Goal: Transaction & Acquisition: Purchase product/service

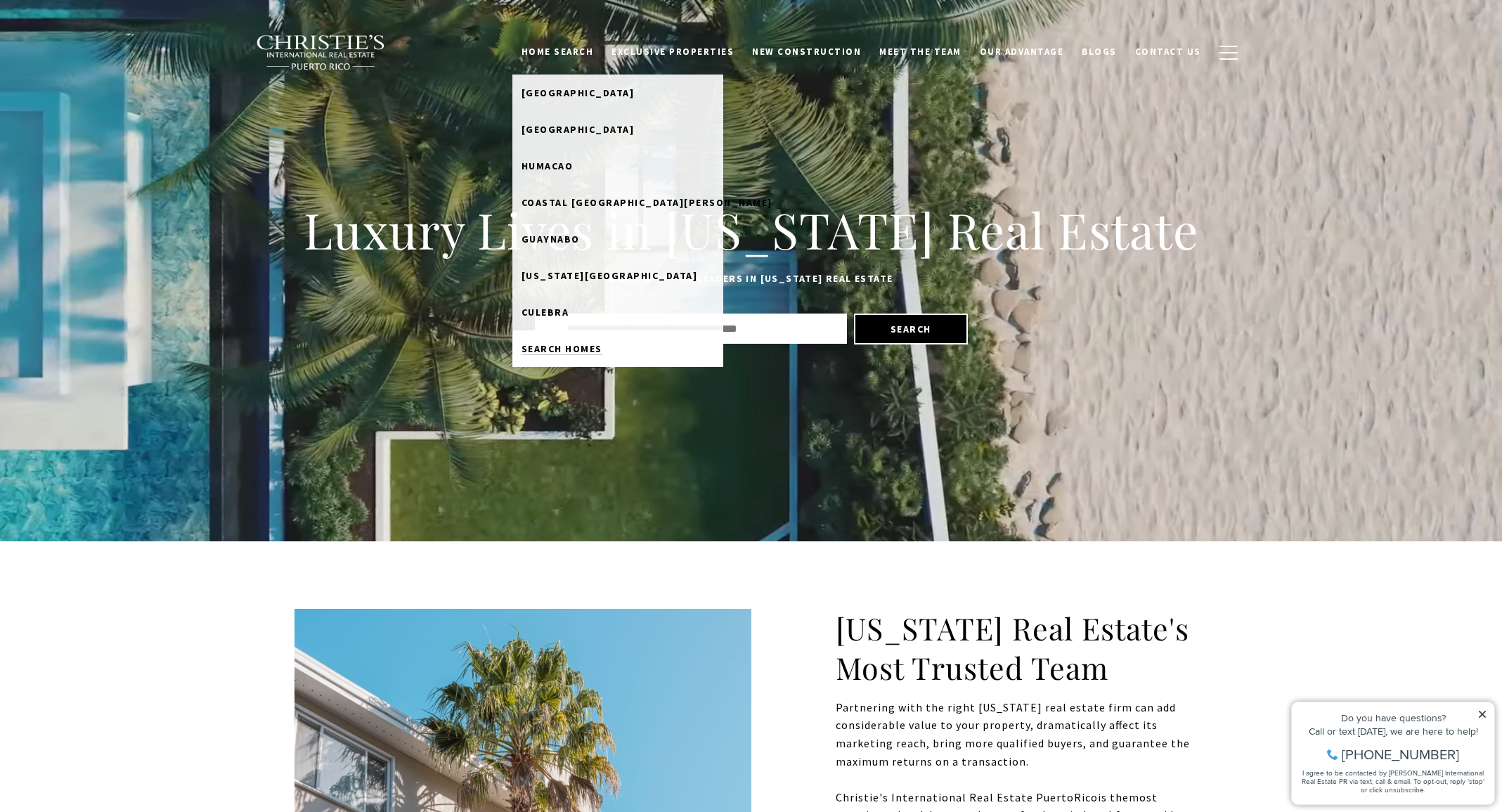
click at [600, 349] on span "Search Homes" at bounding box center [561, 348] width 80 height 12
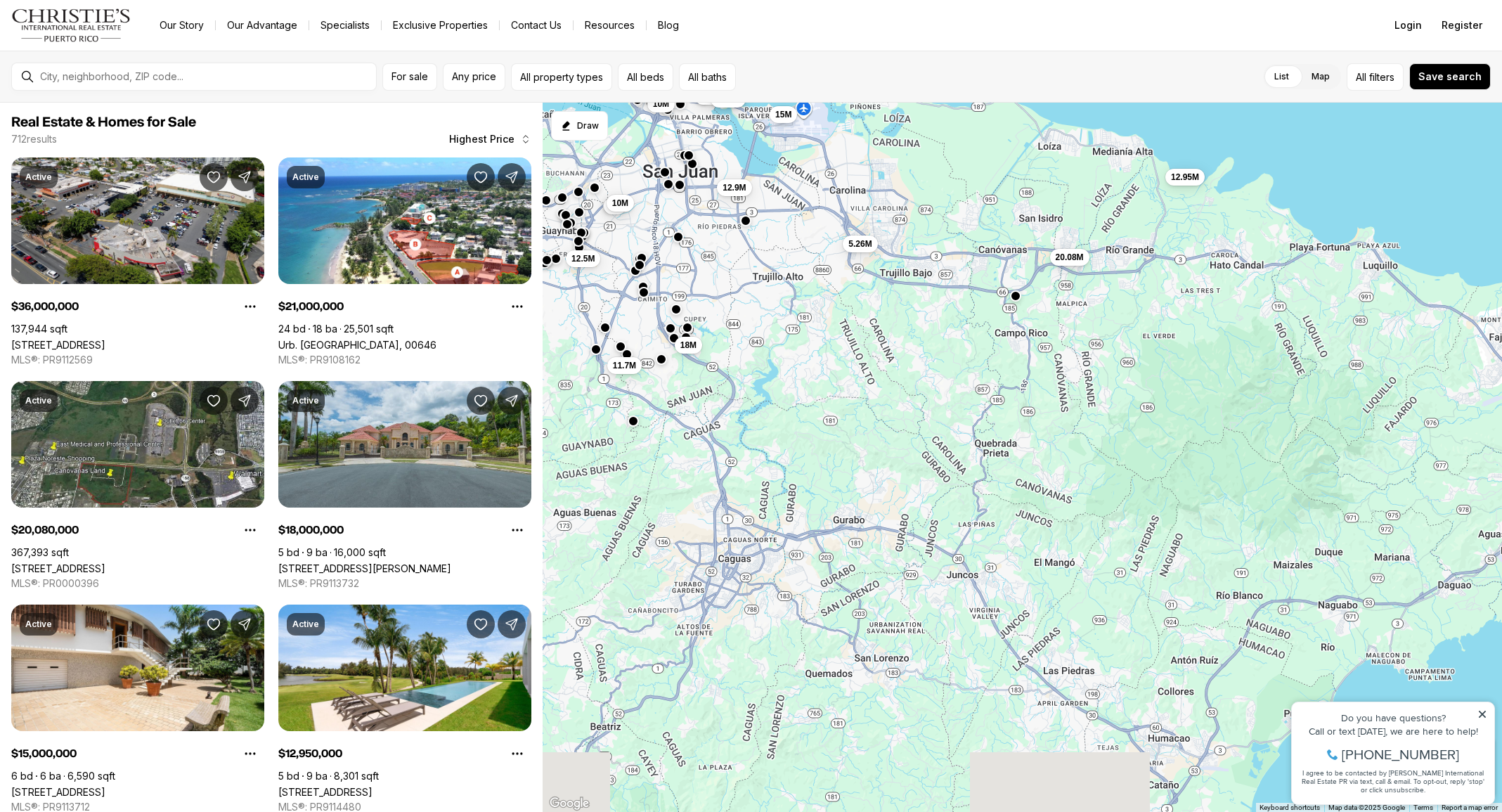
drag, startPoint x: 1193, startPoint y: 745, endPoint x: 864, endPoint y: 390, distance: 484.0
click at [864, 390] on div "10M 15M 12.95M 5.26M 12.9M 20.08M 18M 4.9M 5M 7.2M 6.3M 6.5M 6.75M 7.3M 12.5M 5…" at bounding box center [1022, 458] width 959 height 710
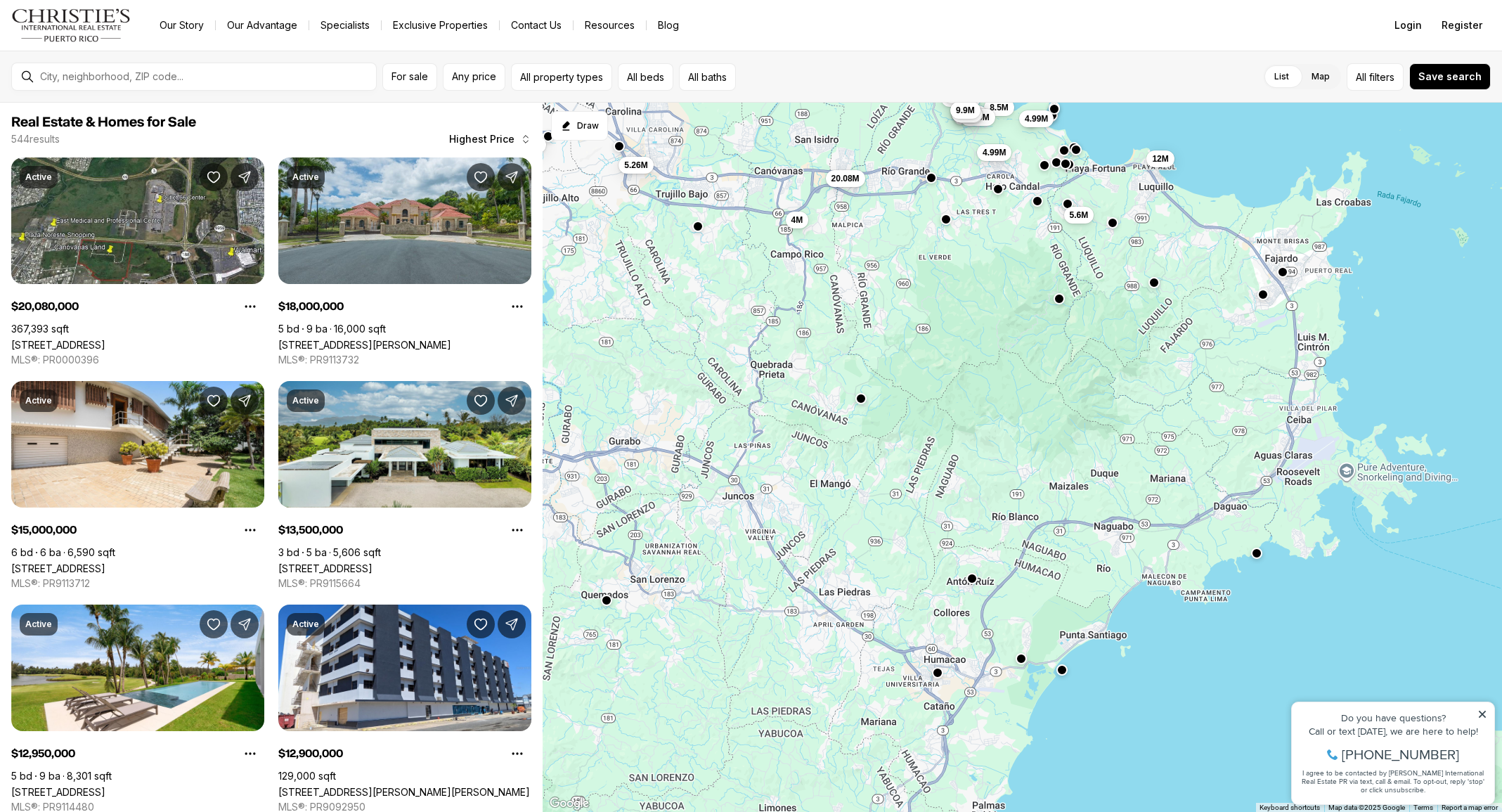
drag, startPoint x: 1046, startPoint y: 579, endPoint x: 816, endPoint y: 495, distance: 244.9
click at [816, 495] on div "15M 12.95M 3M 4.5M 5.26M 3.75M 12.9M 4.5M 20.08M 4M 4M 3.9M 18M 4.6M 3.9M 4.7M …" at bounding box center [1022, 458] width 959 height 710
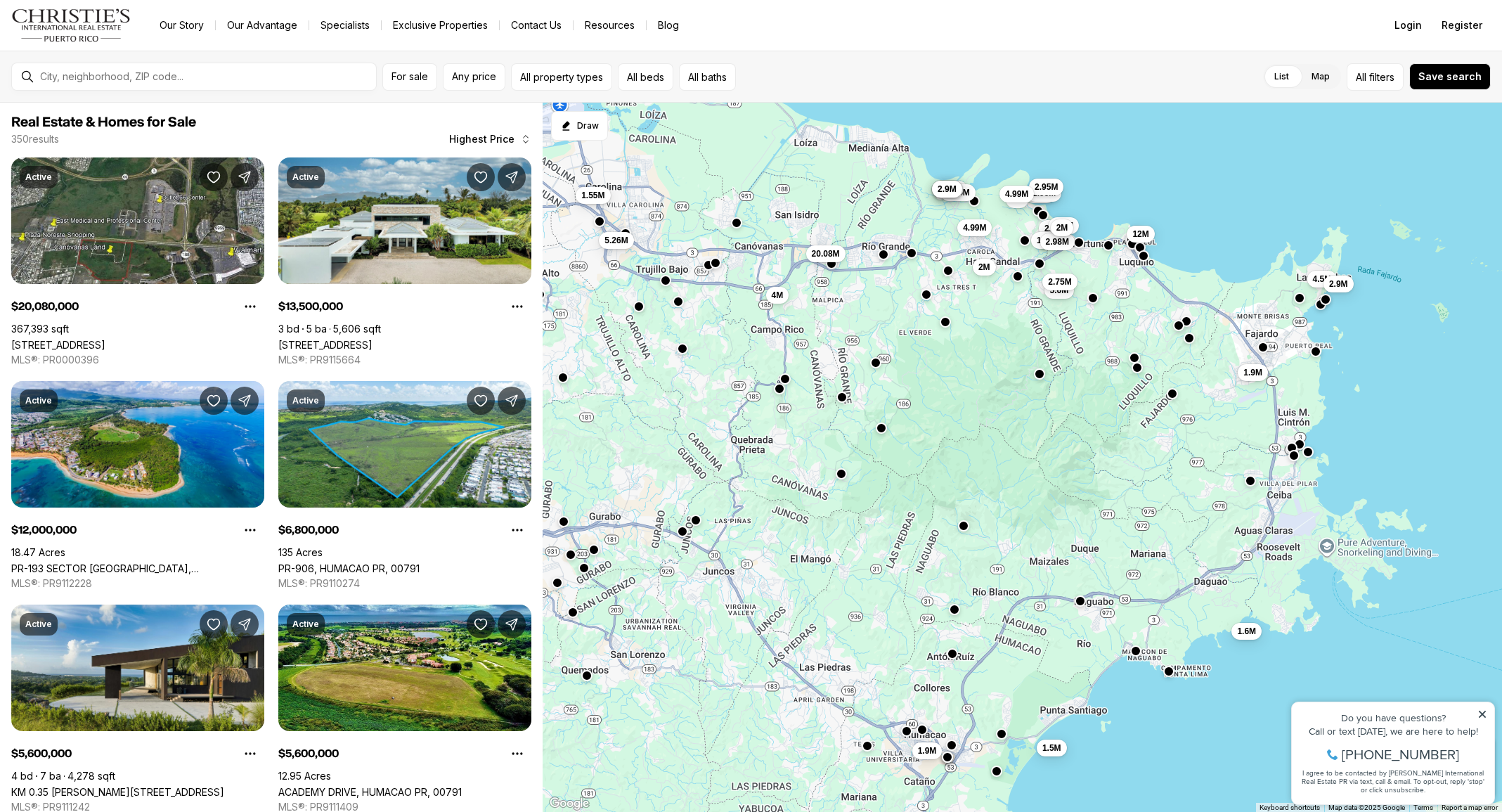
drag, startPoint x: 852, startPoint y: 456, endPoint x: 831, endPoint y: 533, distance: 79.8
click at [831, 533] on div "5.26M 20.08M 4M 4.99M 2.5M 12M 1.7M 2.98M 5.6M 1.5M 1.6M 2.75M 1.9M 1.9M 2M 1.5…" at bounding box center [1022, 458] width 959 height 710
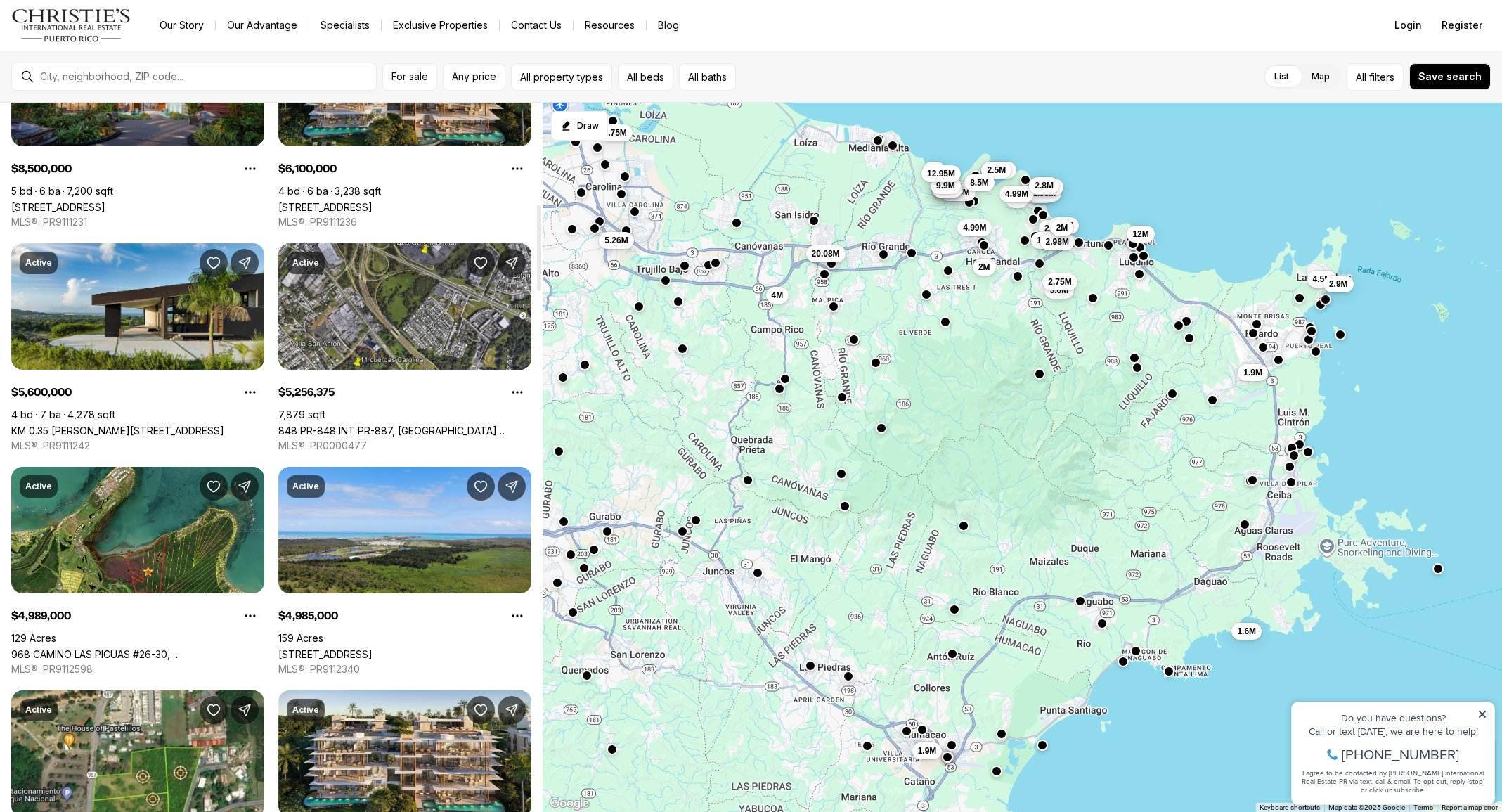
scroll to position [831, 0]
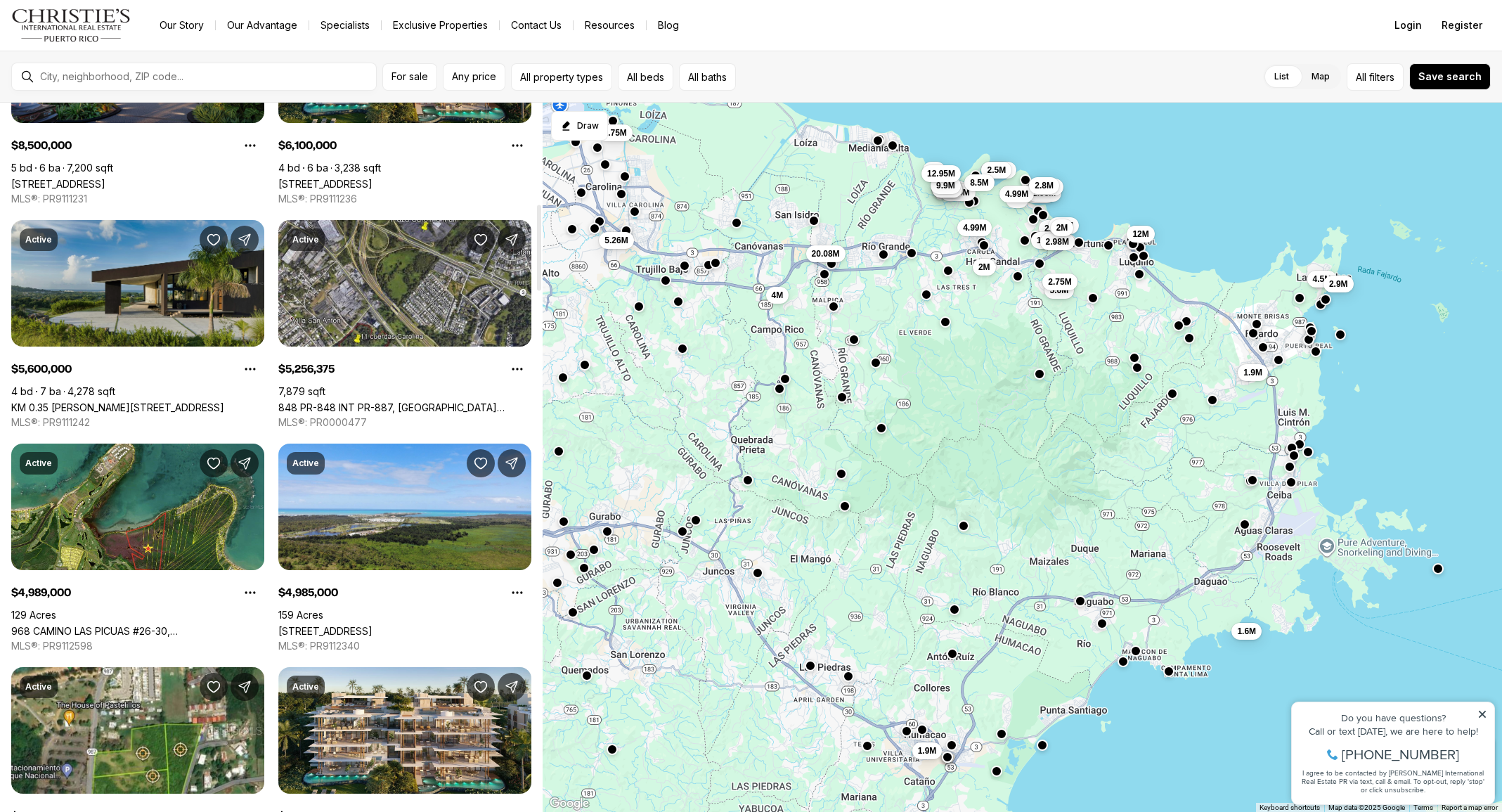
click at [119, 402] on link "KM 0.35 CARR 995, LOT 6, LUQUILLO PR, 00773" at bounding box center [117, 407] width 213 height 12
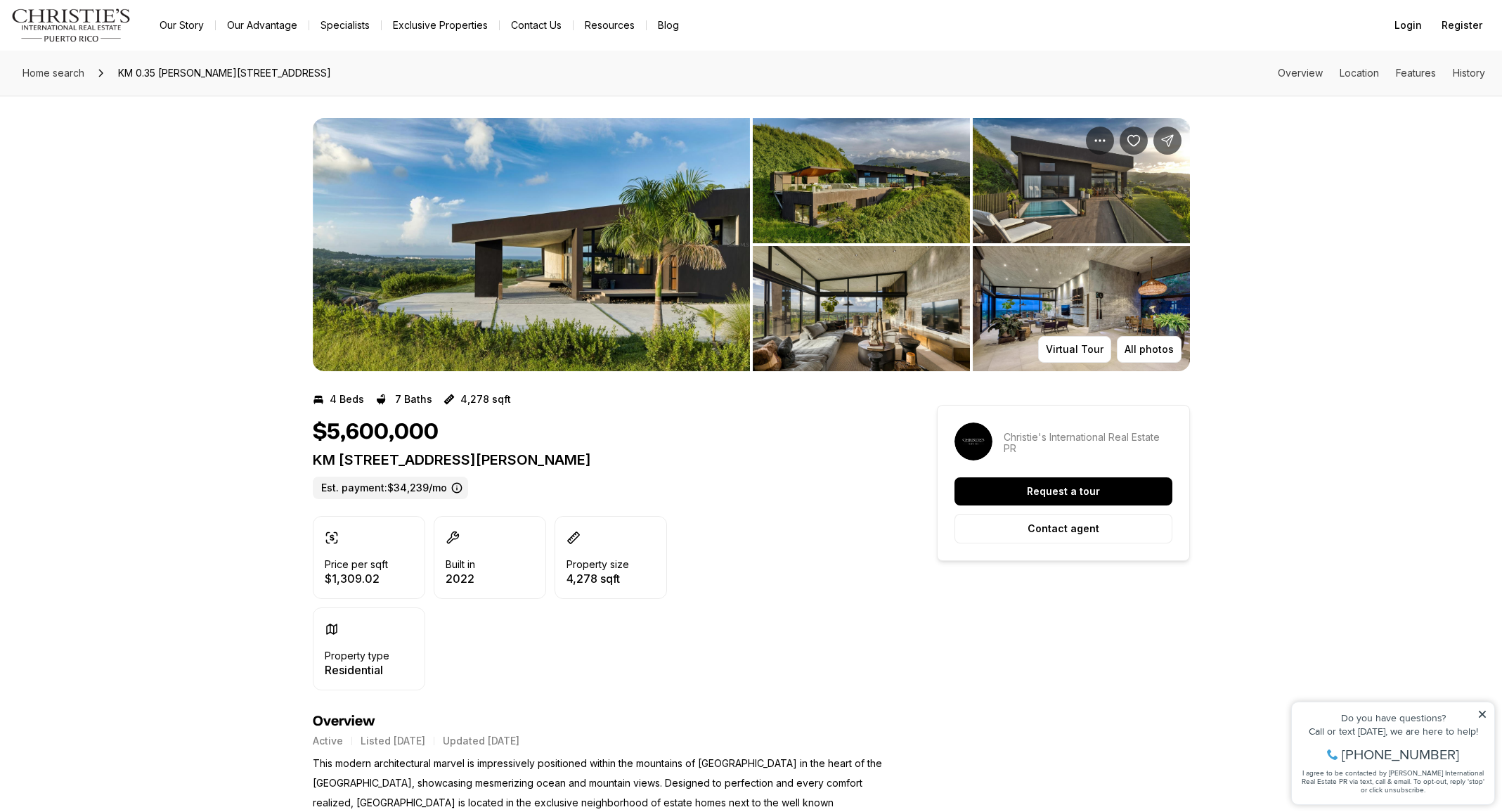
click at [458, 283] on img "View image gallery" at bounding box center [531, 245] width 437 height 253
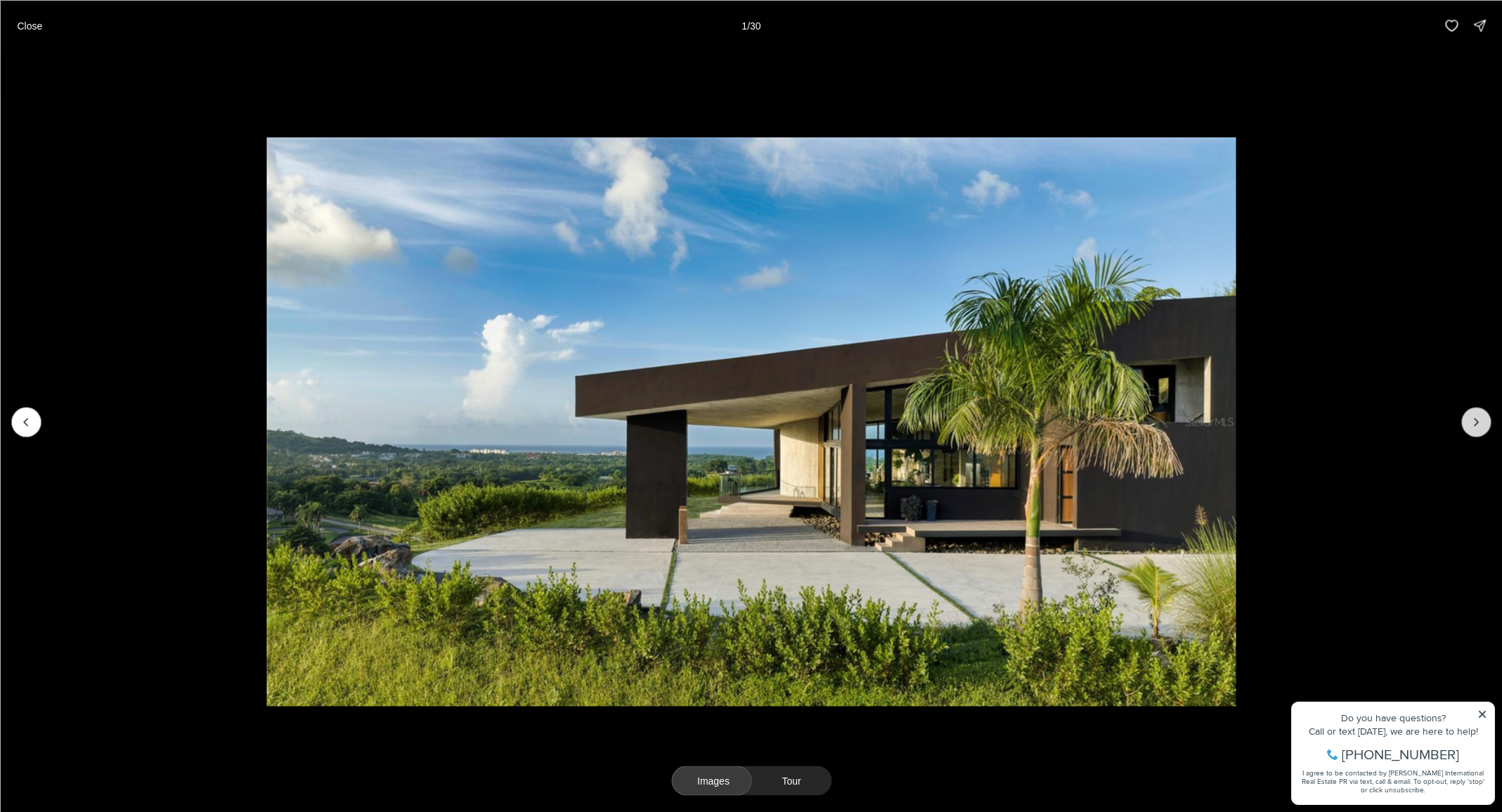
click at [1472, 424] on icon "Next slide" at bounding box center [1476, 422] width 14 height 14
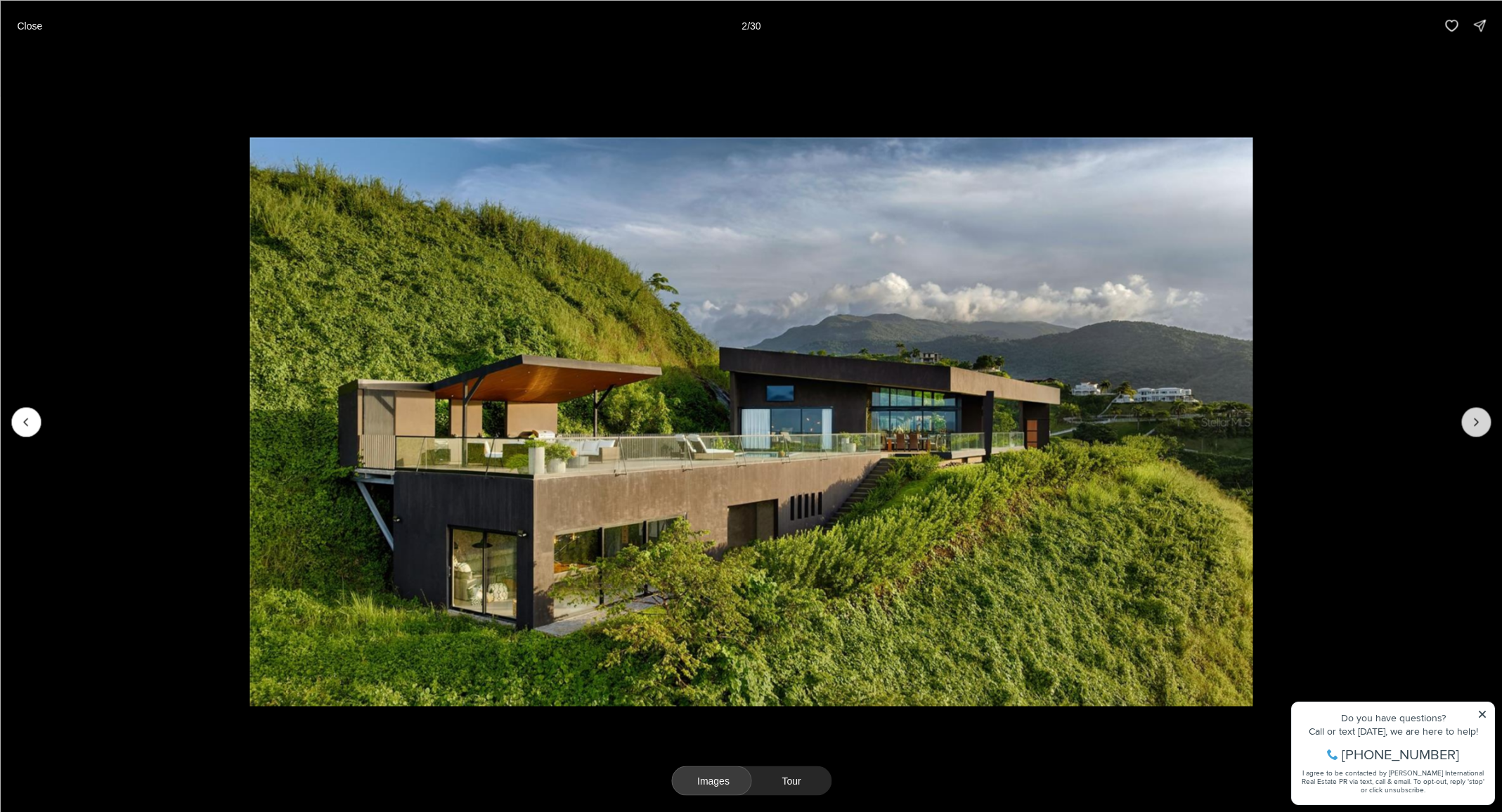
click at [1472, 424] on icon "Next slide" at bounding box center [1476, 422] width 14 height 14
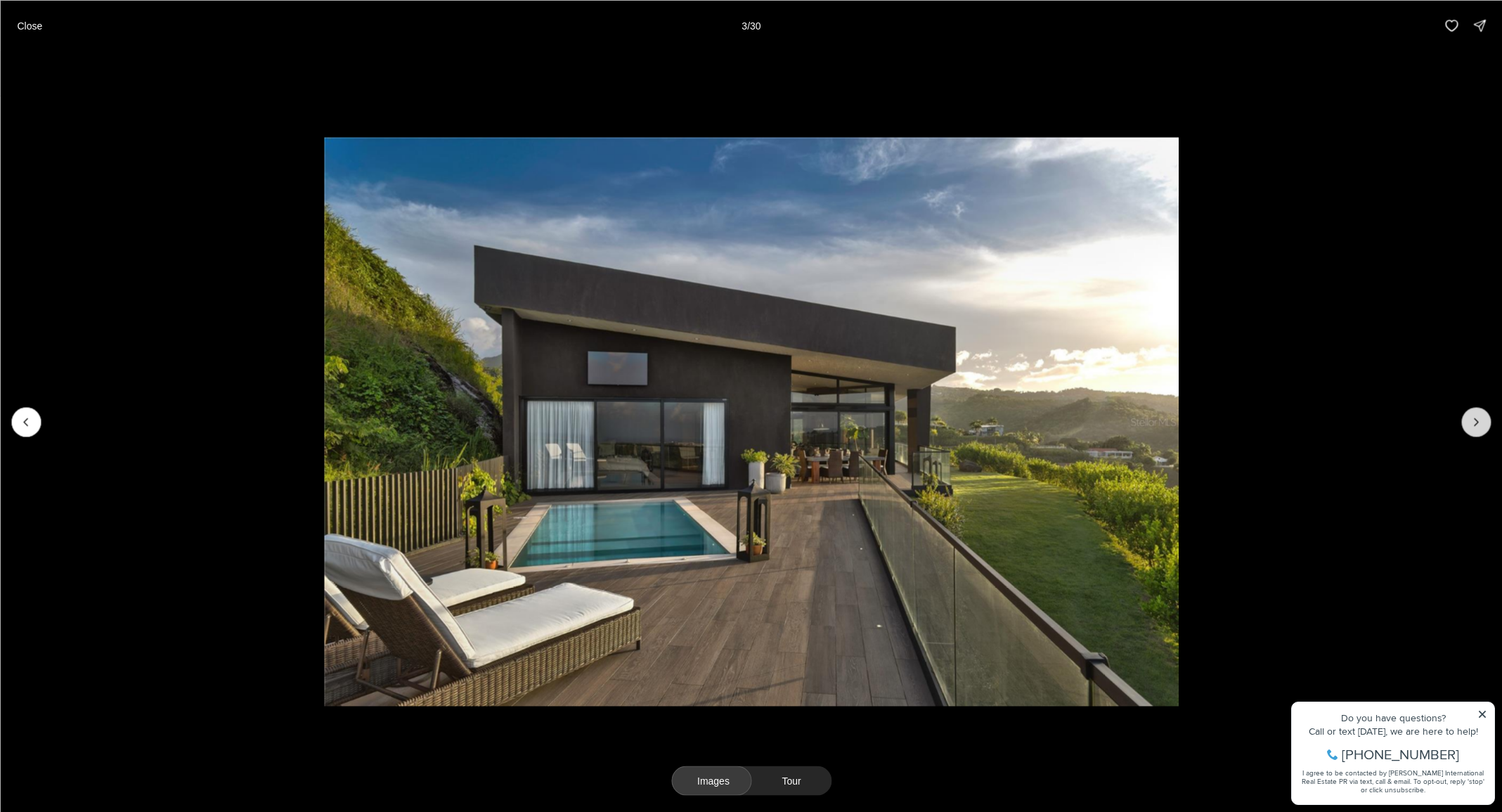
click at [1472, 424] on icon "Next slide" at bounding box center [1476, 422] width 14 height 14
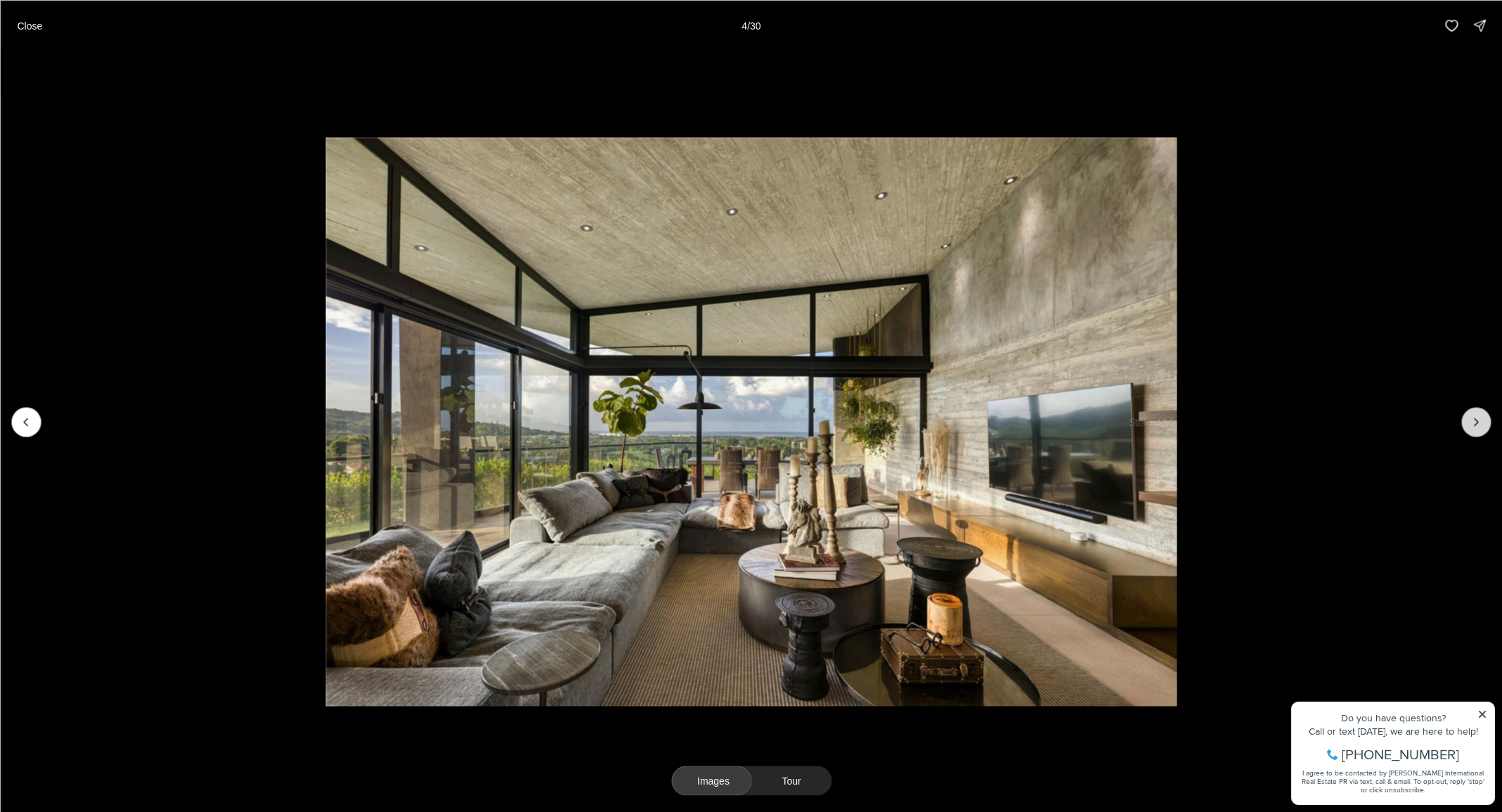
click at [1472, 424] on icon "Next slide" at bounding box center [1476, 422] width 14 height 14
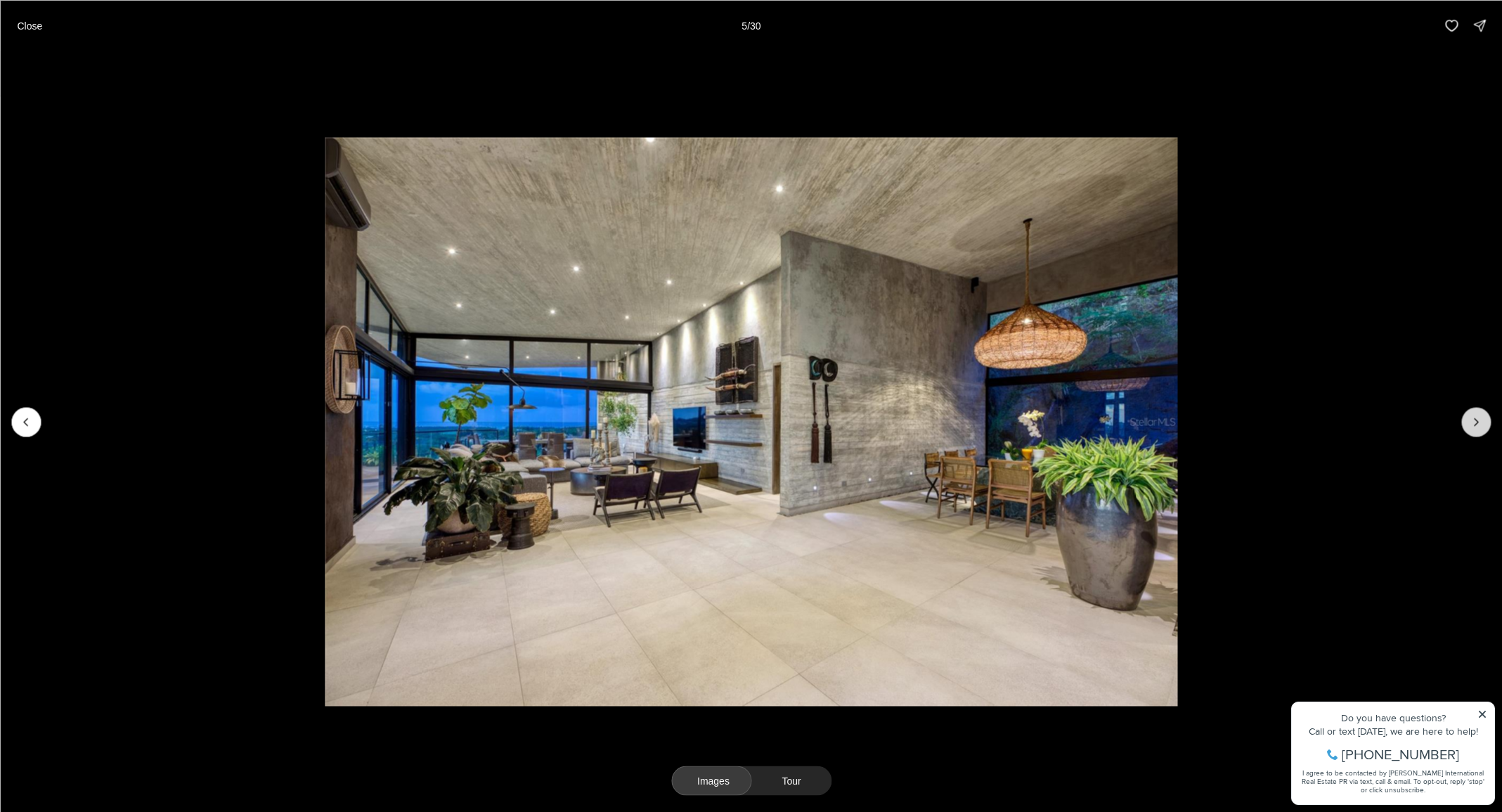
click at [1472, 424] on icon "Next slide" at bounding box center [1476, 422] width 14 height 14
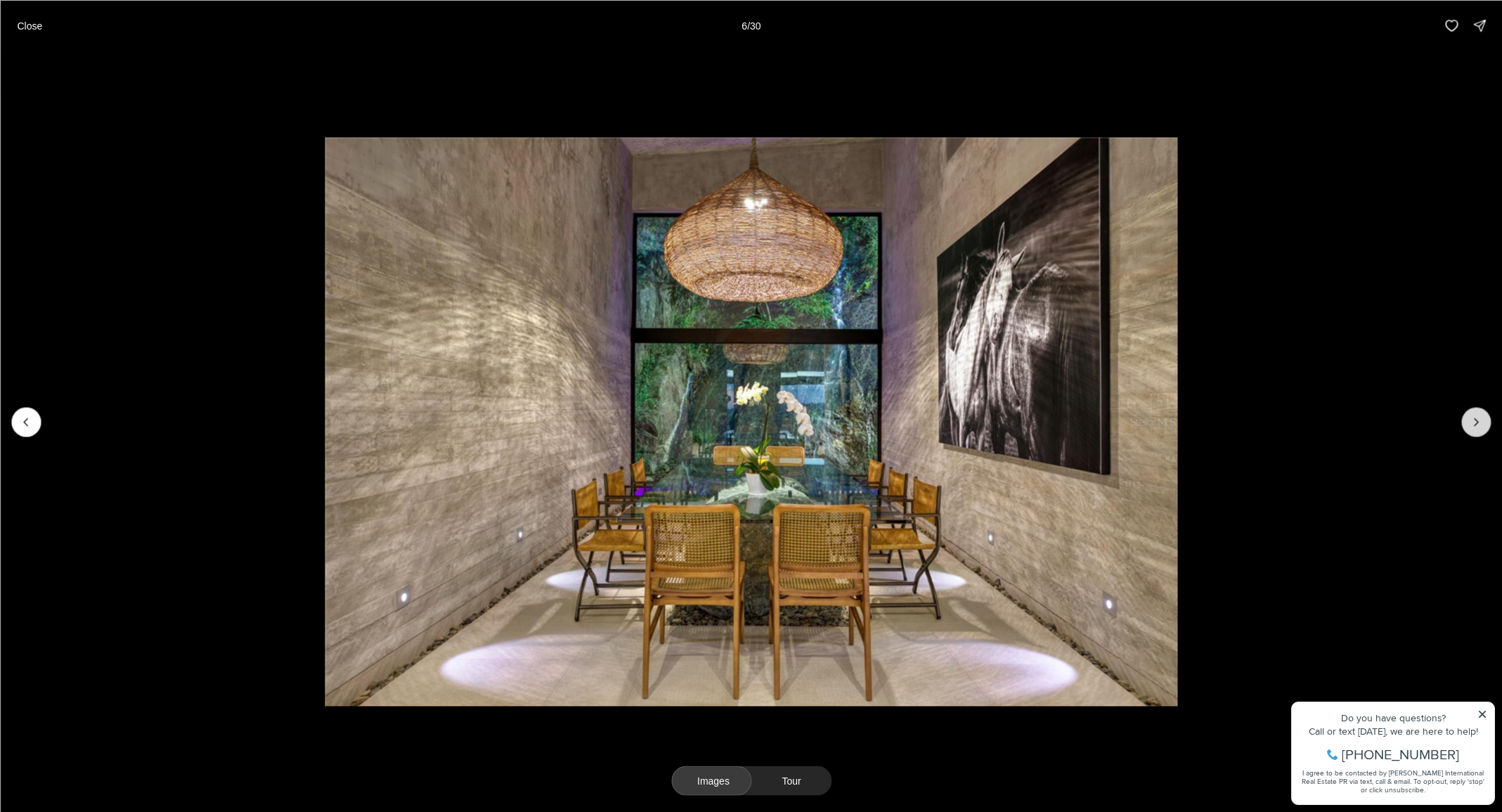
click at [1472, 424] on icon "Next slide" at bounding box center [1476, 422] width 14 height 14
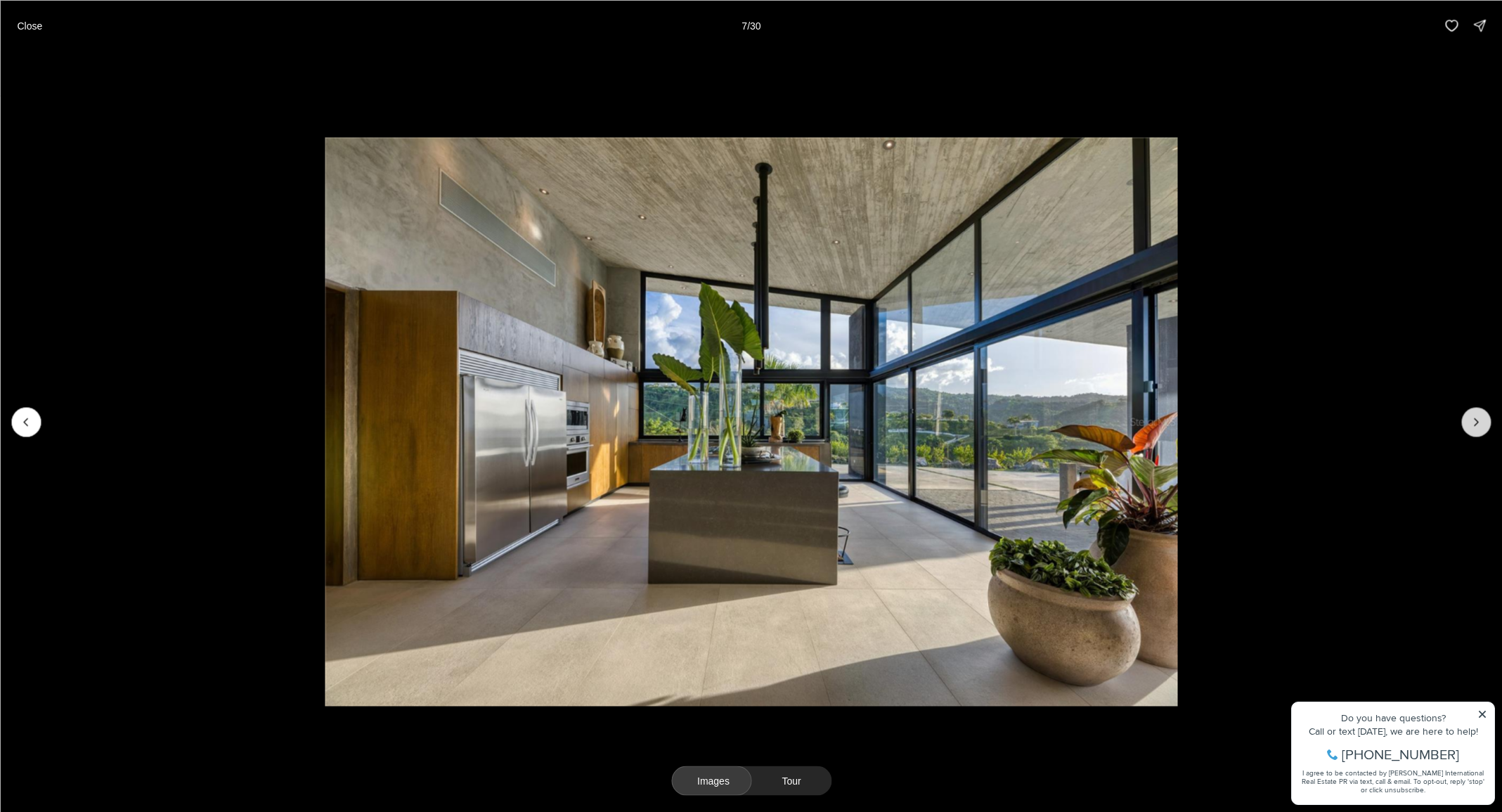
click at [1472, 424] on icon "Next slide" at bounding box center [1476, 422] width 14 height 14
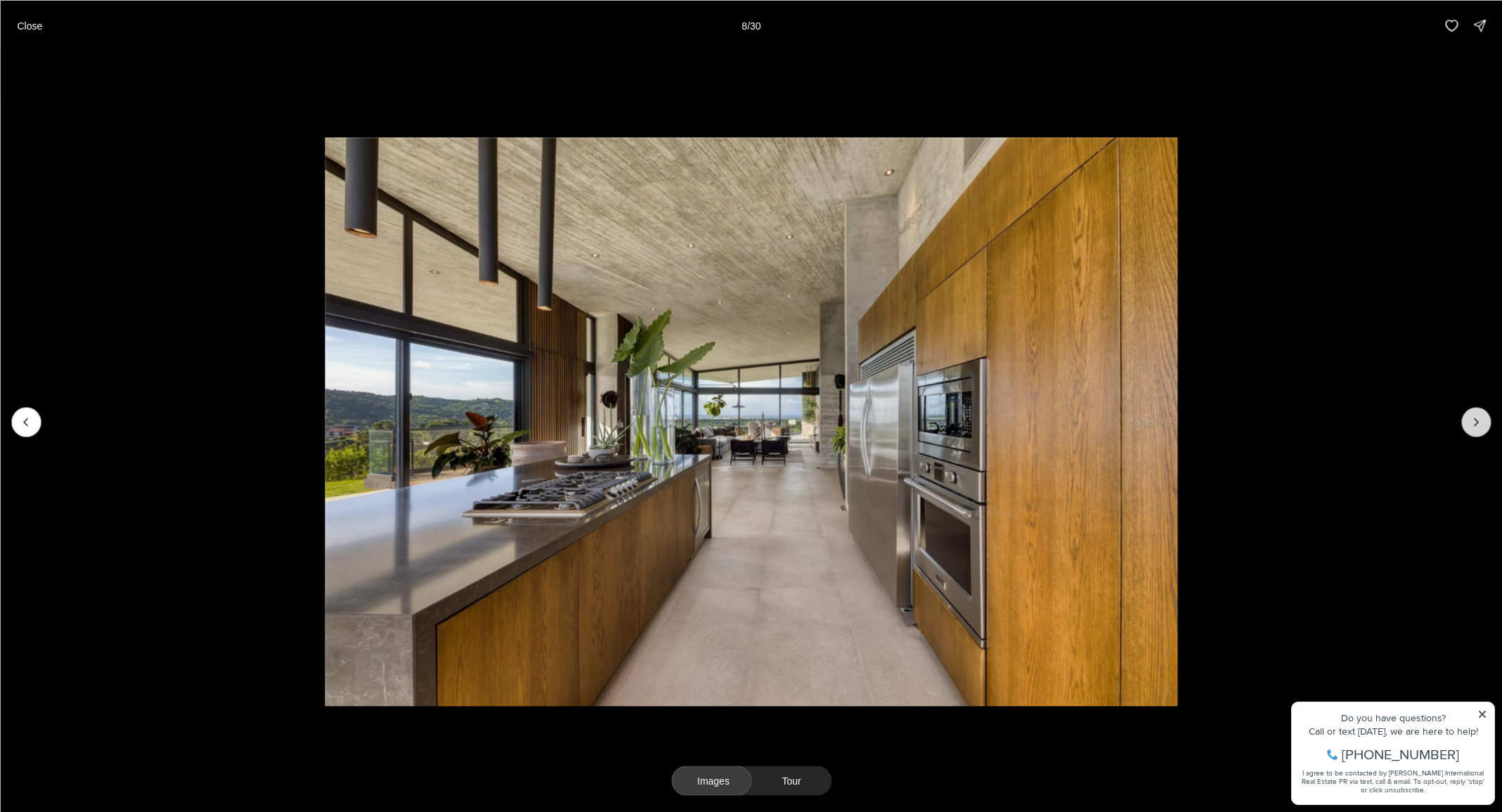
click at [1472, 424] on icon "Next slide" at bounding box center [1476, 422] width 14 height 14
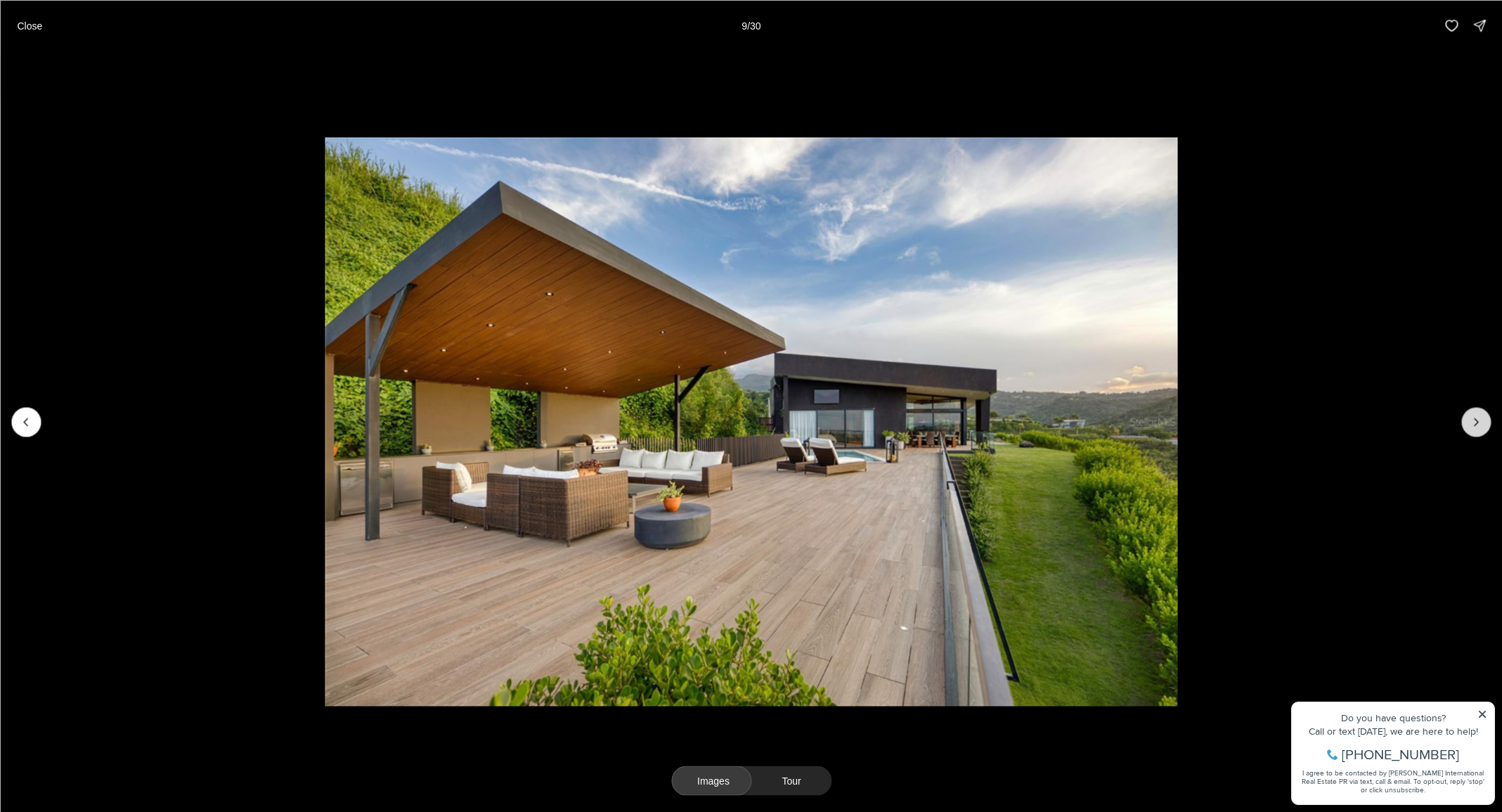
click at [1472, 424] on icon "Next slide" at bounding box center [1476, 422] width 14 height 14
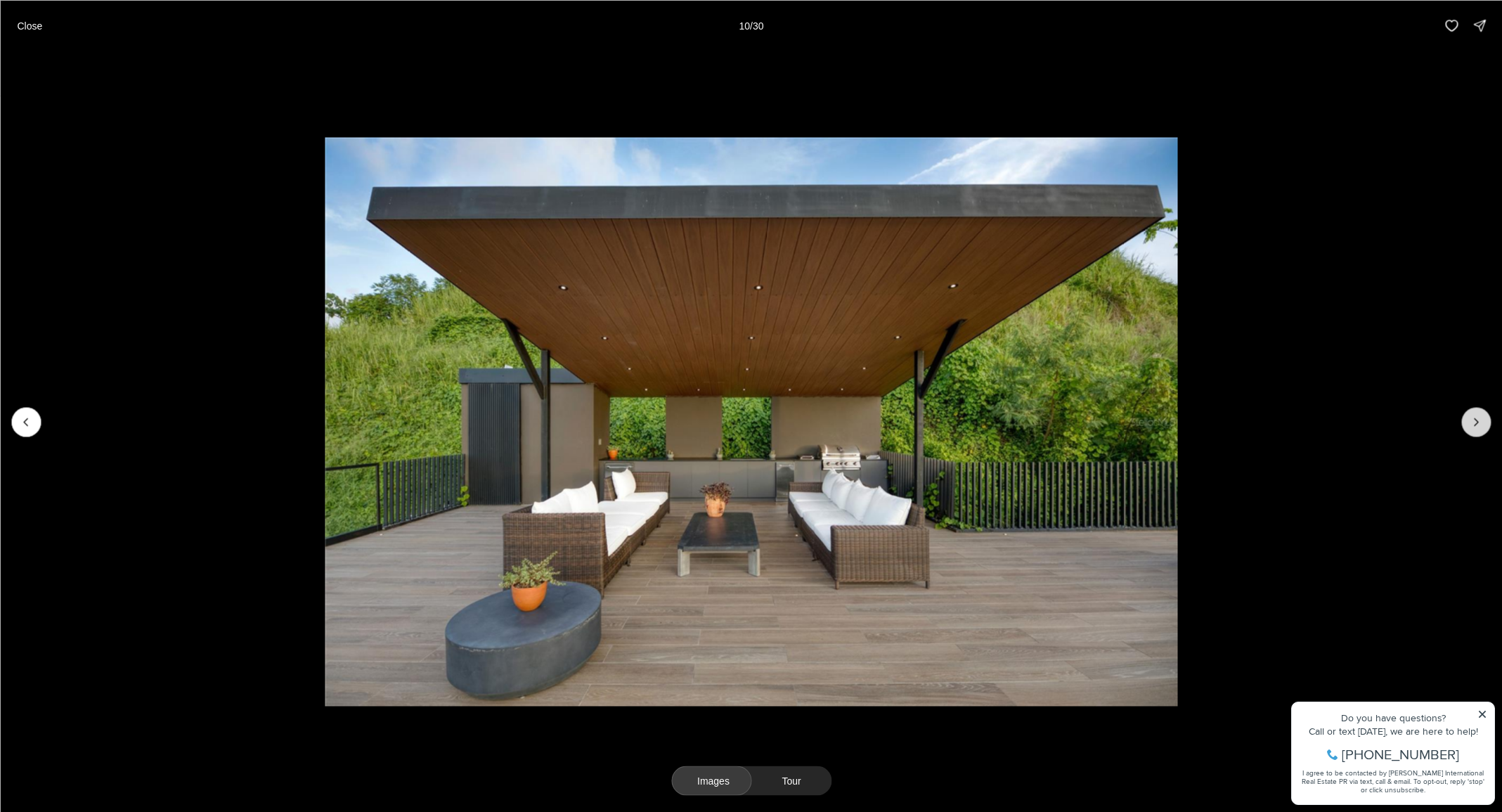
click at [1472, 424] on icon "Next slide" at bounding box center [1476, 422] width 14 height 14
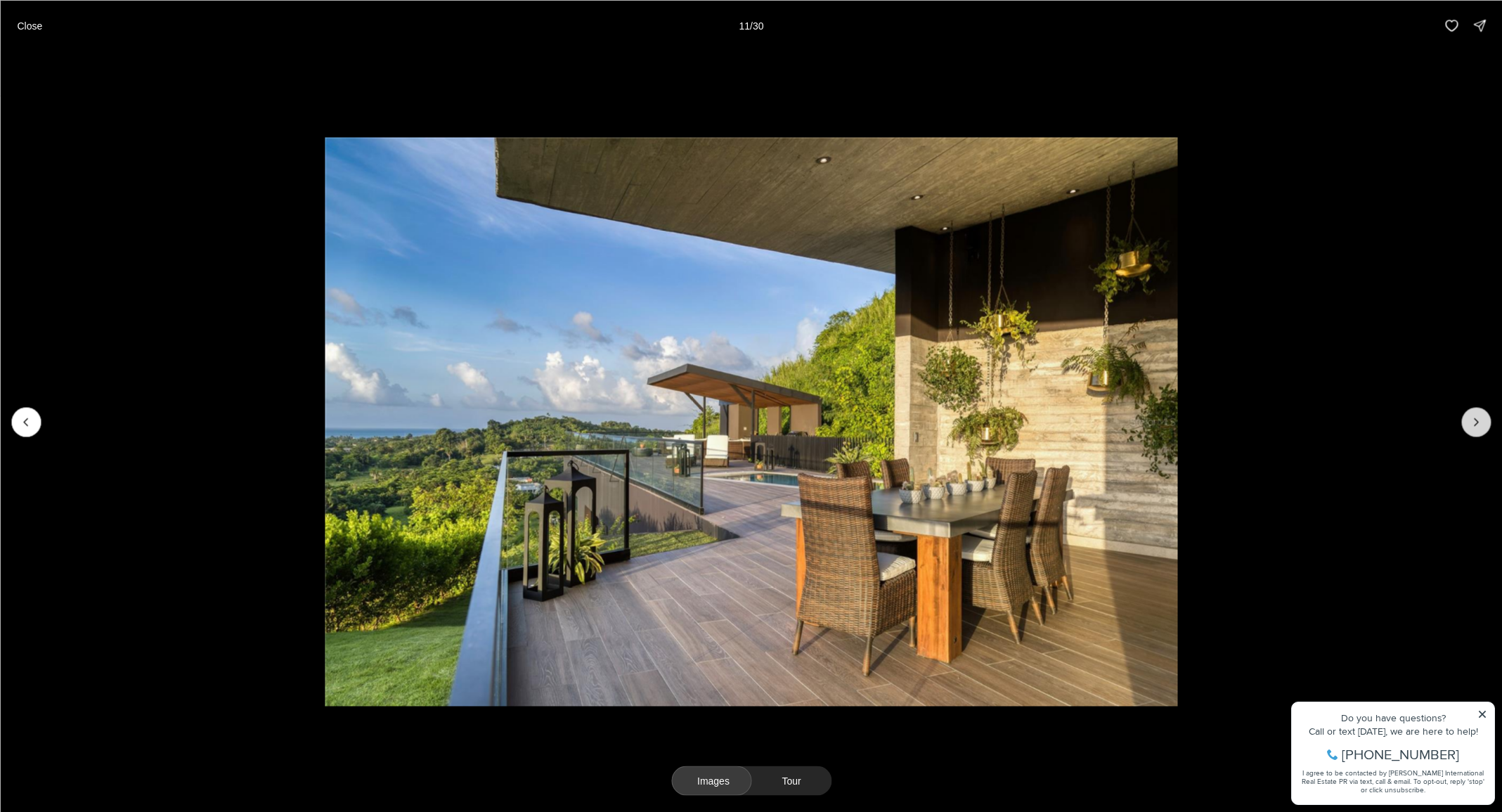
click at [1472, 424] on icon "Next slide" at bounding box center [1476, 422] width 14 height 14
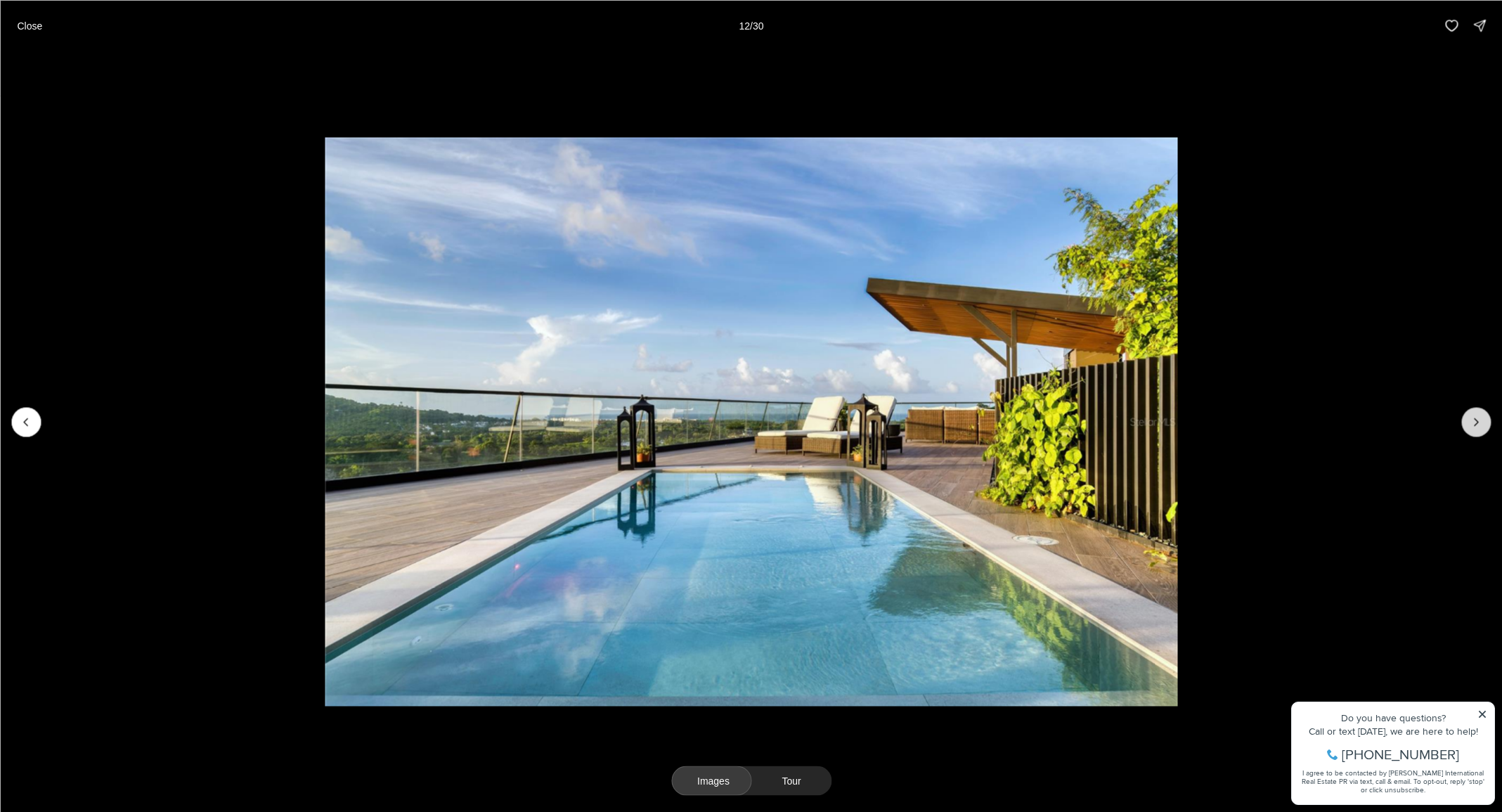
click at [1472, 424] on icon "Next slide" at bounding box center [1476, 422] width 14 height 14
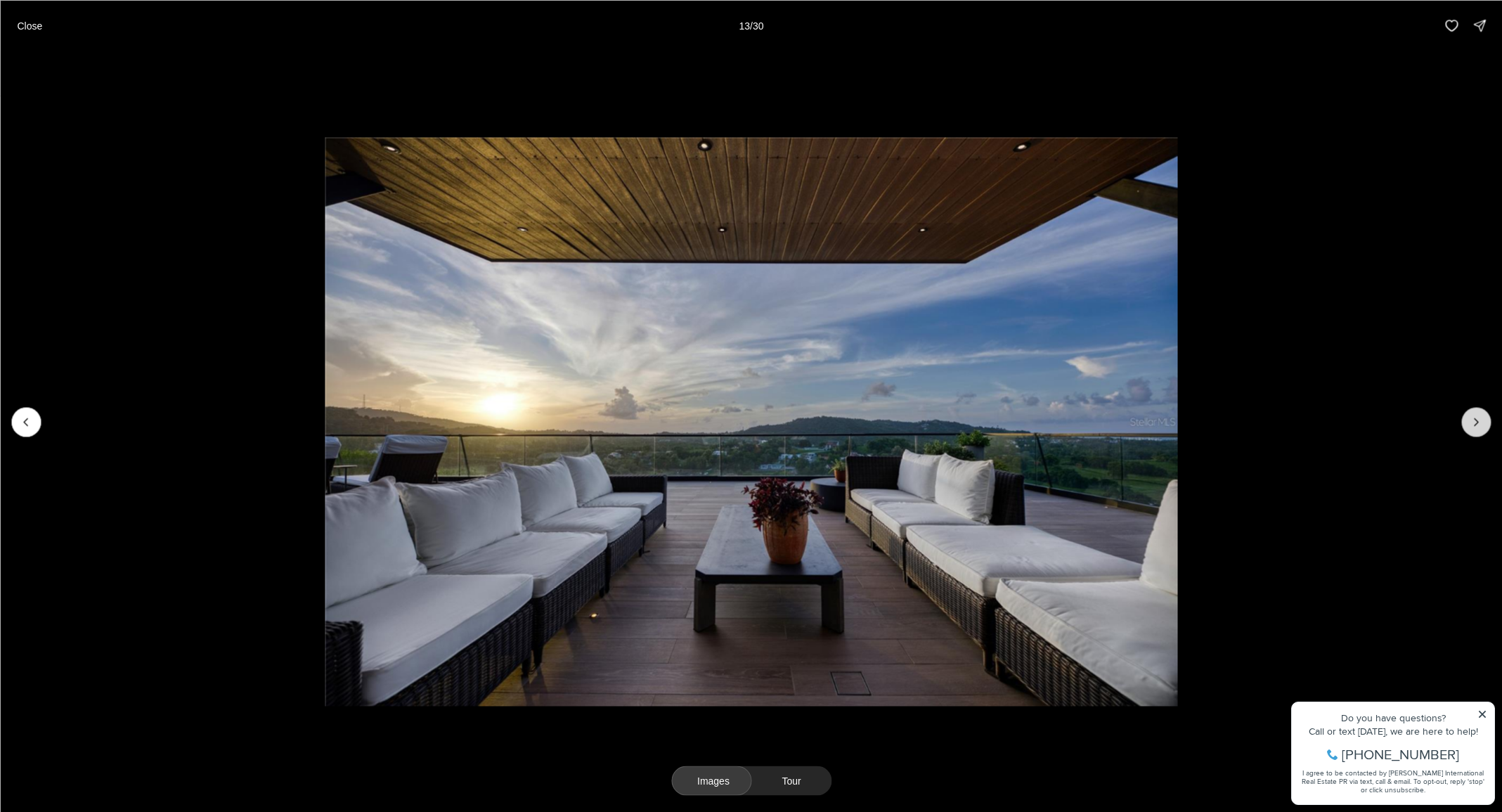
click at [1472, 424] on icon "Next slide" at bounding box center [1476, 422] width 14 height 14
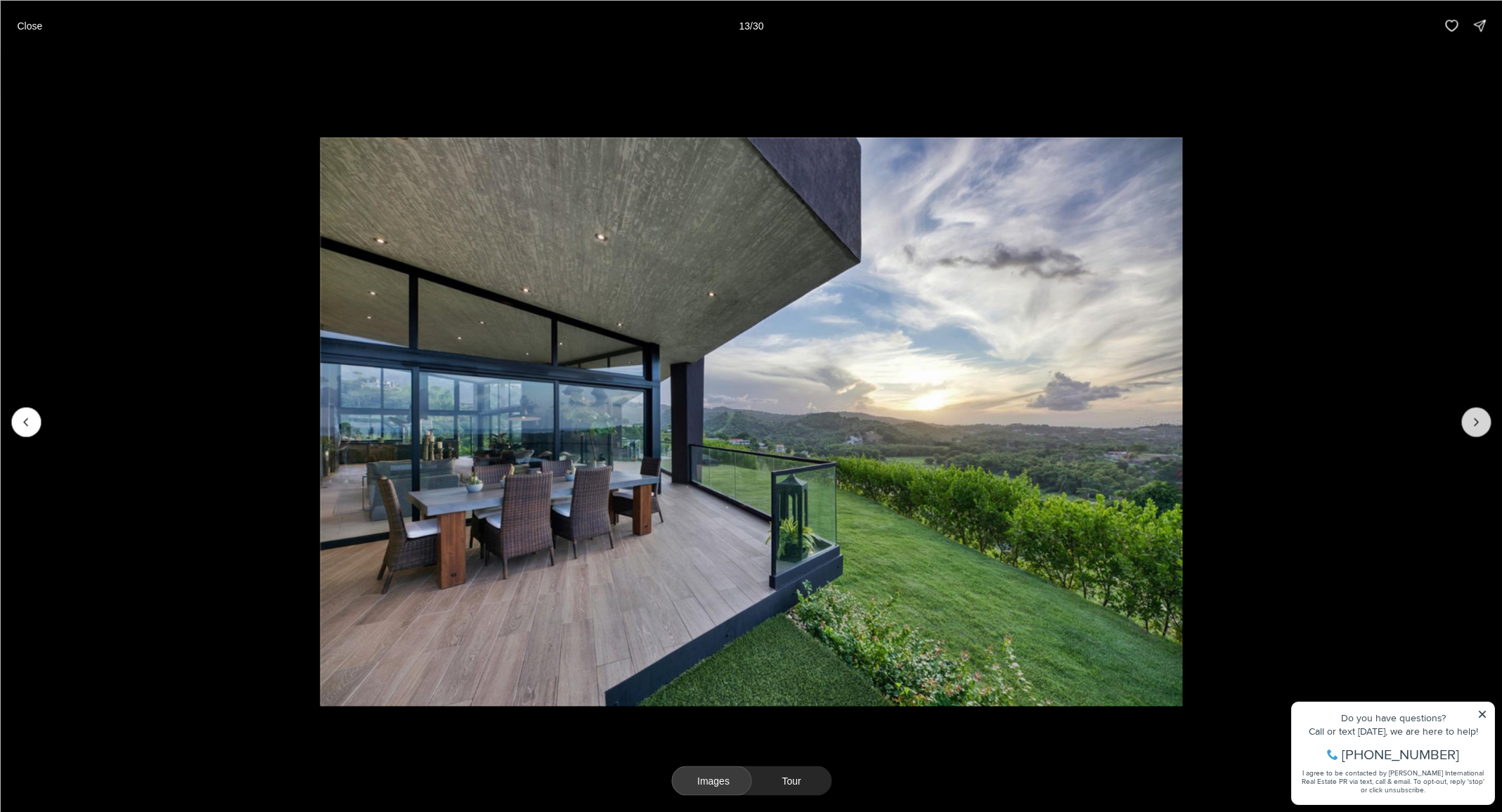
click at [1472, 424] on icon "Next slide" at bounding box center [1476, 422] width 14 height 14
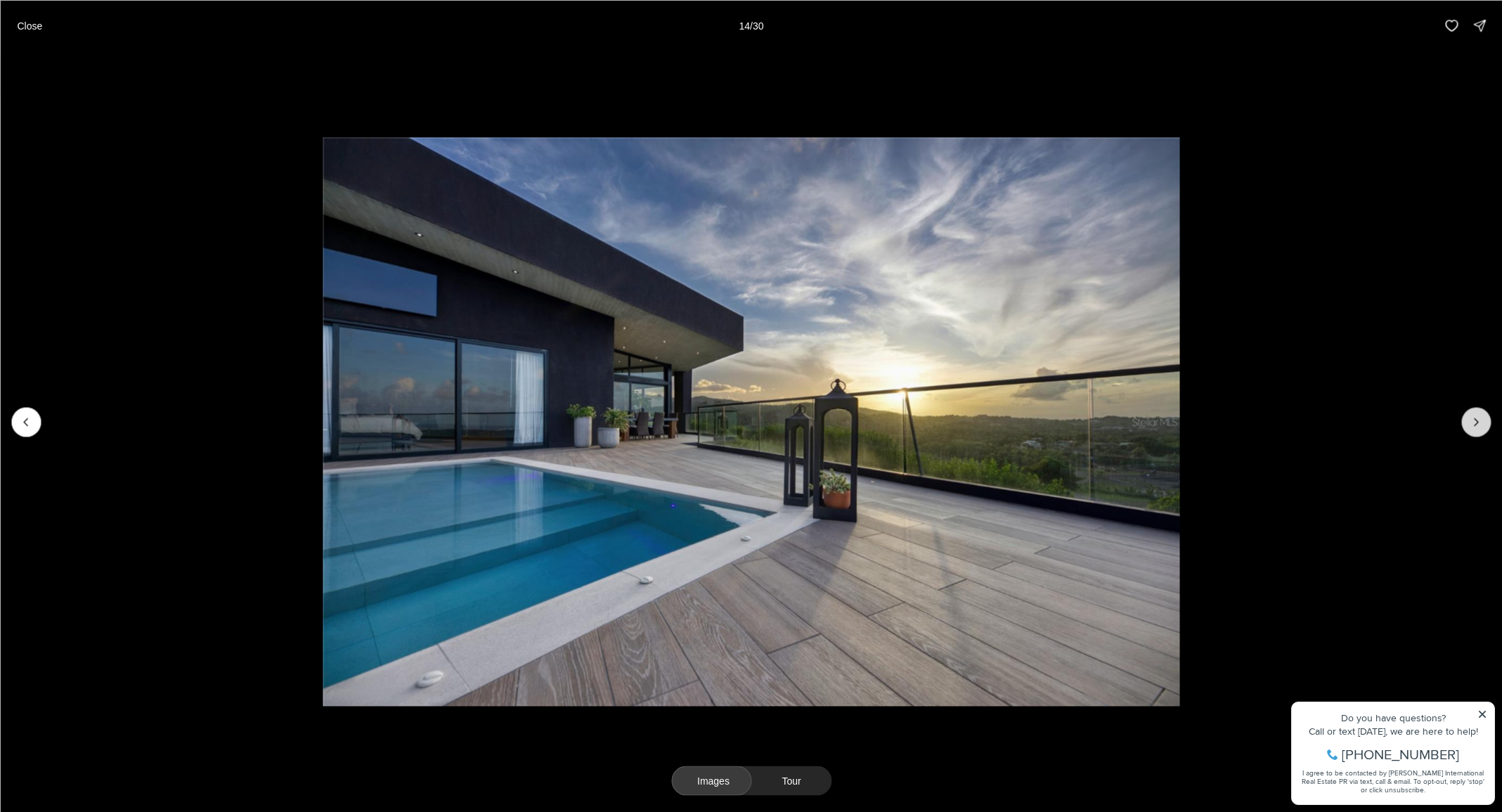
click at [1472, 424] on icon "Next slide" at bounding box center [1476, 422] width 14 height 14
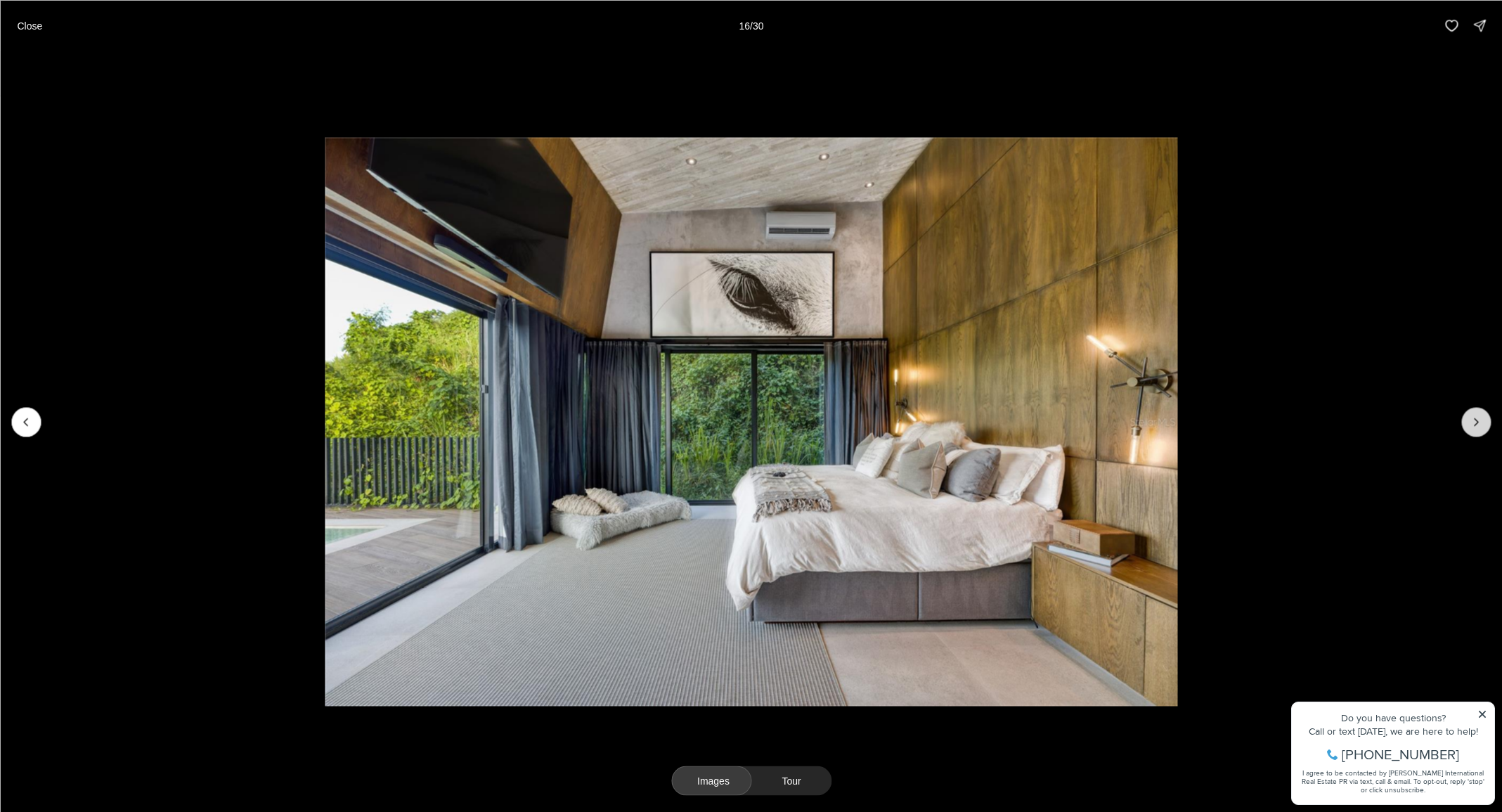
click at [1472, 424] on icon "Next slide" at bounding box center [1476, 422] width 14 height 14
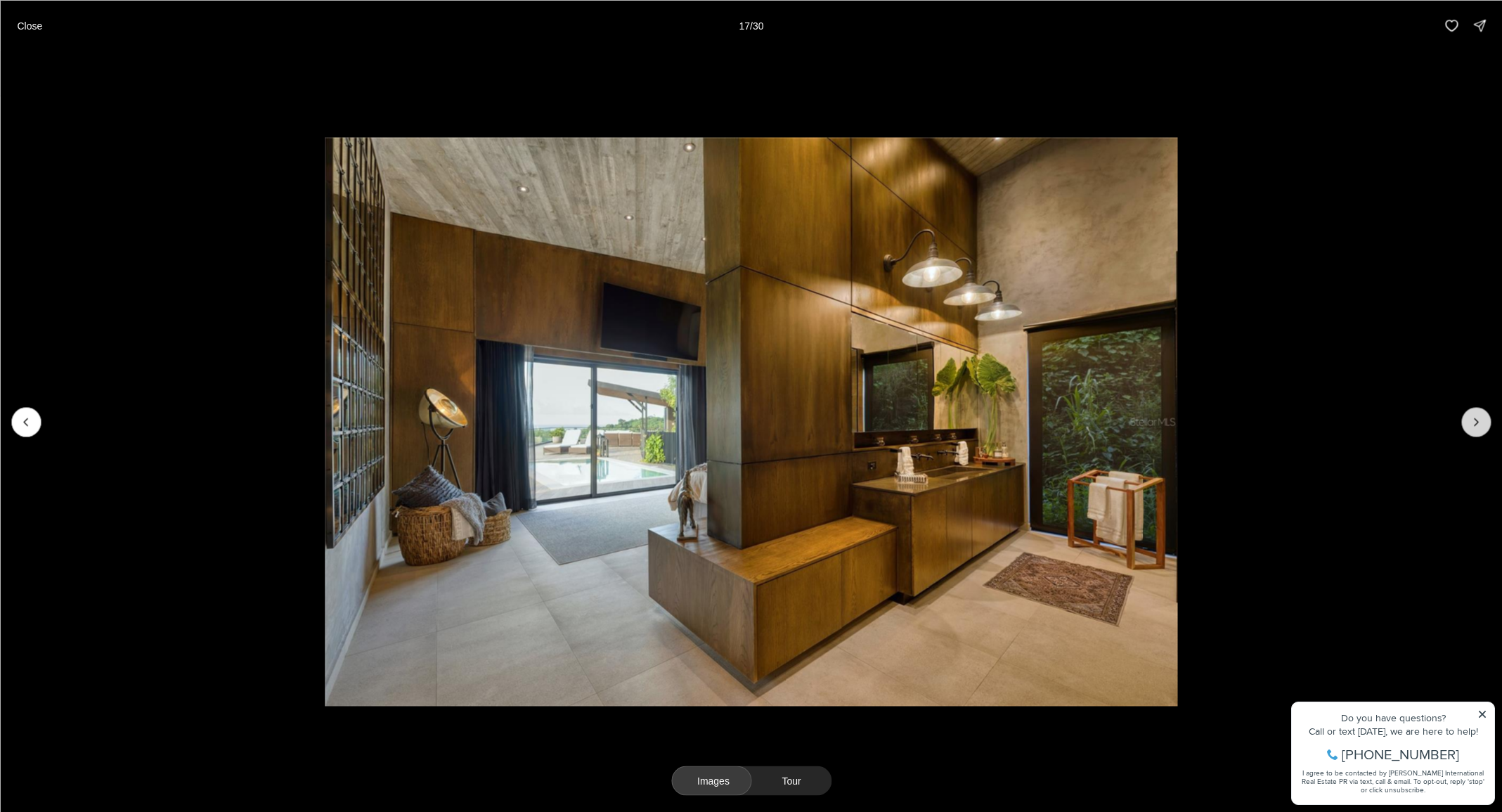
click at [1472, 424] on icon "Next slide" at bounding box center [1476, 422] width 14 height 14
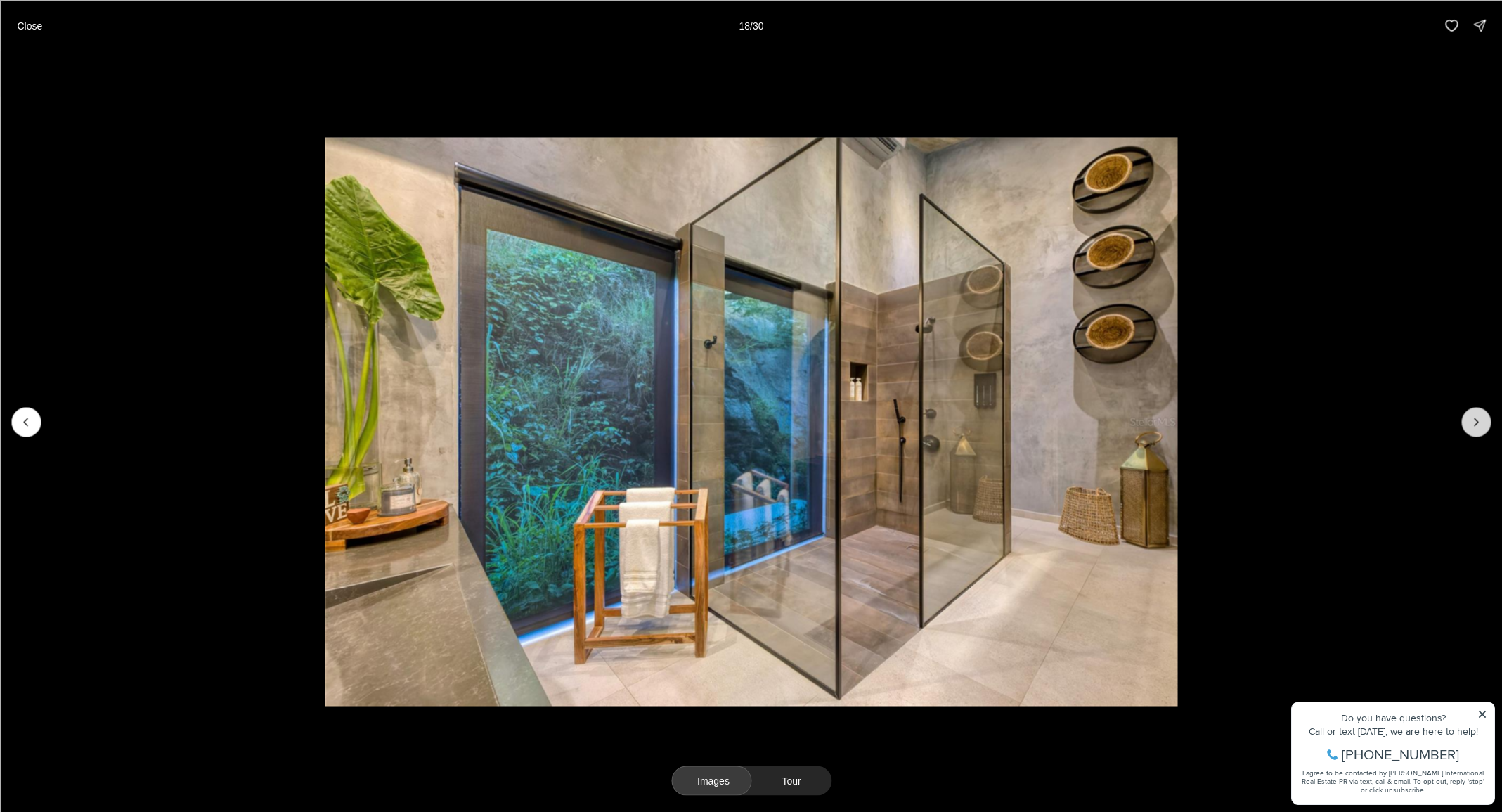
click at [1472, 424] on icon "Next slide" at bounding box center [1476, 422] width 14 height 14
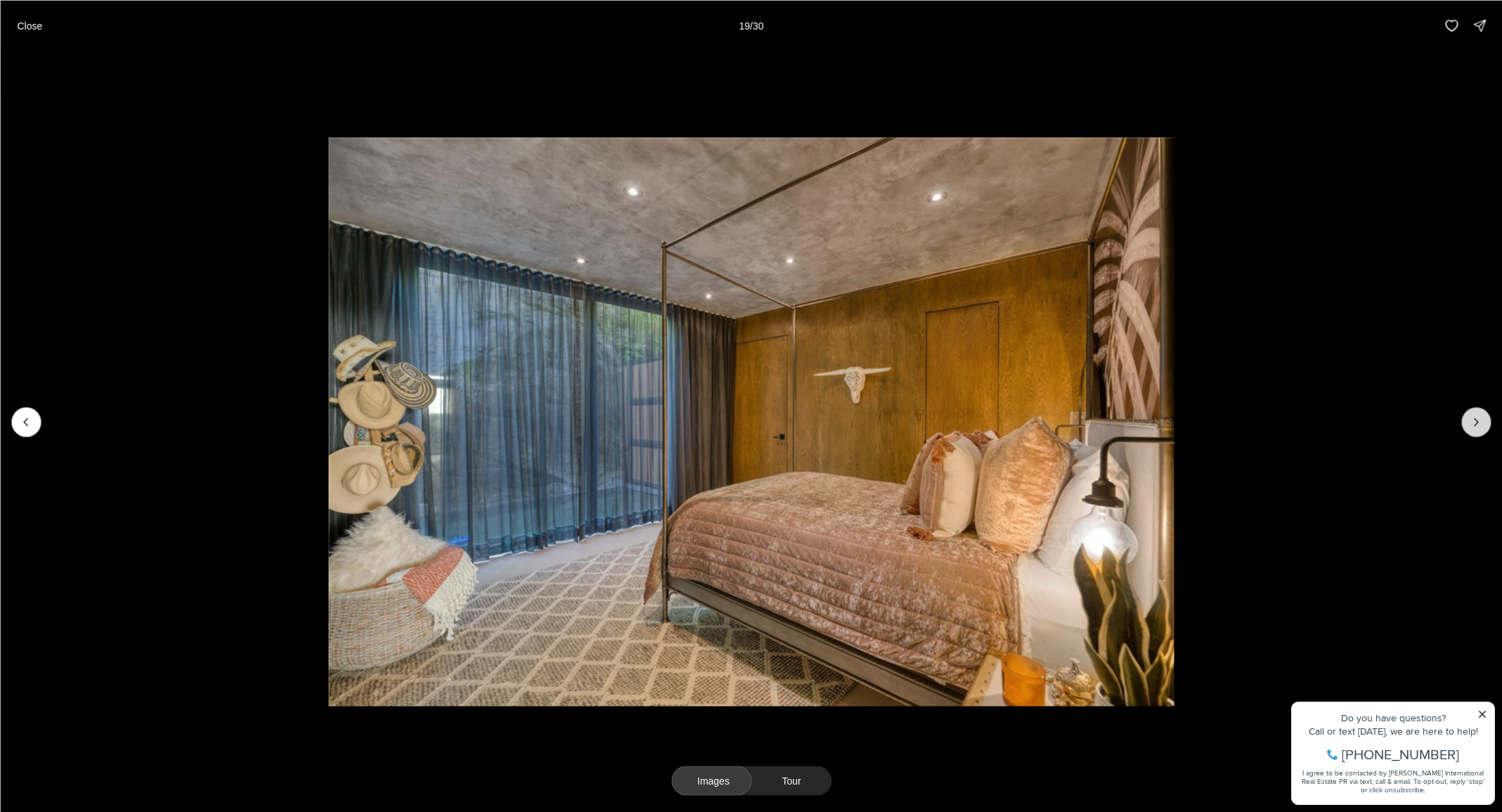
click at [1472, 424] on icon "Next slide" at bounding box center [1476, 422] width 14 height 14
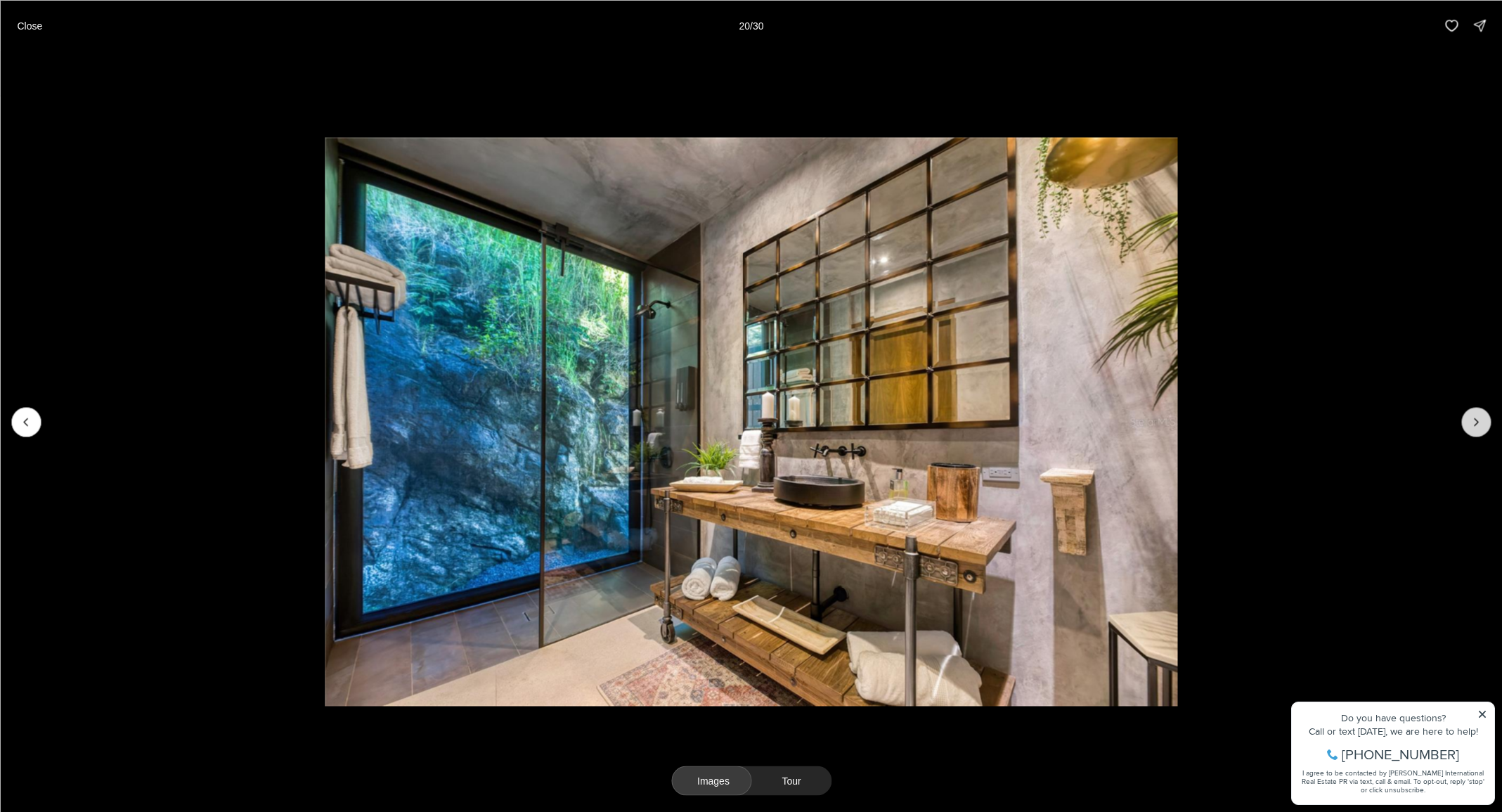
click at [1472, 424] on icon "Next slide" at bounding box center [1476, 422] width 14 height 14
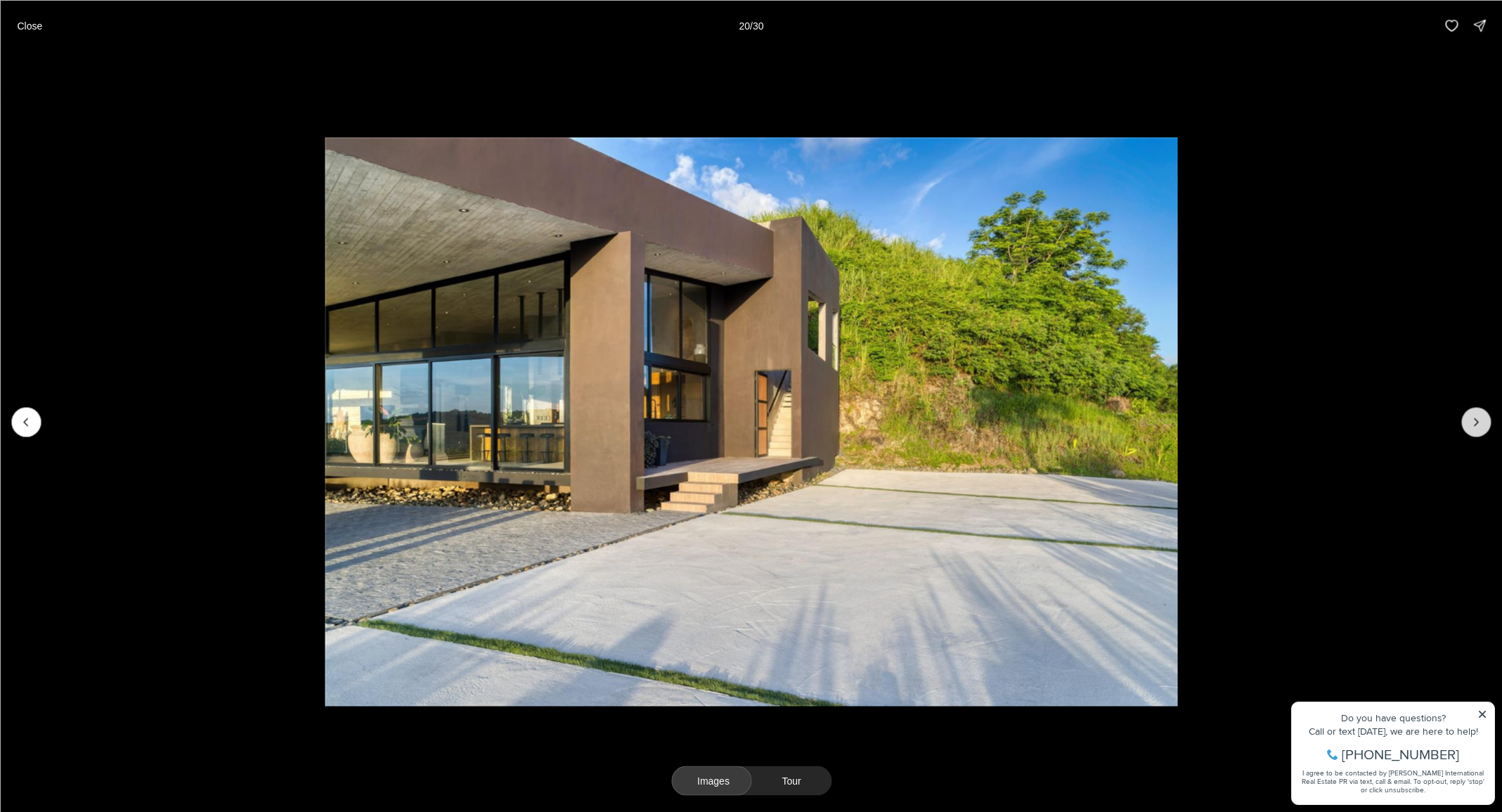
click at [1472, 424] on icon "Next slide" at bounding box center [1476, 422] width 14 height 14
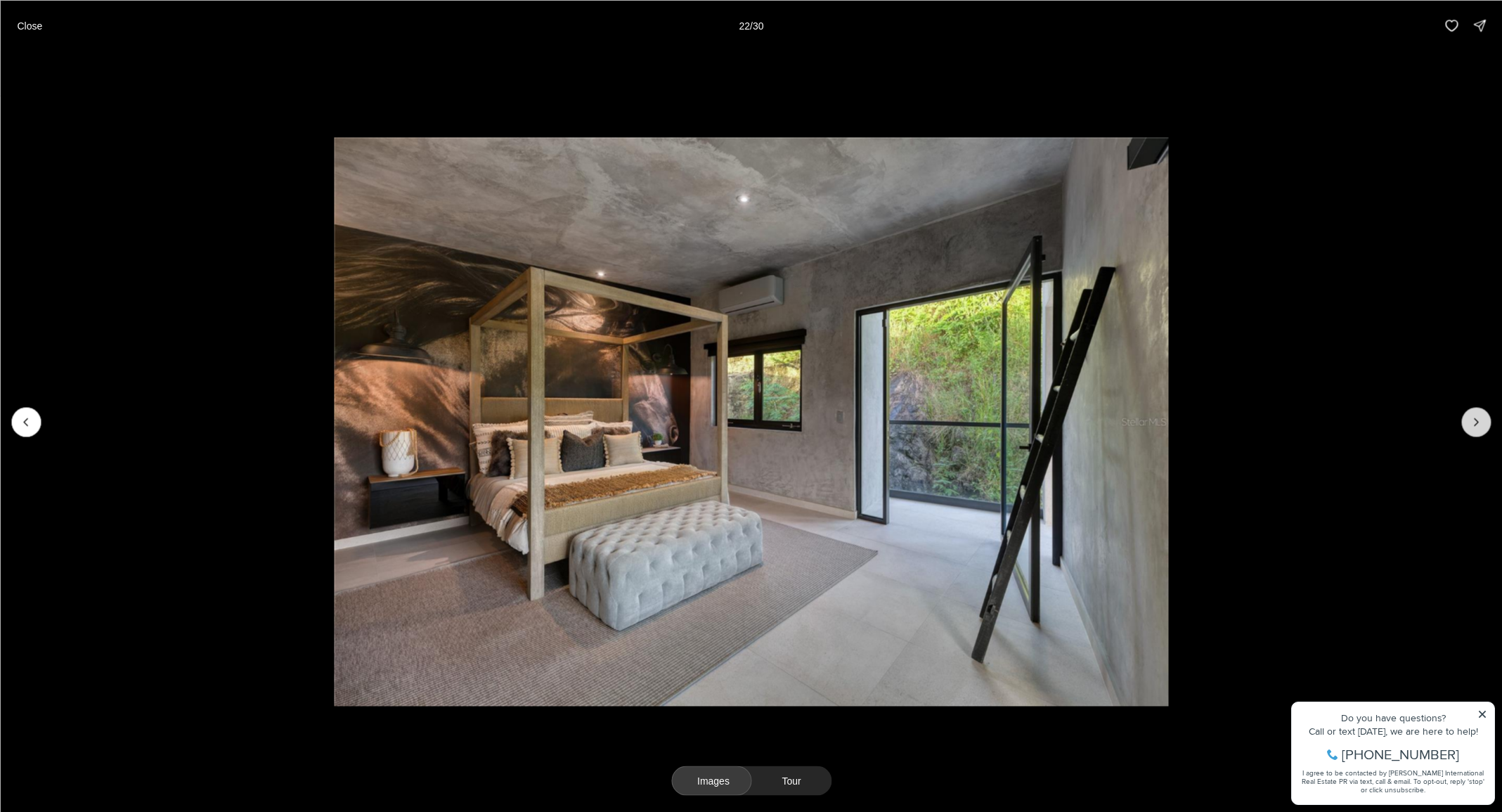
click at [1472, 424] on icon "Next slide" at bounding box center [1476, 422] width 14 height 14
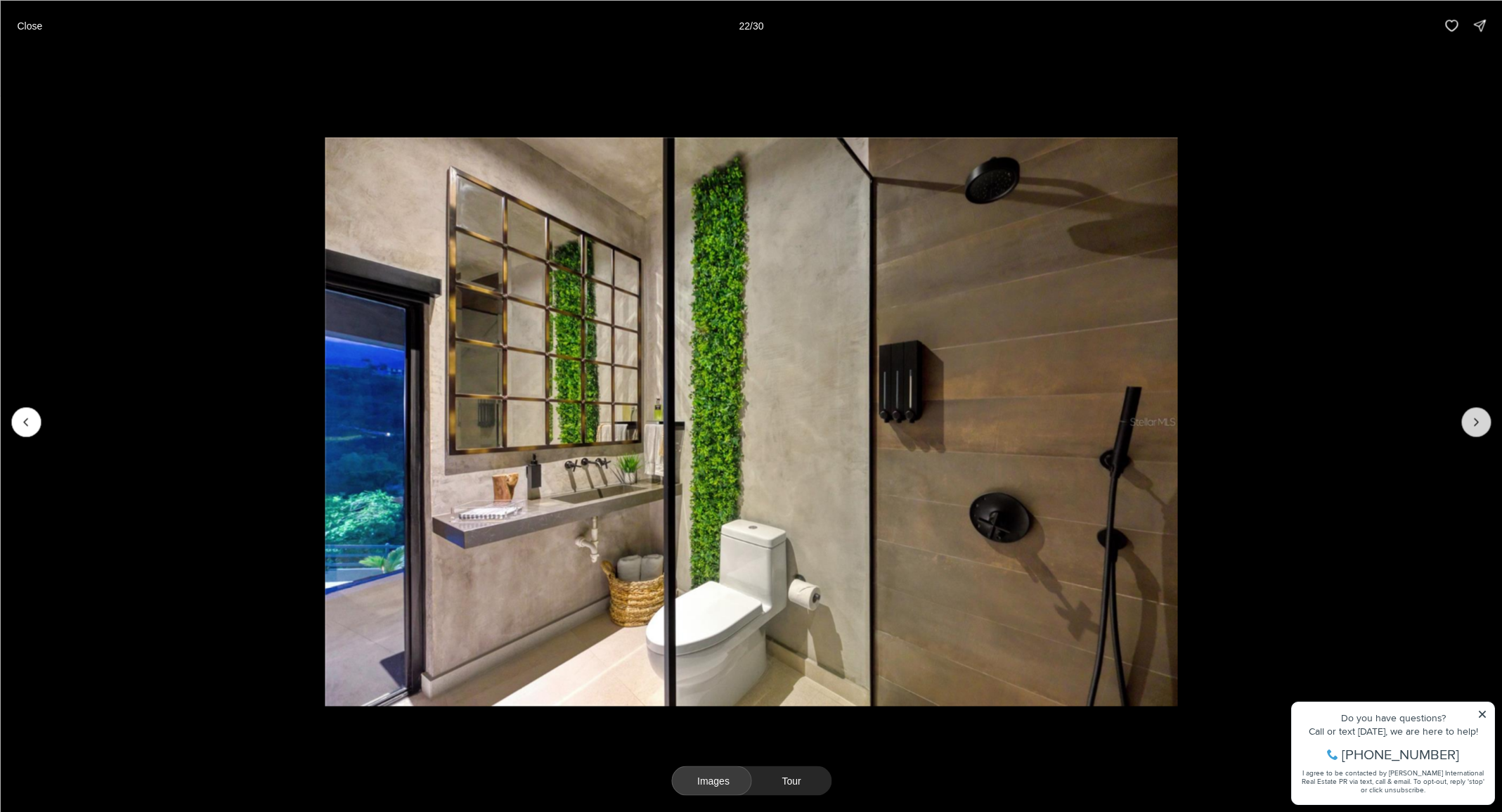
click at [1472, 424] on icon "Next slide" at bounding box center [1476, 422] width 14 height 14
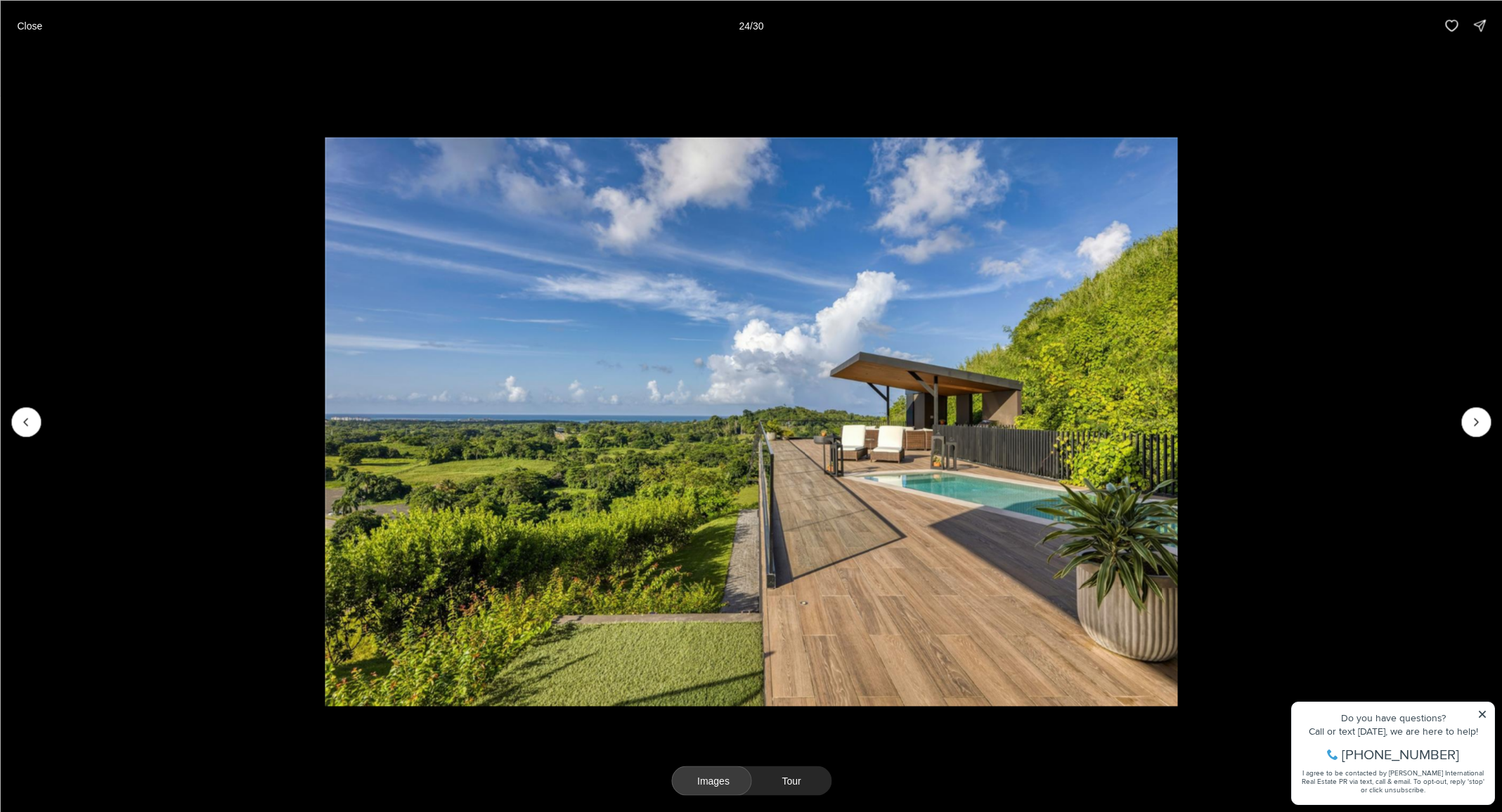
click at [28, 24] on p "Close" at bounding box center [29, 26] width 26 height 11
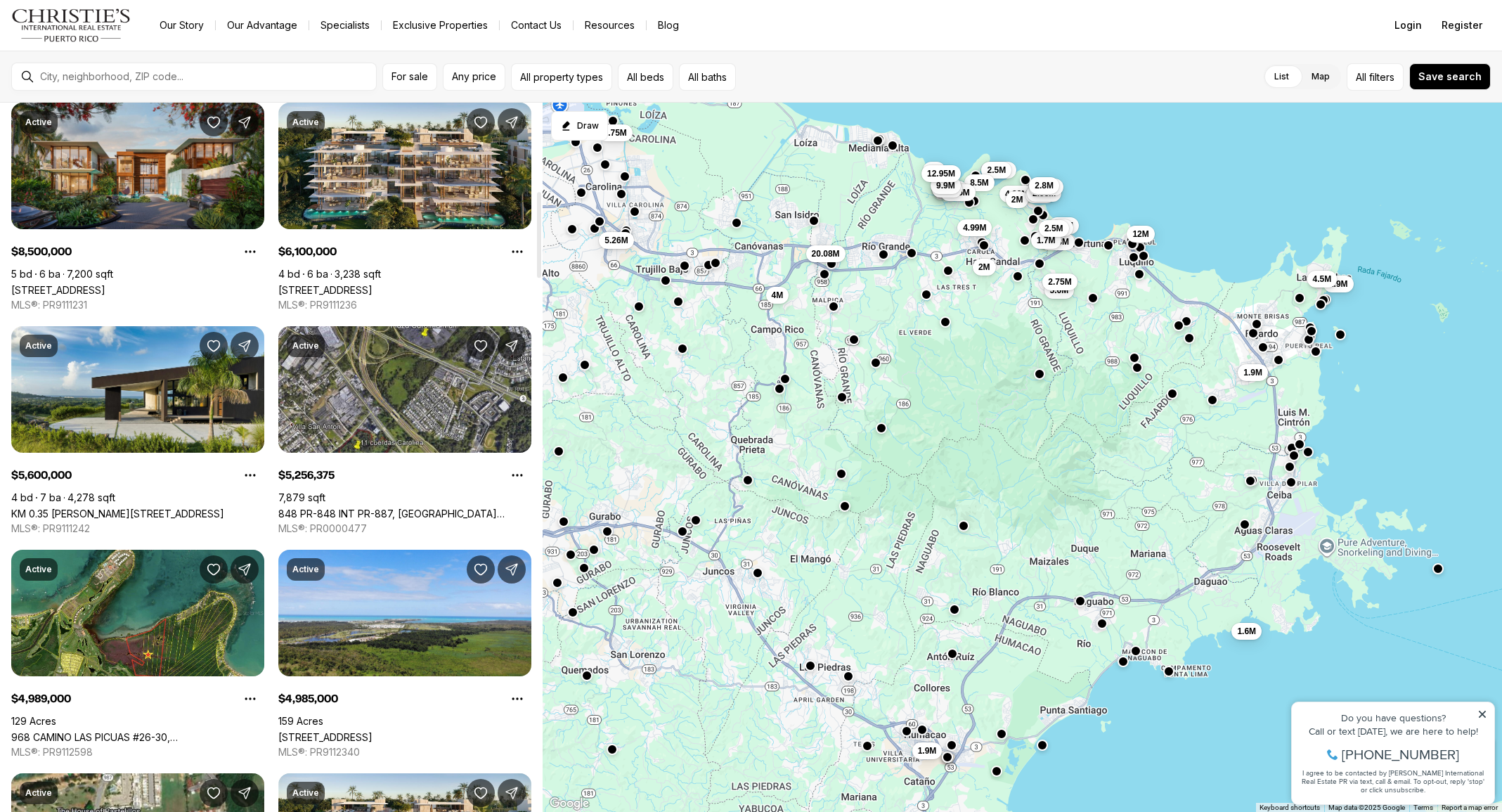
scroll to position [722, 0]
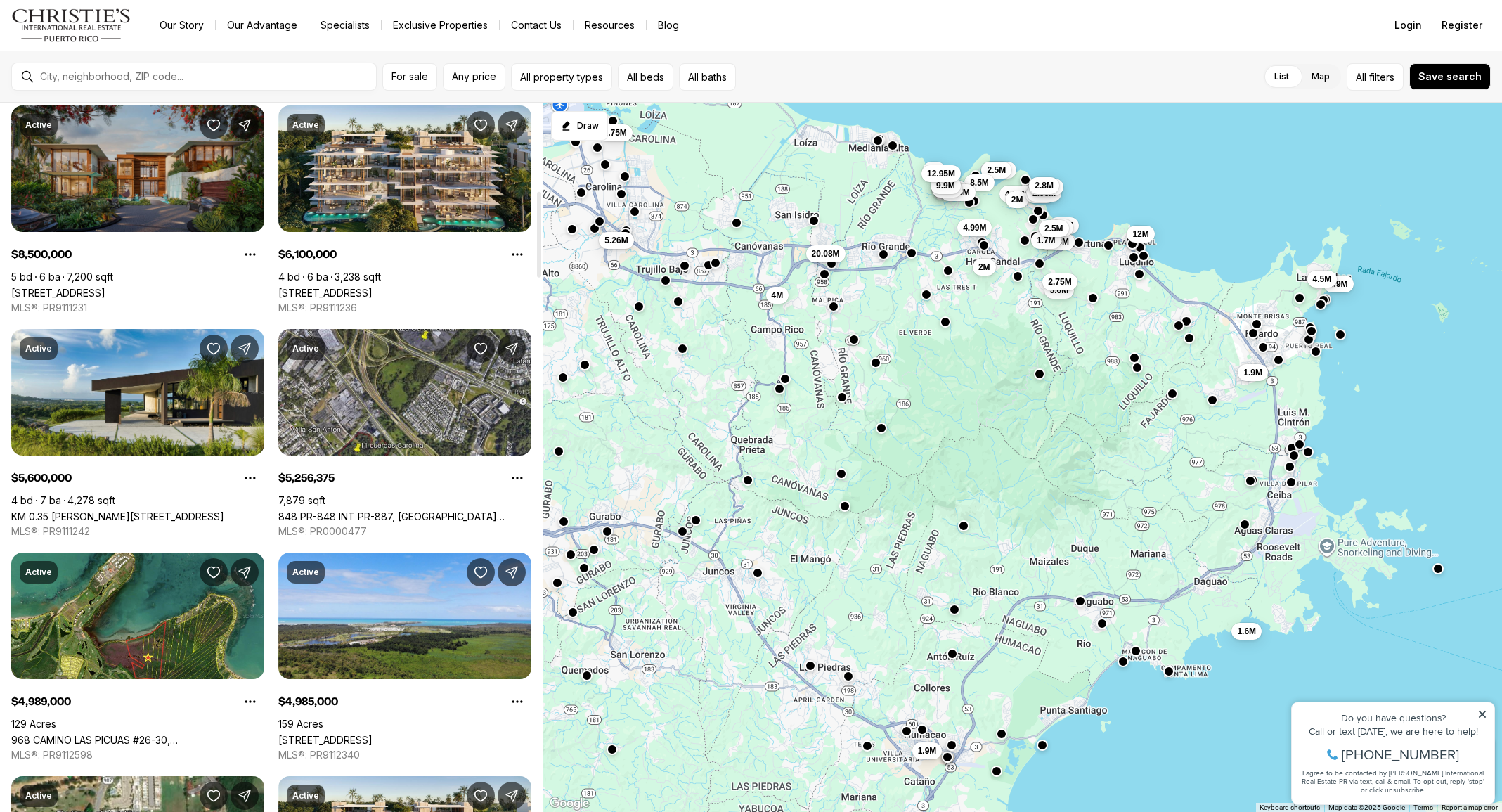
click at [106, 286] on link "[STREET_ADDRESS]" at bounding box center [59, 292] width 95 height 12
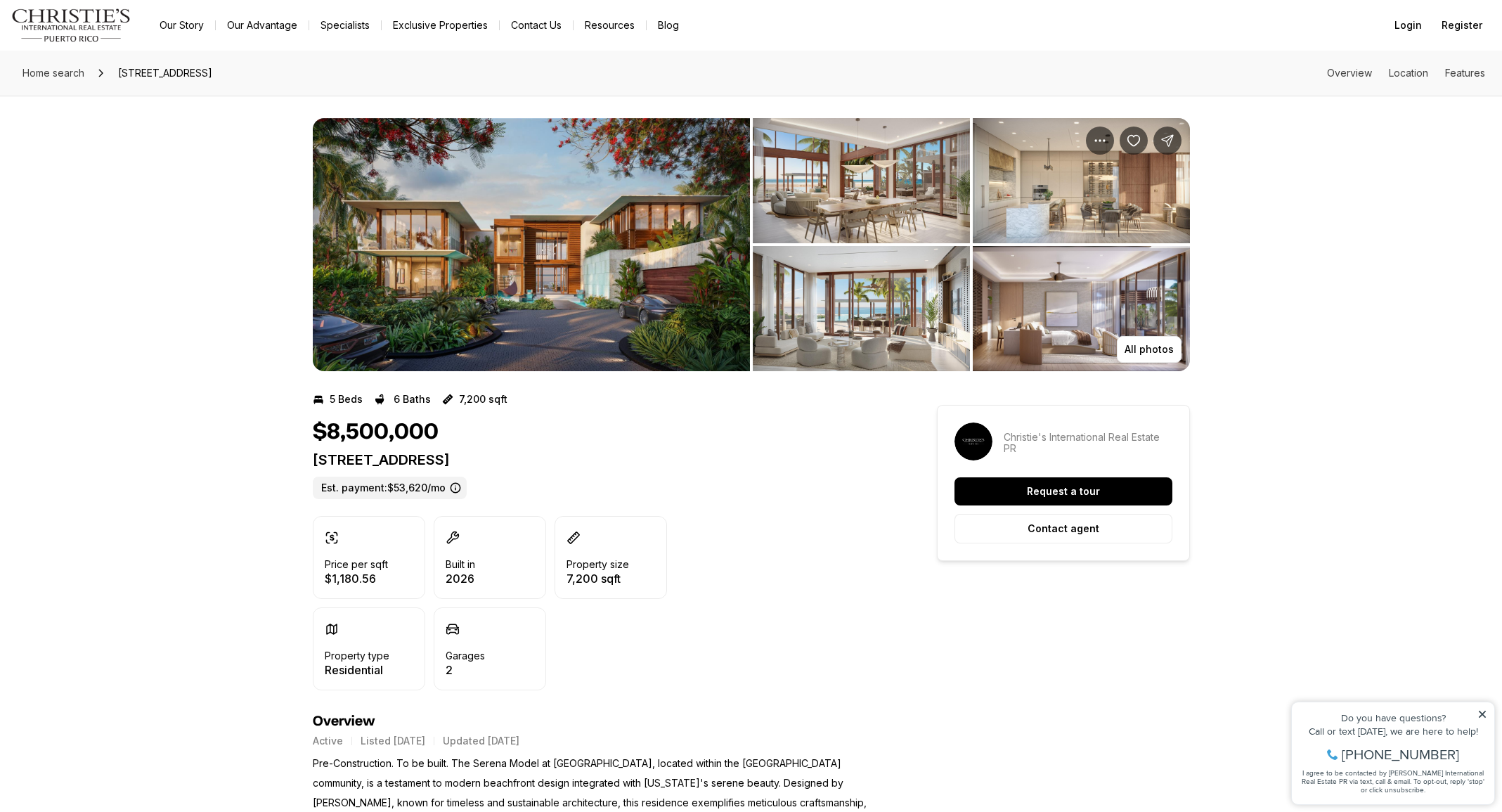
click at [519, 235] on img "View image gallery" at bounding box center [531, 245] width 437 height 253
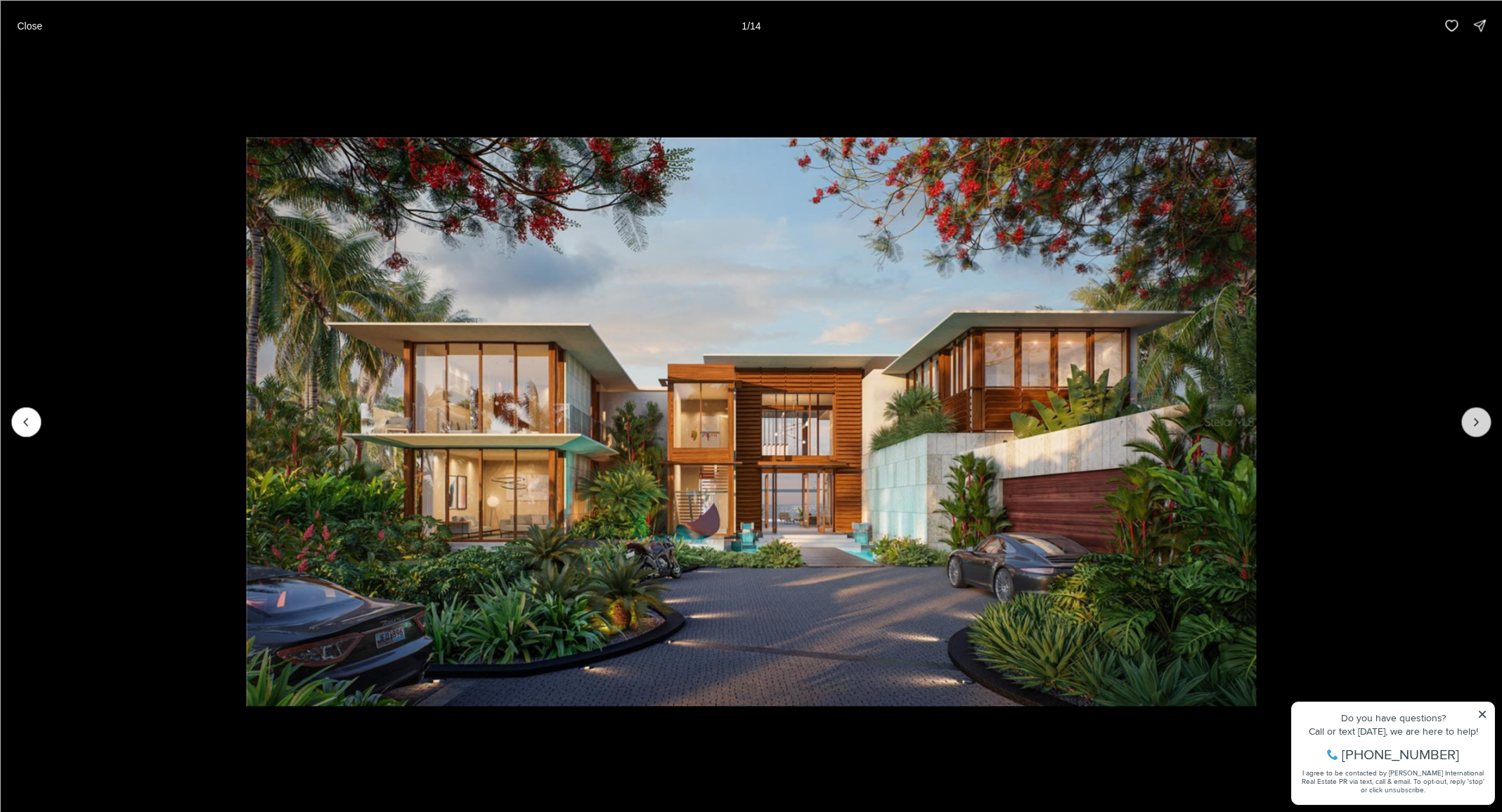
click at [1469, 428] on button "Next slide" at bounding box center [1476, 421] width 29 height 29
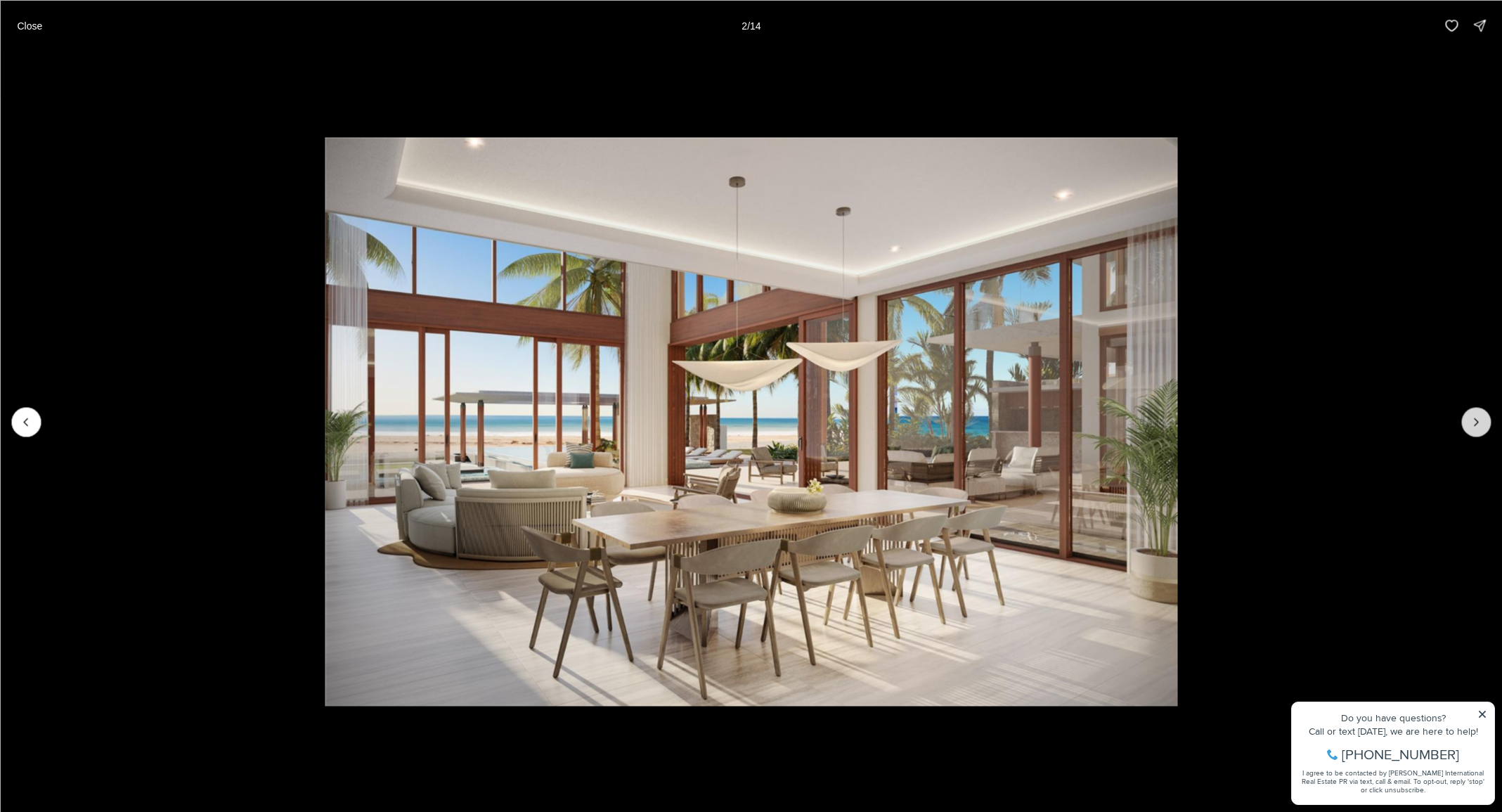
click at [1469, 428] on button "Next slide" at bounding box center [1476, 421] width 29 height 29
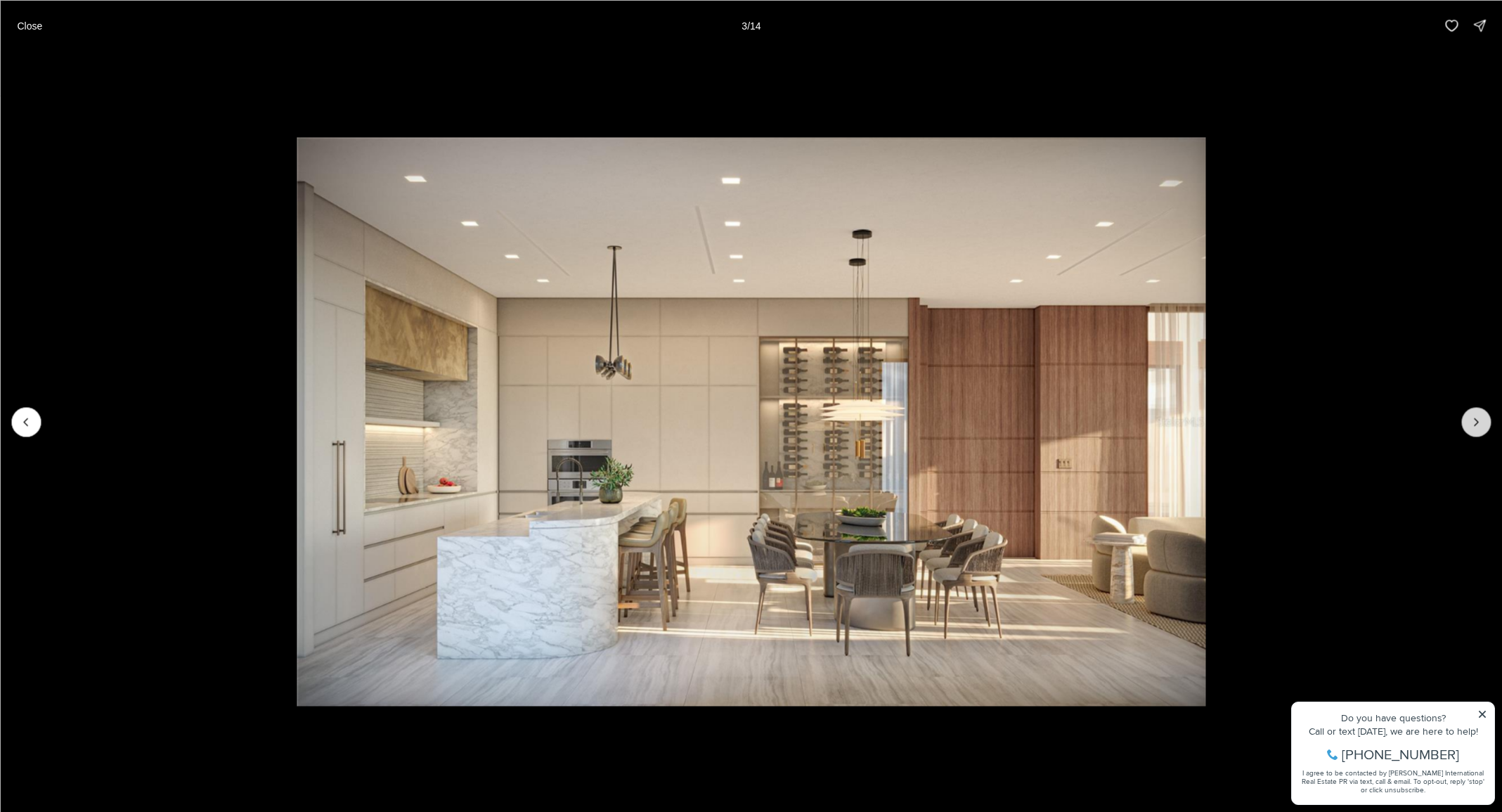
click at [1469, 428] on button "Next slide" at bounding box center [1476, 421] width 29 height 29
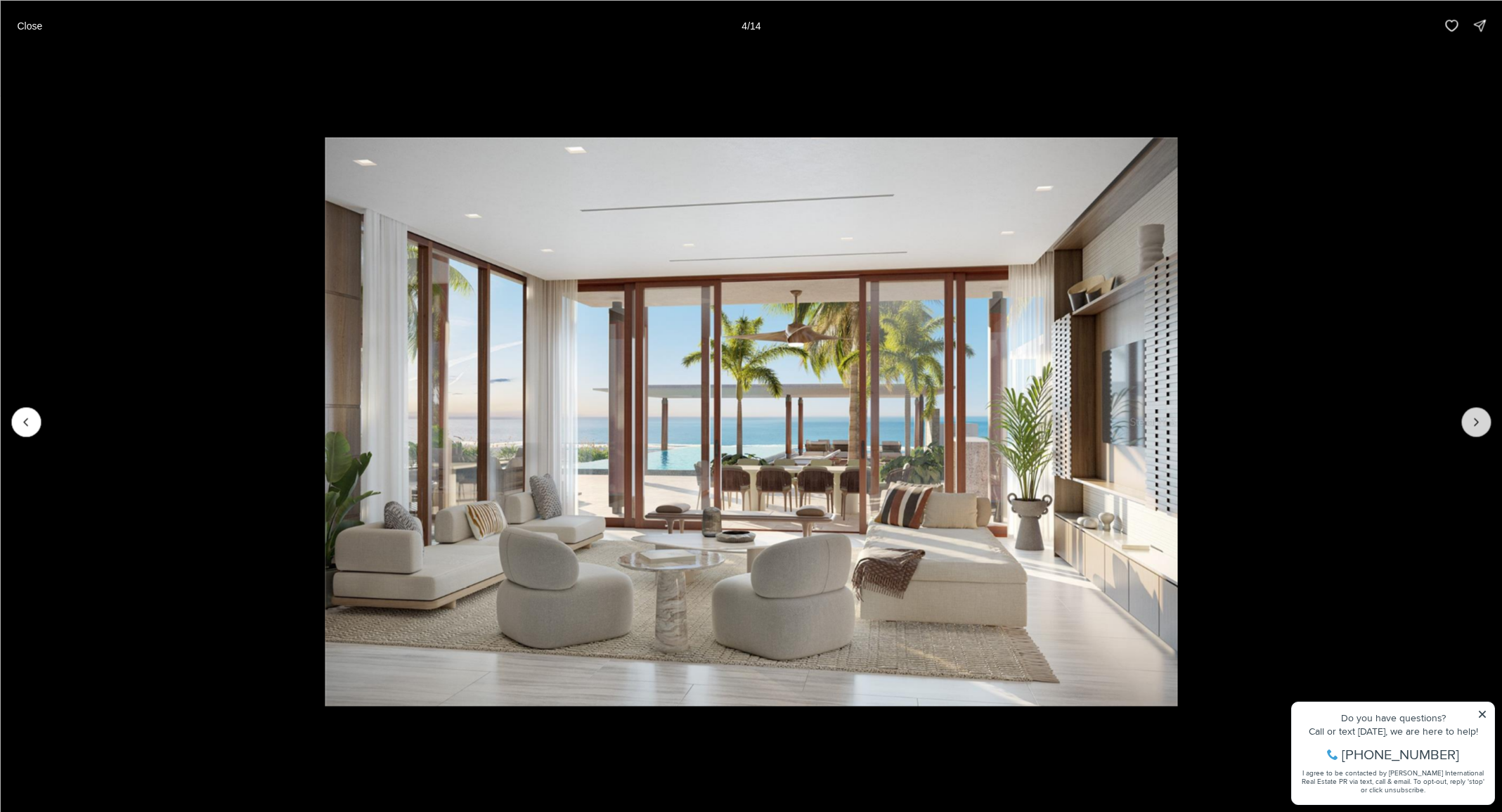
click at [1469, 428] on button "Next slide" at bounding box center [1476, 421] width 29 height 29
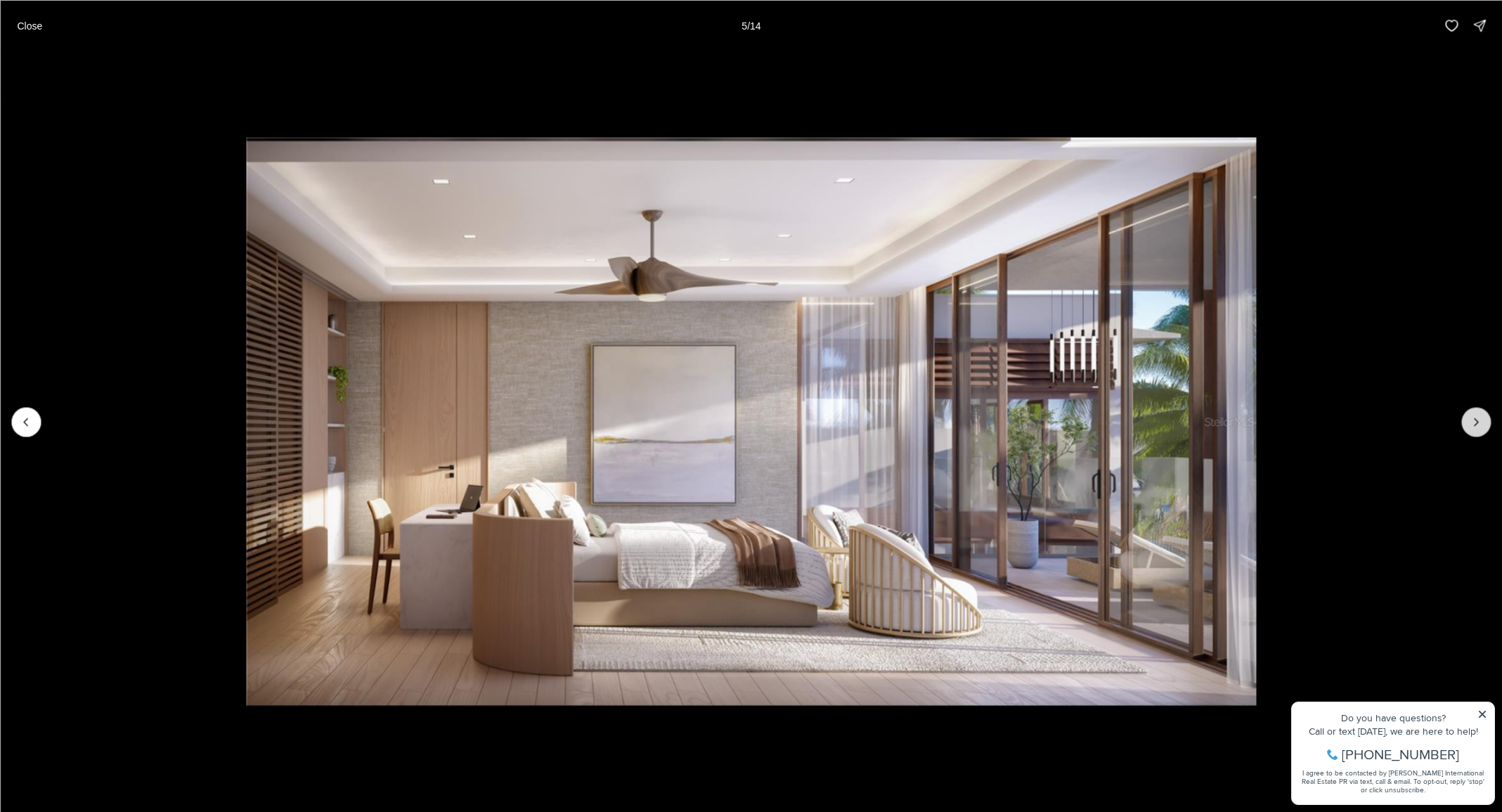
click at [1469, 428] on button "Next slide" at bounding box center [1476, 421] width 29 height 29
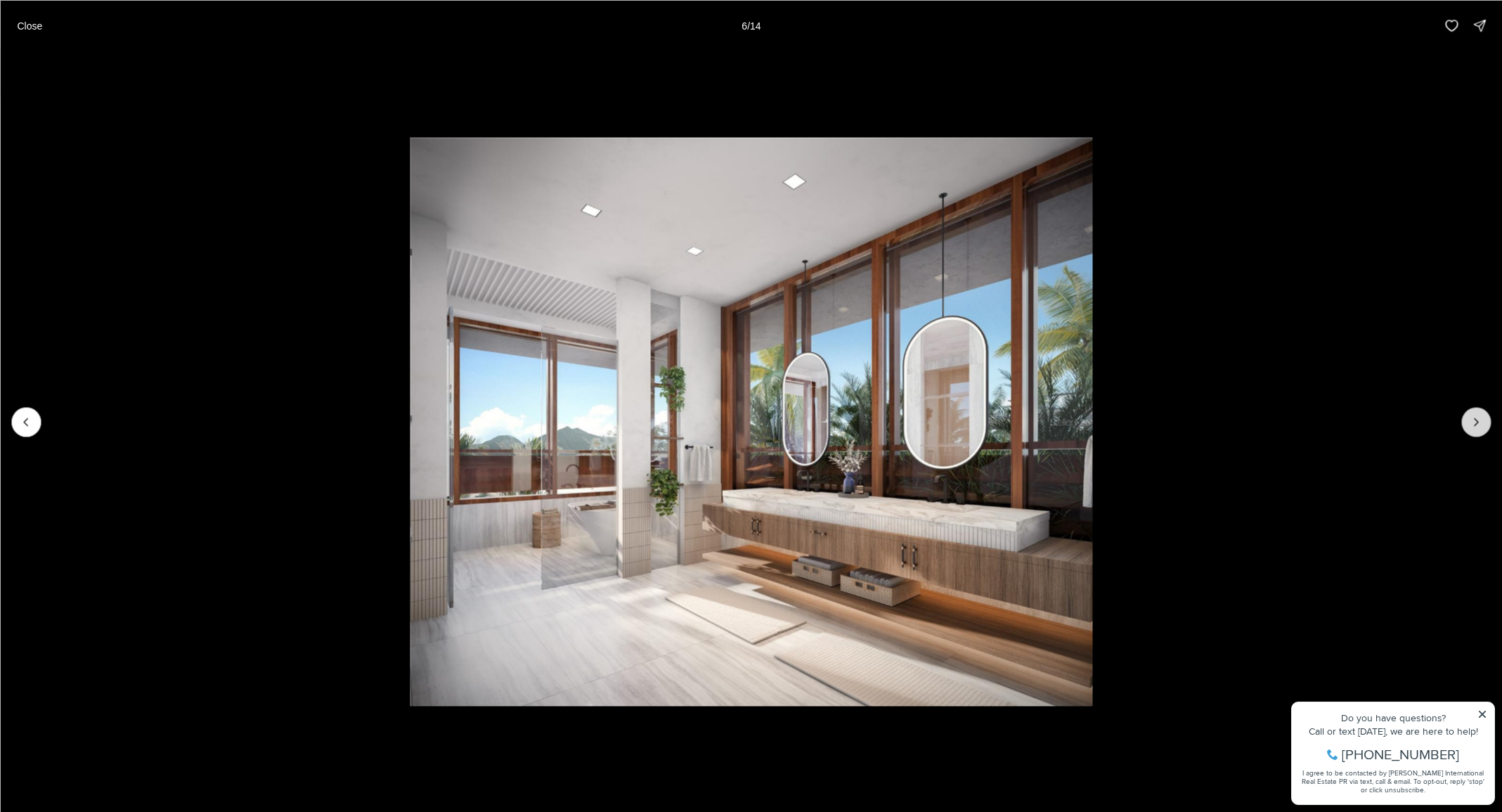
click at [1469, 428] on button "Next slide" at bounding box center [1476, 421] width 29 height 29
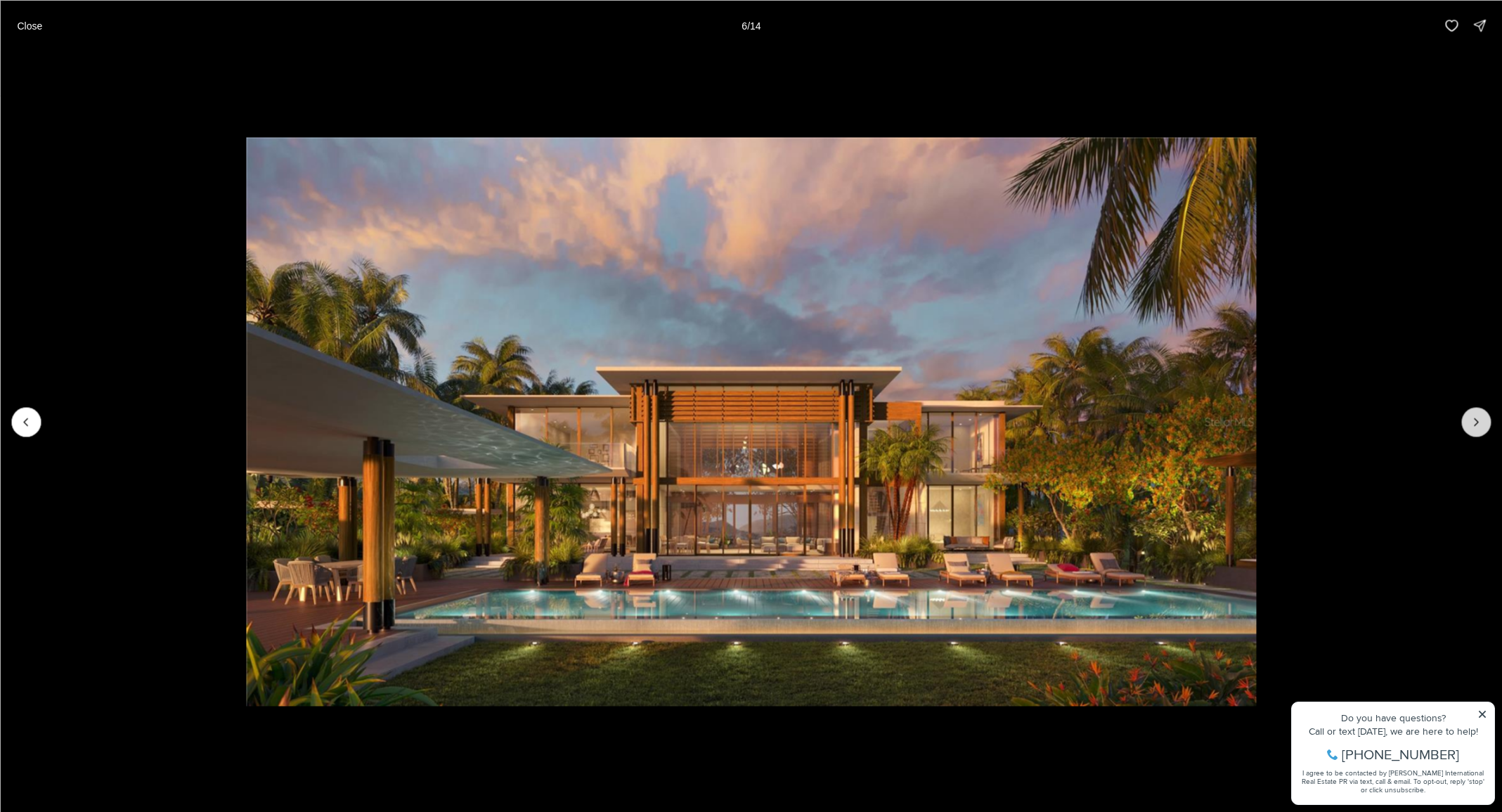
click at [1469, 428] on button "Next slide" at bounding box center [1476, 421] width 29 height 29
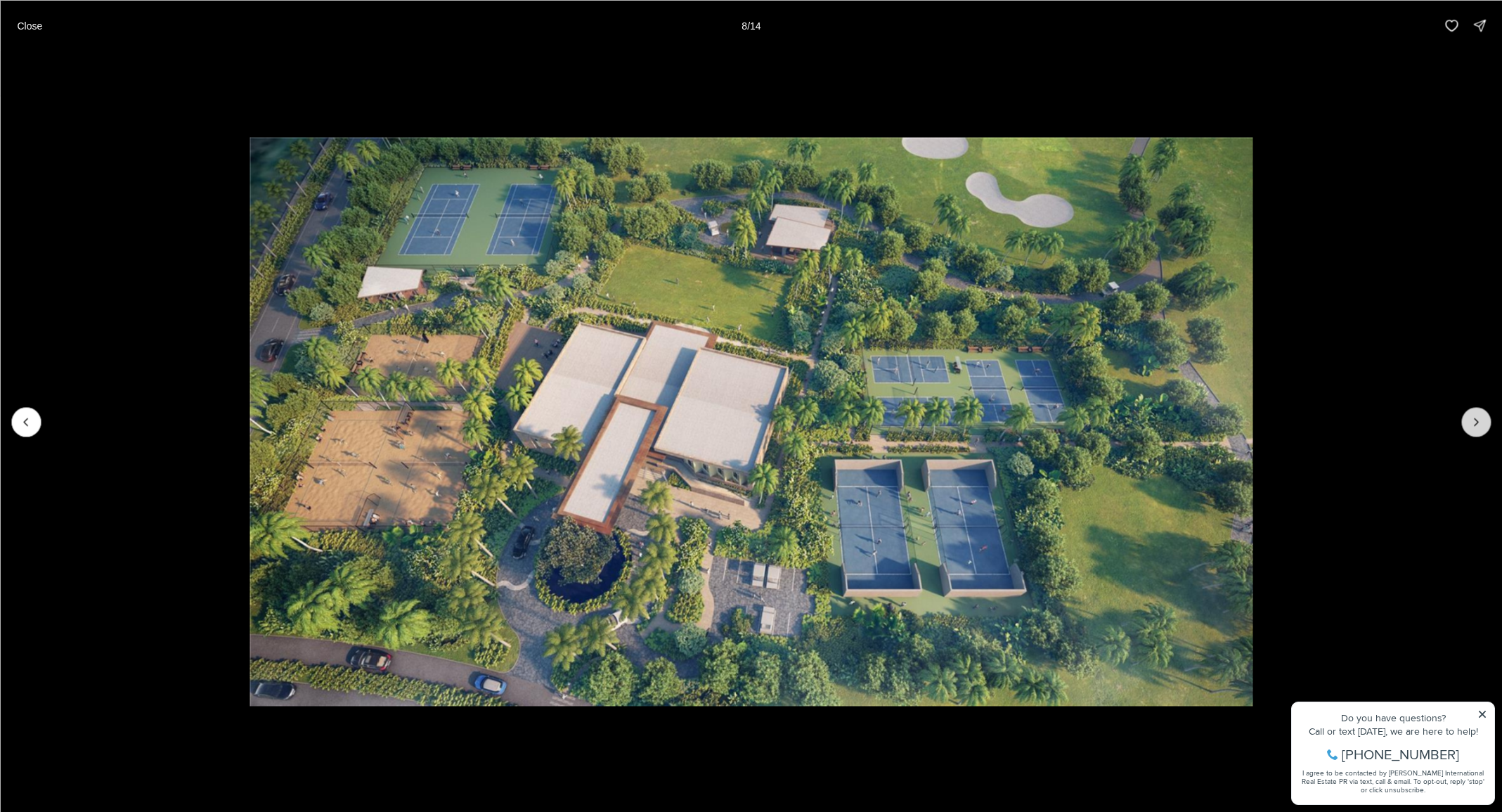
click at [1469, 428] on button "Next slide" at bounding box center [1476, 421] width 29 height 29
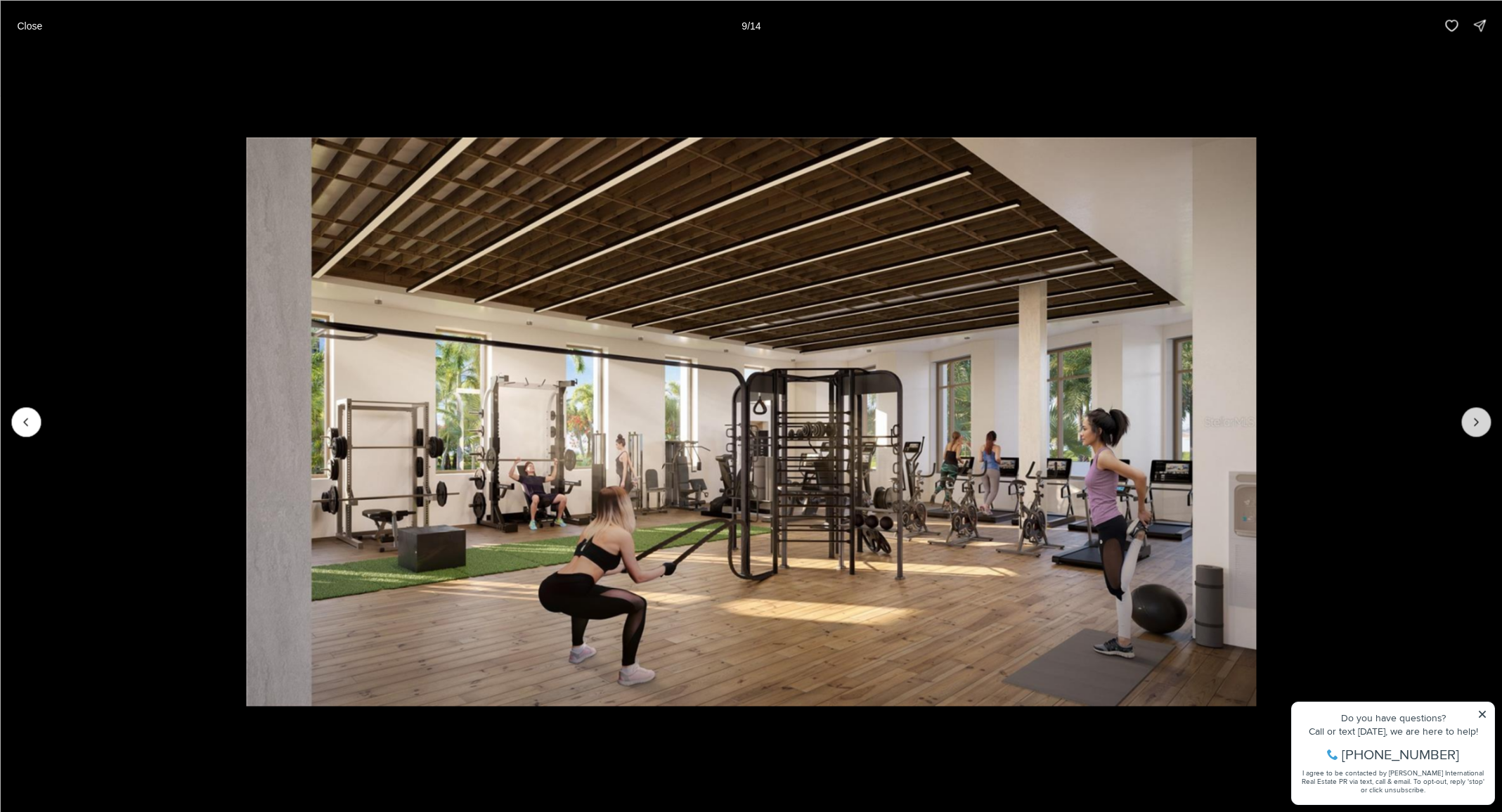
click at [1469, 428] on button "Next slide" at bounding box center [1476, 421] width 29 height 29
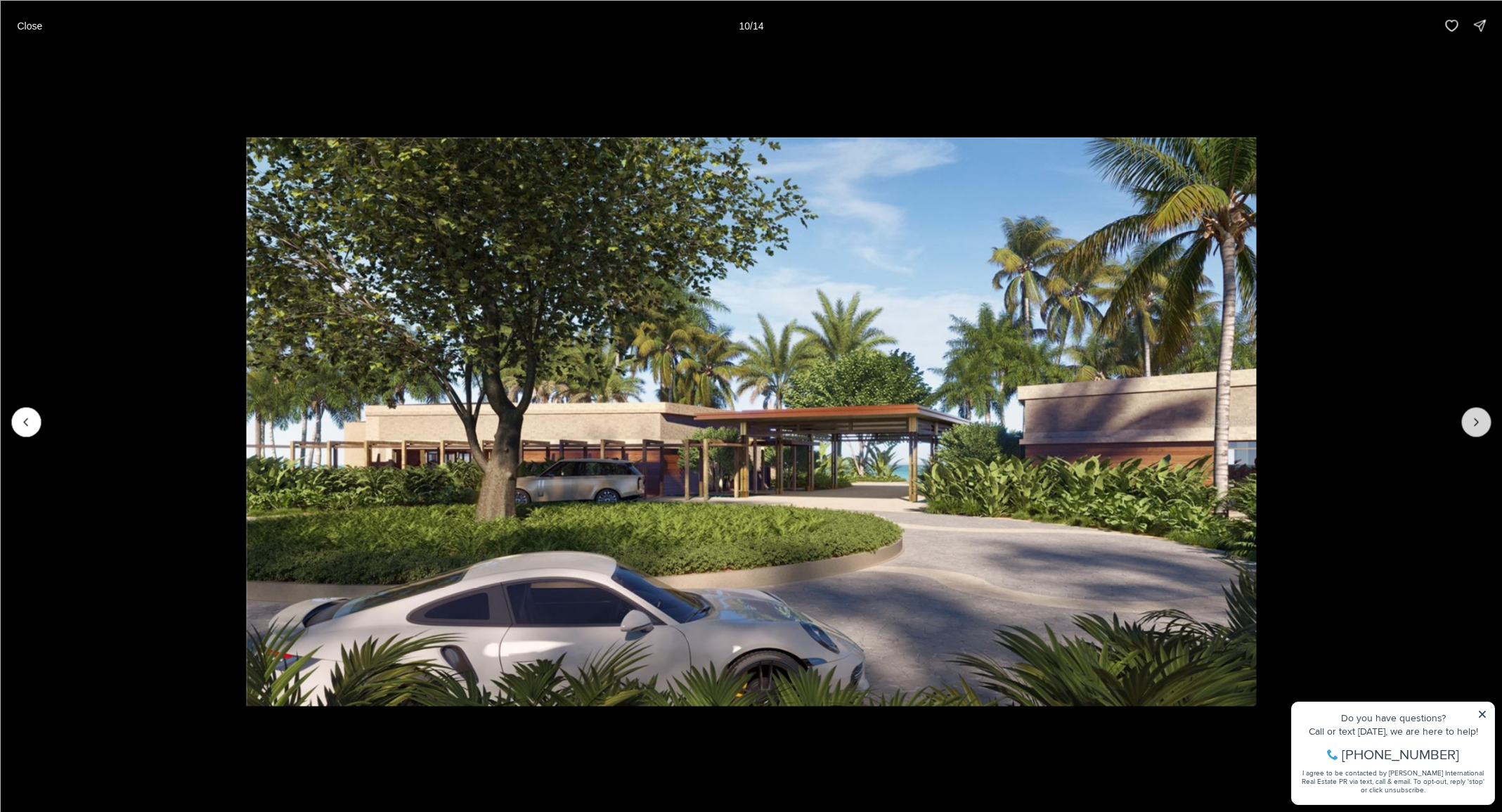
click at [1469, 428] on button "Next slide" at bounding box center [1476, 421] width 29 height 29
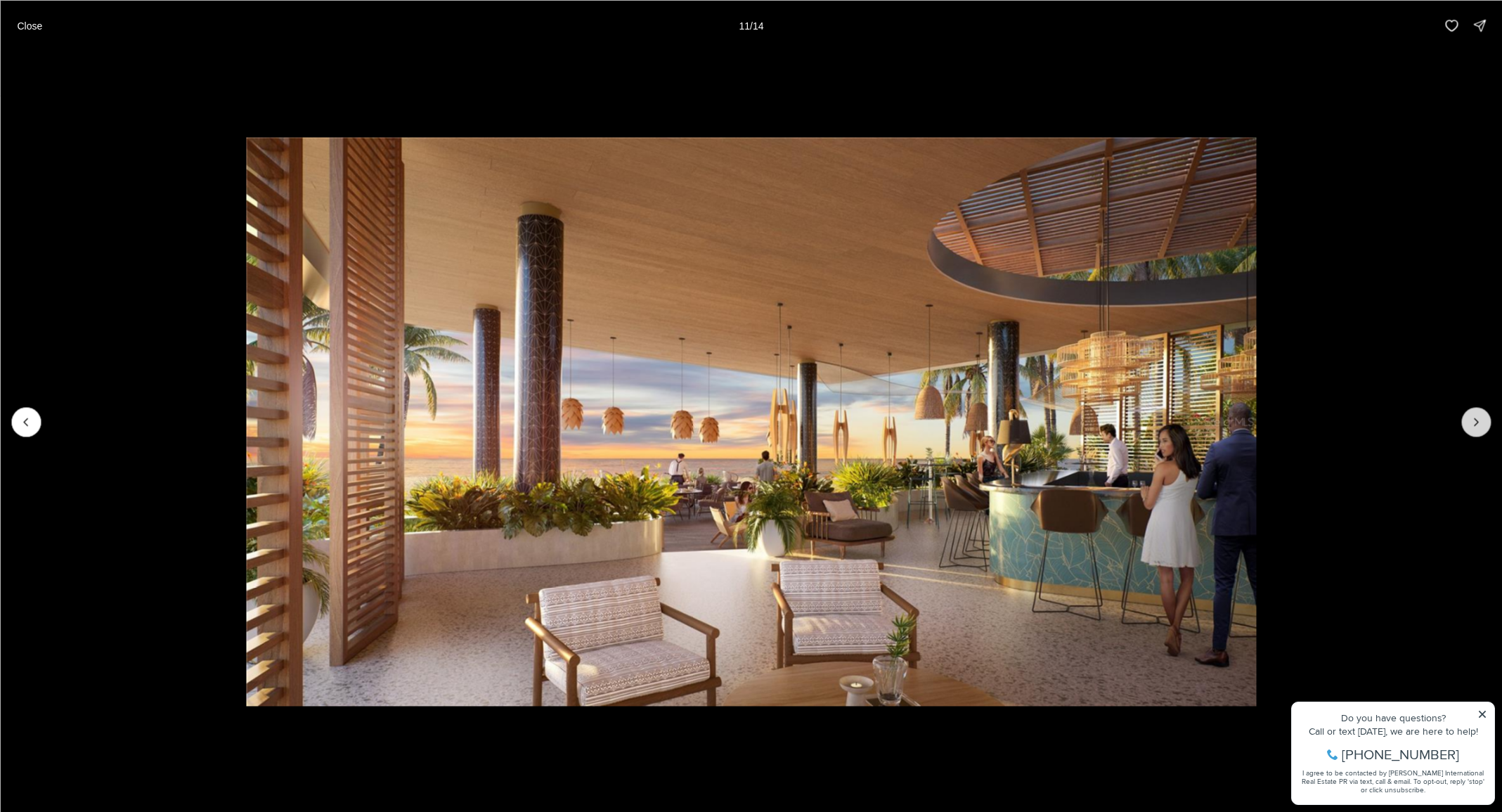
click at [1469, 428] on button "Next slide" at bounding box center [1476, 421] width 29 height 29
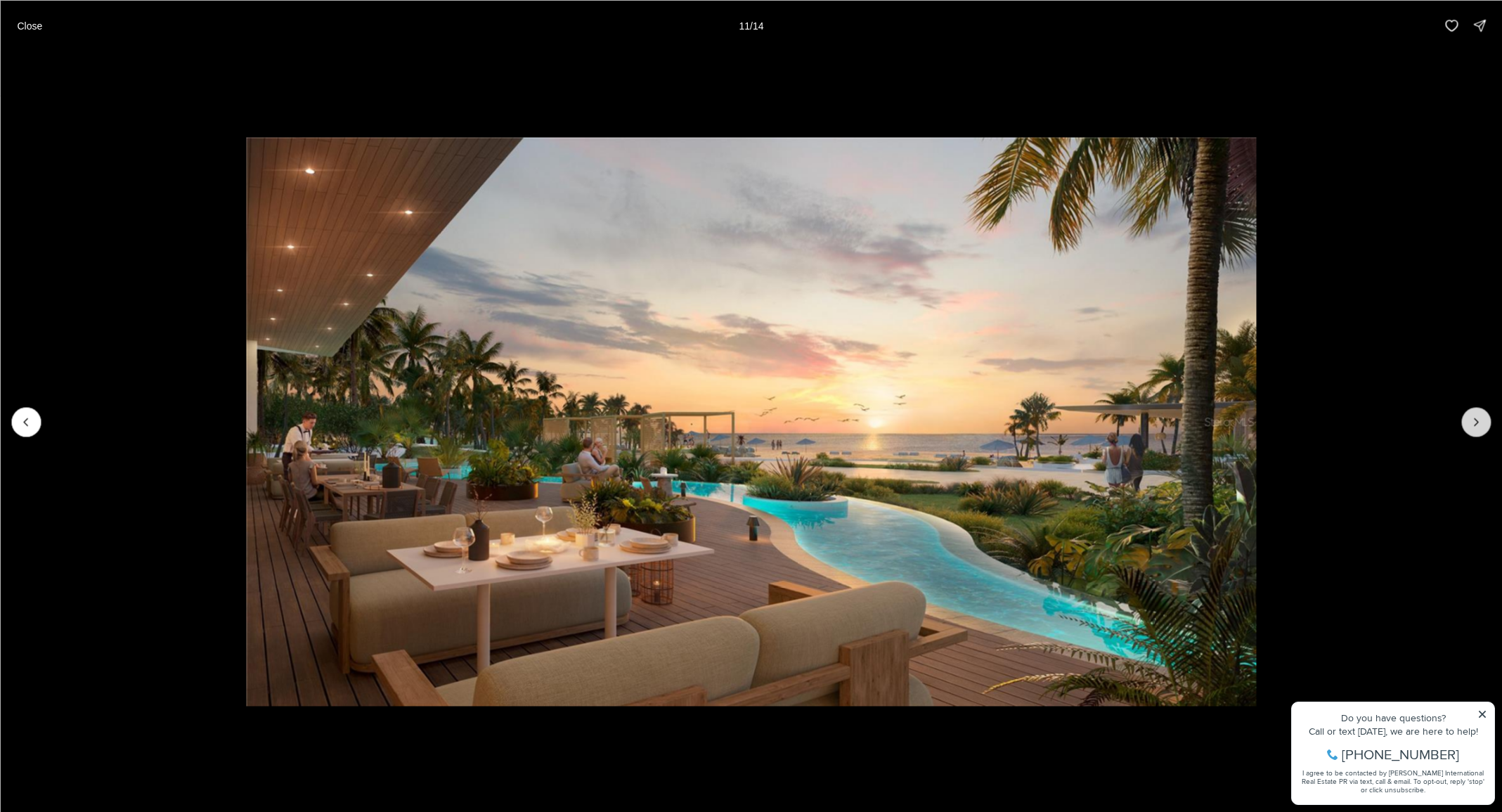
click at [1469, 428] on button "Next slide" at bounding box center [1476, 421] width 29 height 29
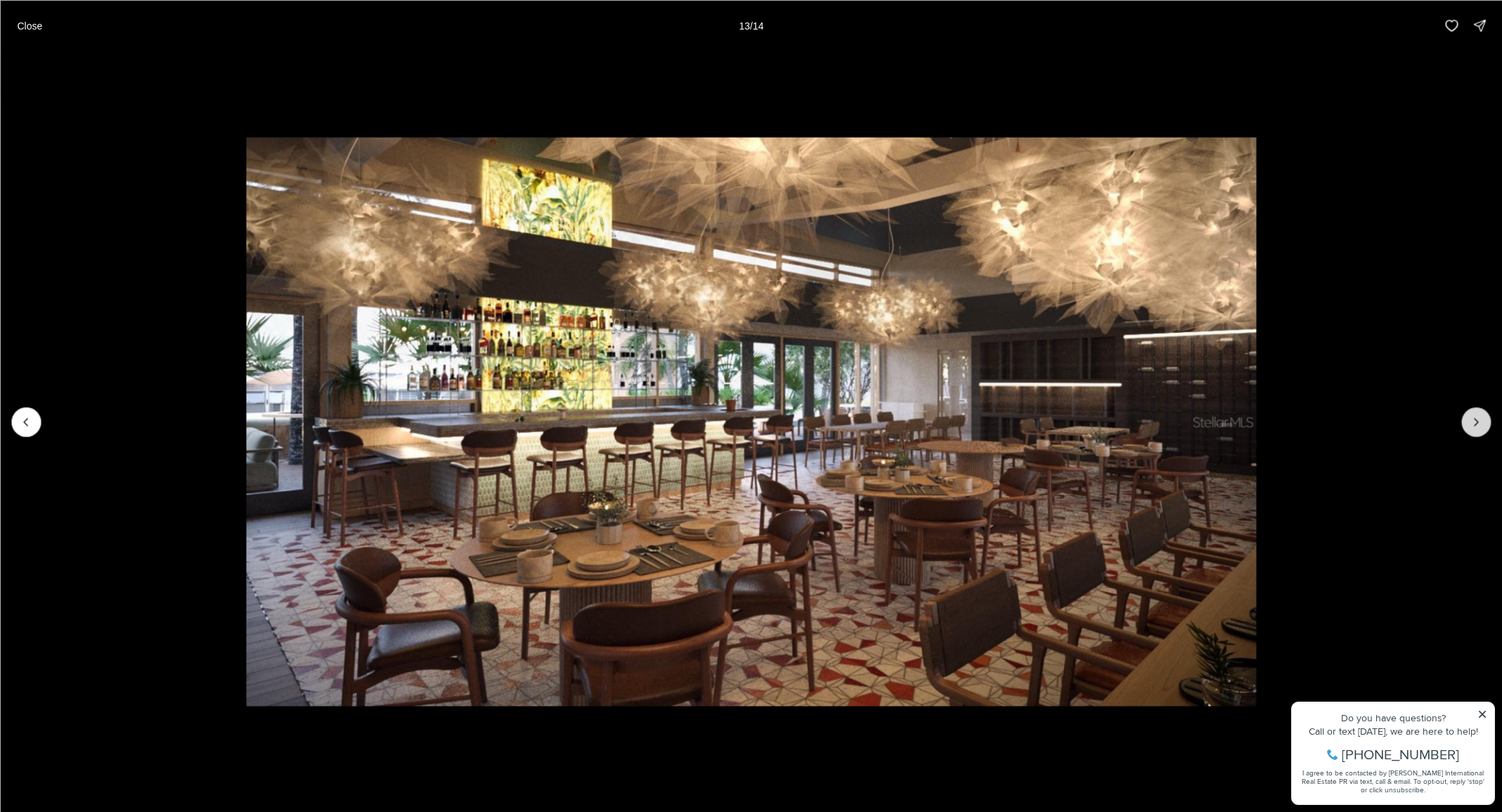
click at [1469, 428] on button "Next slide" at bounding box center [1476, 421] width 29 height 29
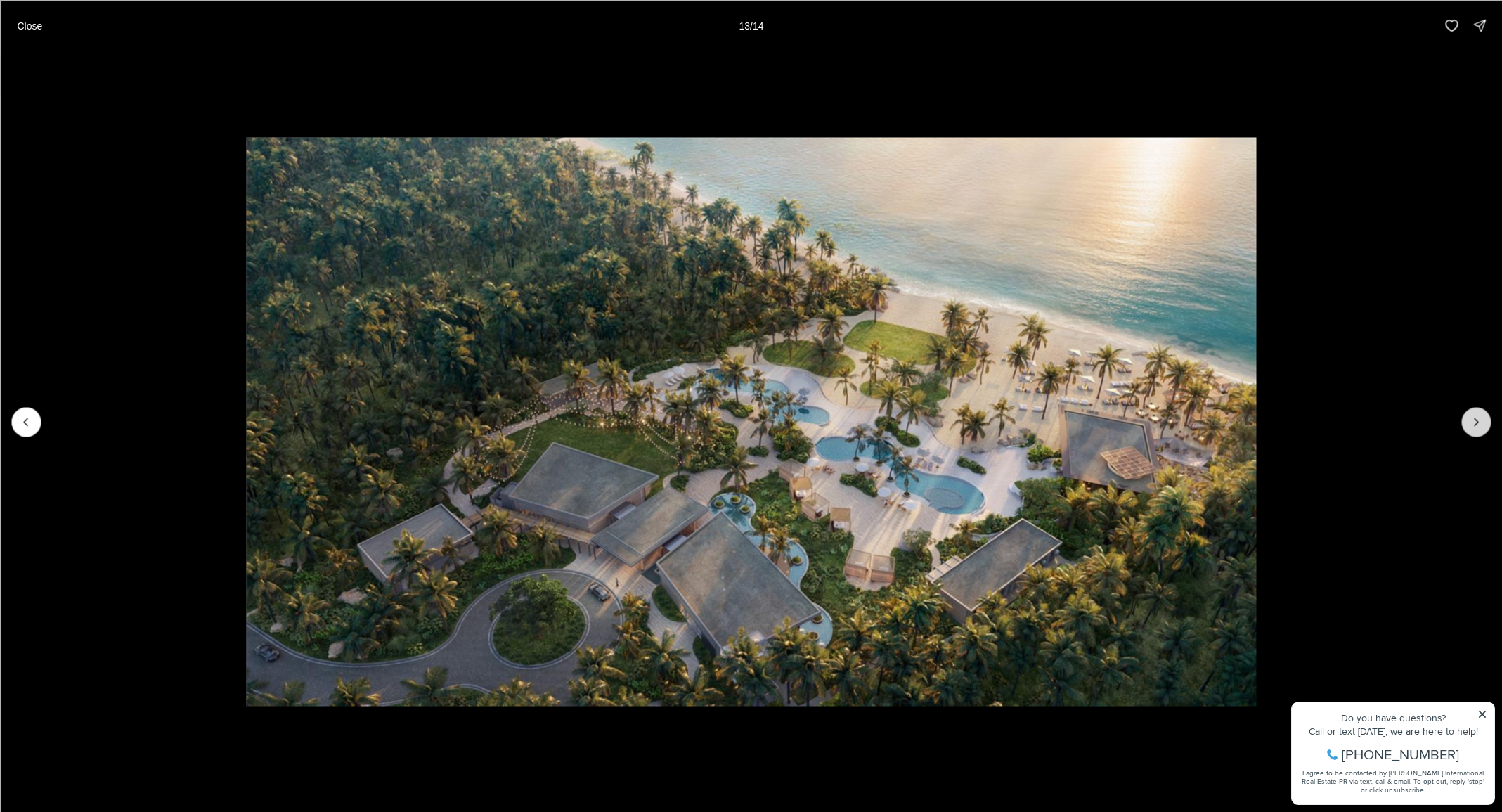
click at [1469, 428] on button "Next slide" at bounding box center [1476, 421] width 29 height 29
click at [1469, 428] on div at bounding box center [1476, 421] width 29 height 29
click at [22, 423] on icon "Previous slide" at bounding box center [26, 422] width 14 height 14
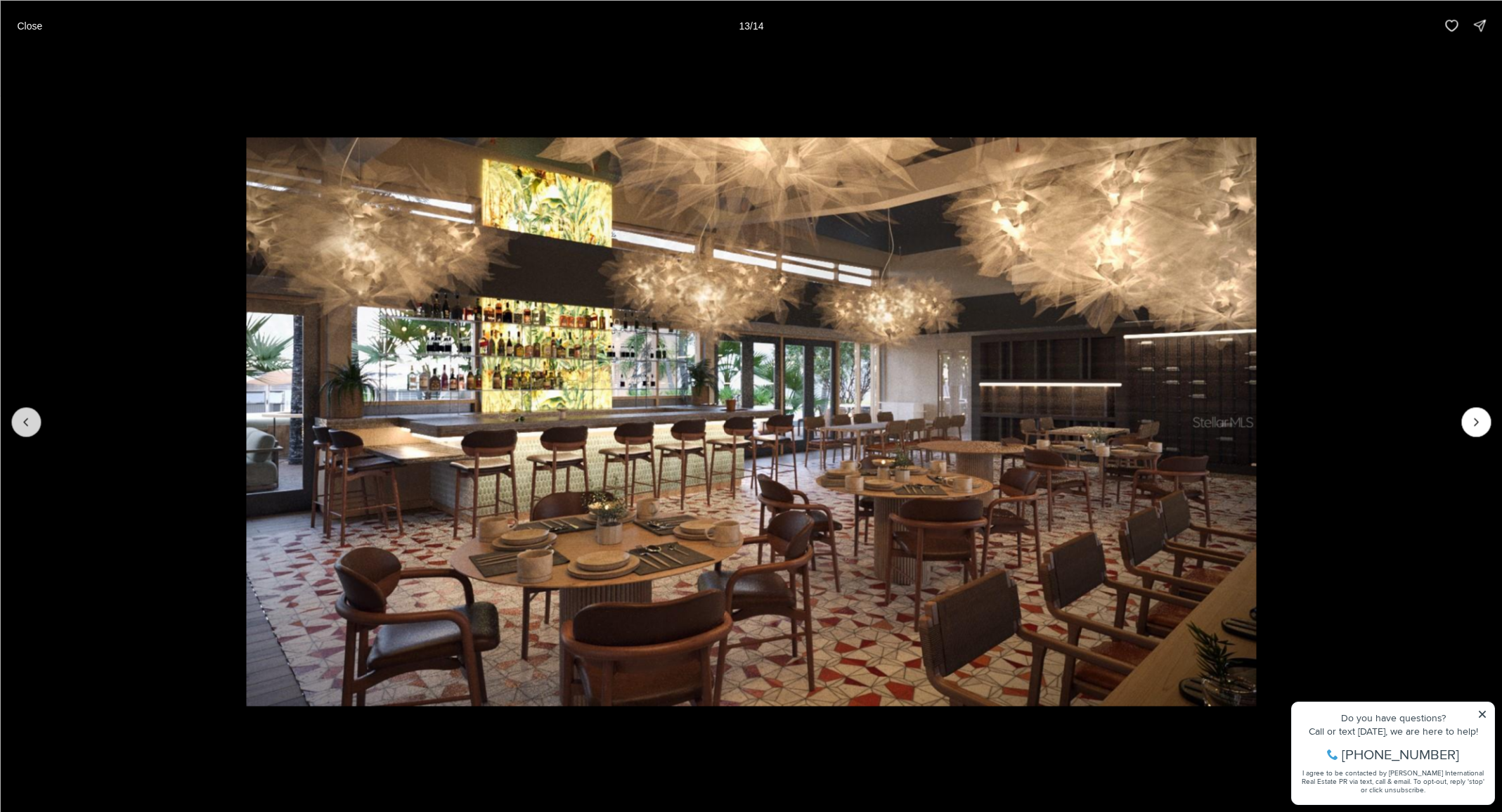
click at [21, 423] on icon "Previous slide" at bounding box center [26, 422] width 14 height 14
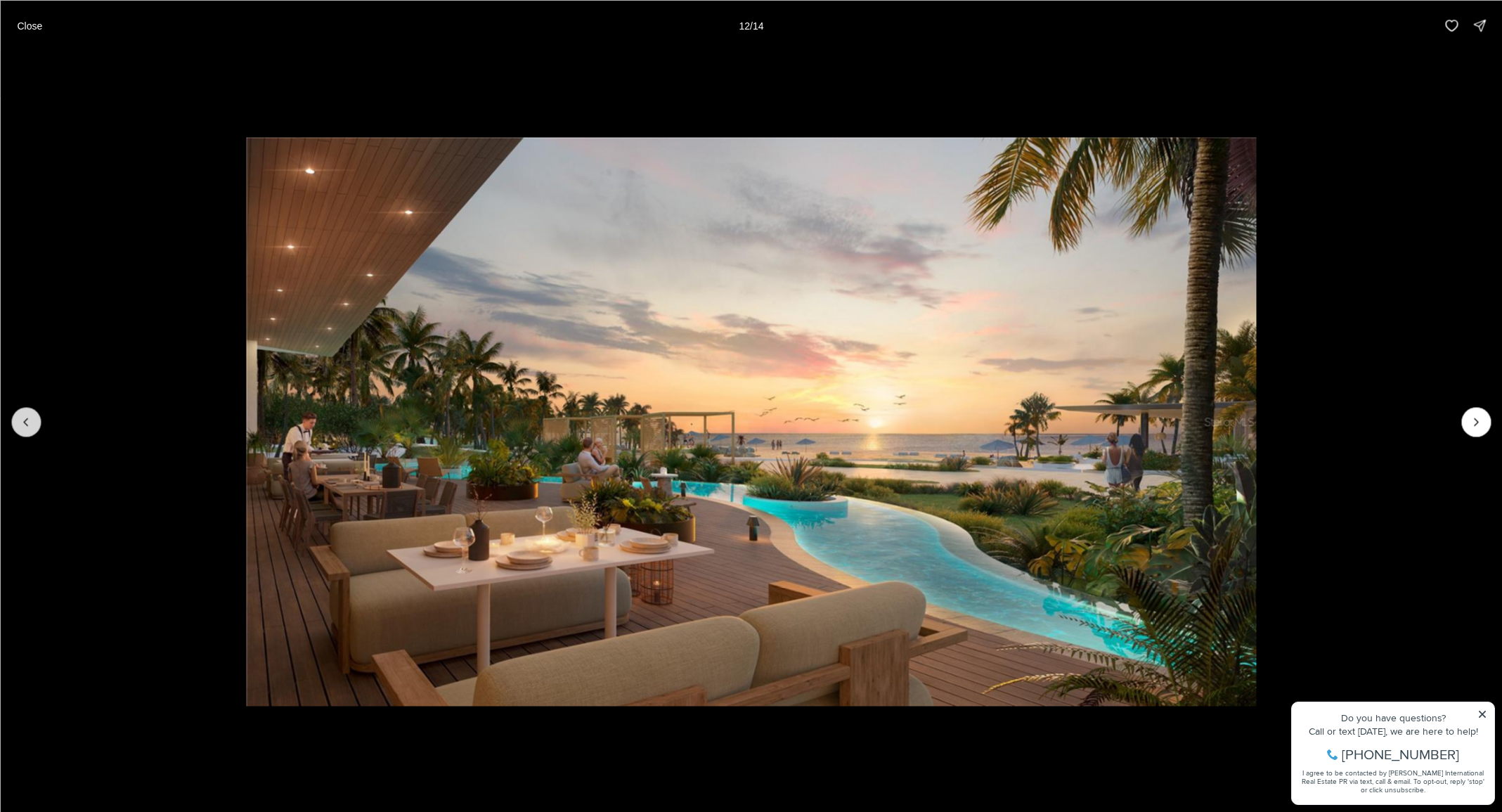
click at [21, 423] on icon "Previous slide" at bounding box center [26, 422] width 14 height 14
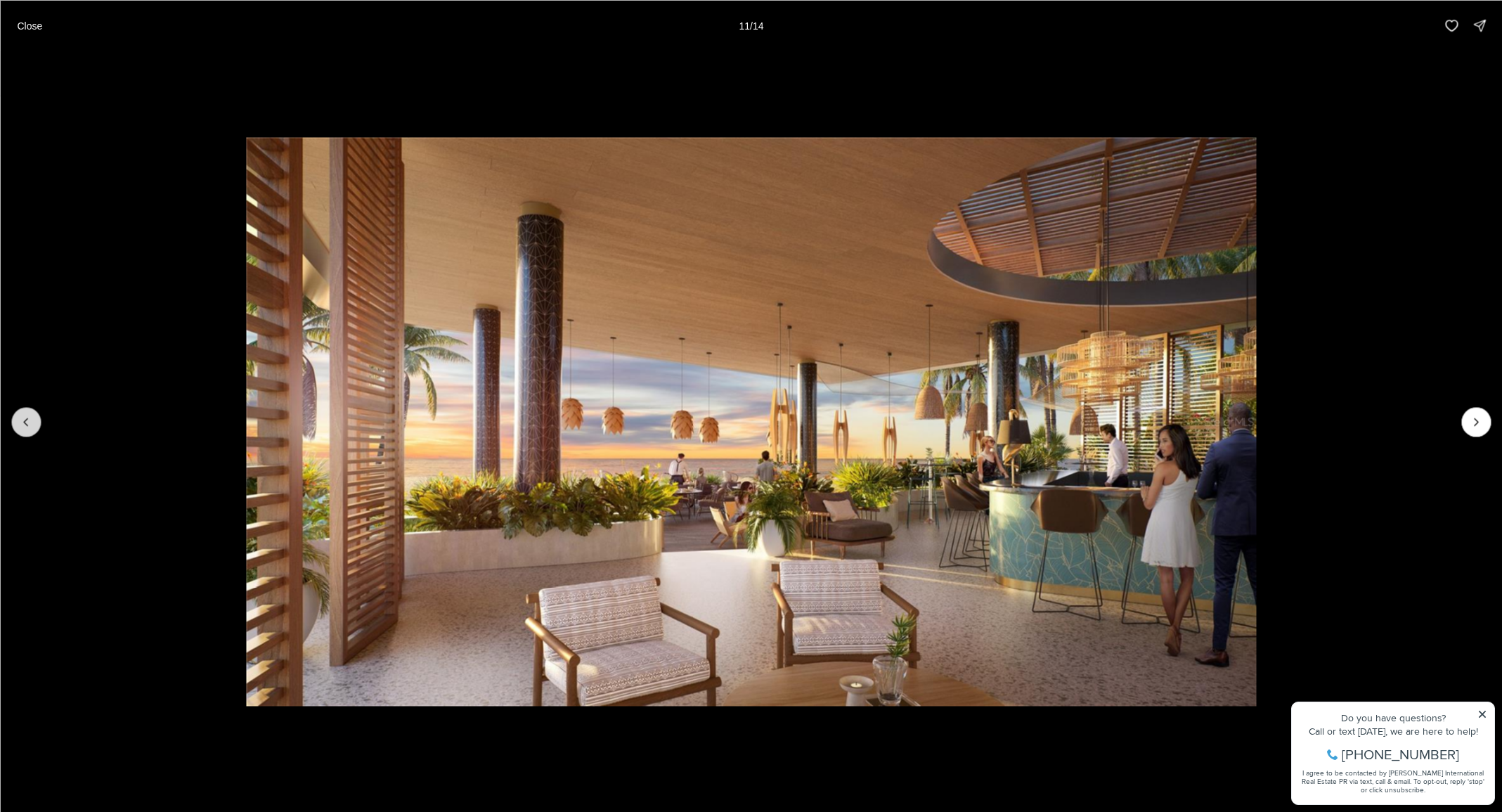
click at [21, 423] on icon "Previous slide" at bounding box center [26, 422] width 14 height 14
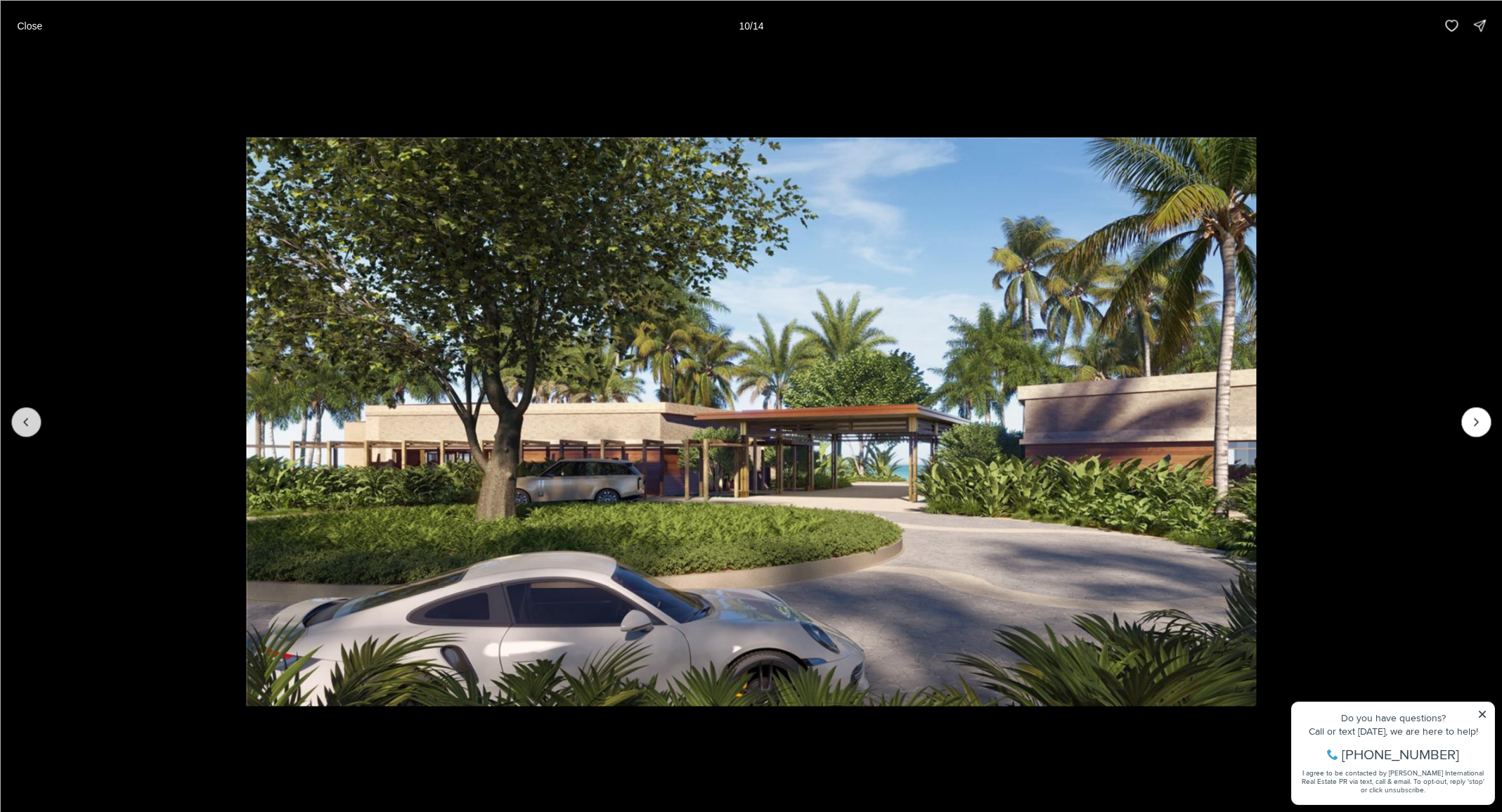
click at [21, 423] on icon "Previous slide" at bounding box center [26, 422] width 14 height 14
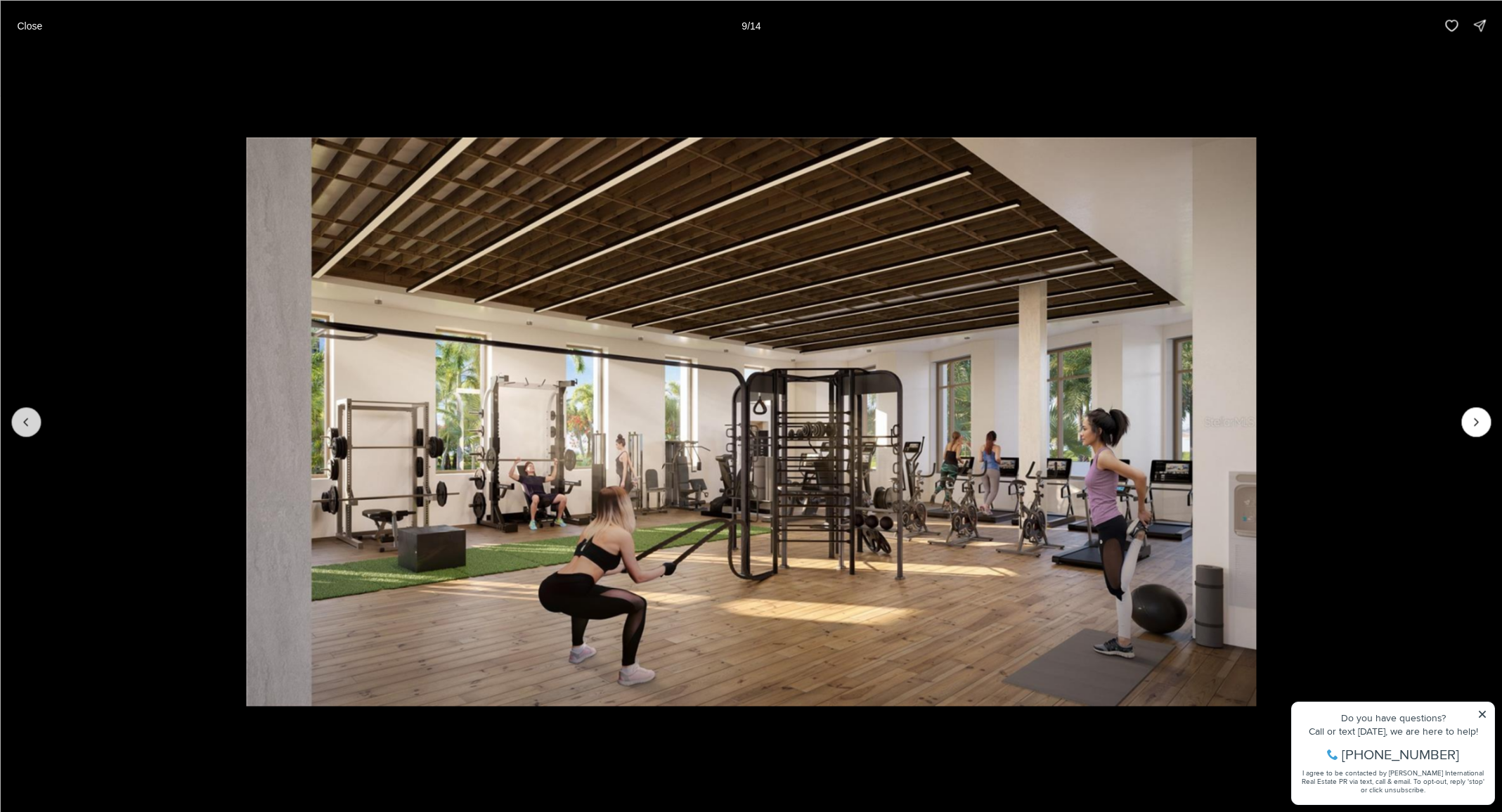
click at [21, 423] on icon "Previous slide" at bounding box center [26, 422] width 14 height 14
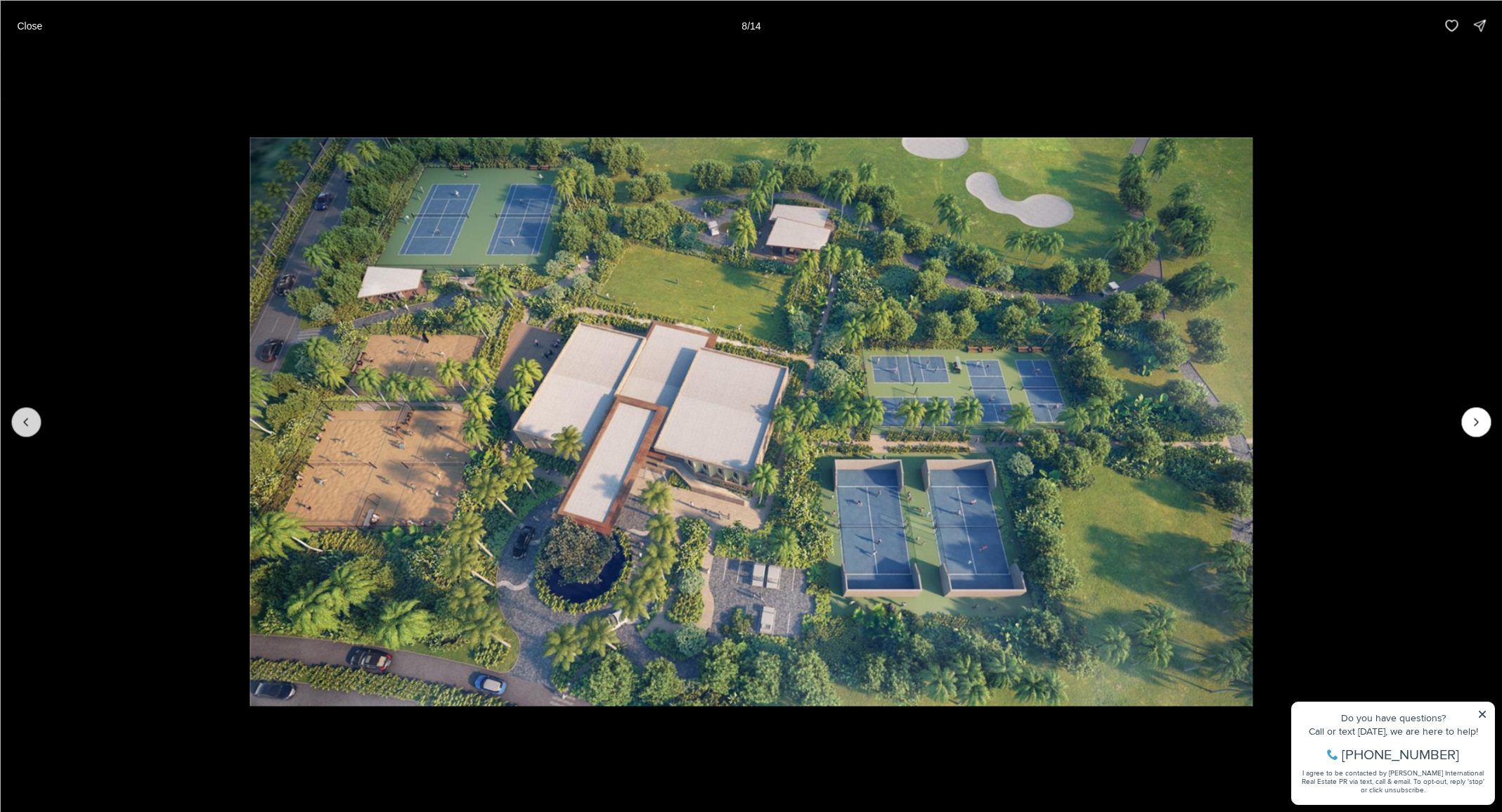
click at [21, 423] on icon "Previous slide" at bounding box center [26, 422] width 14 height 14
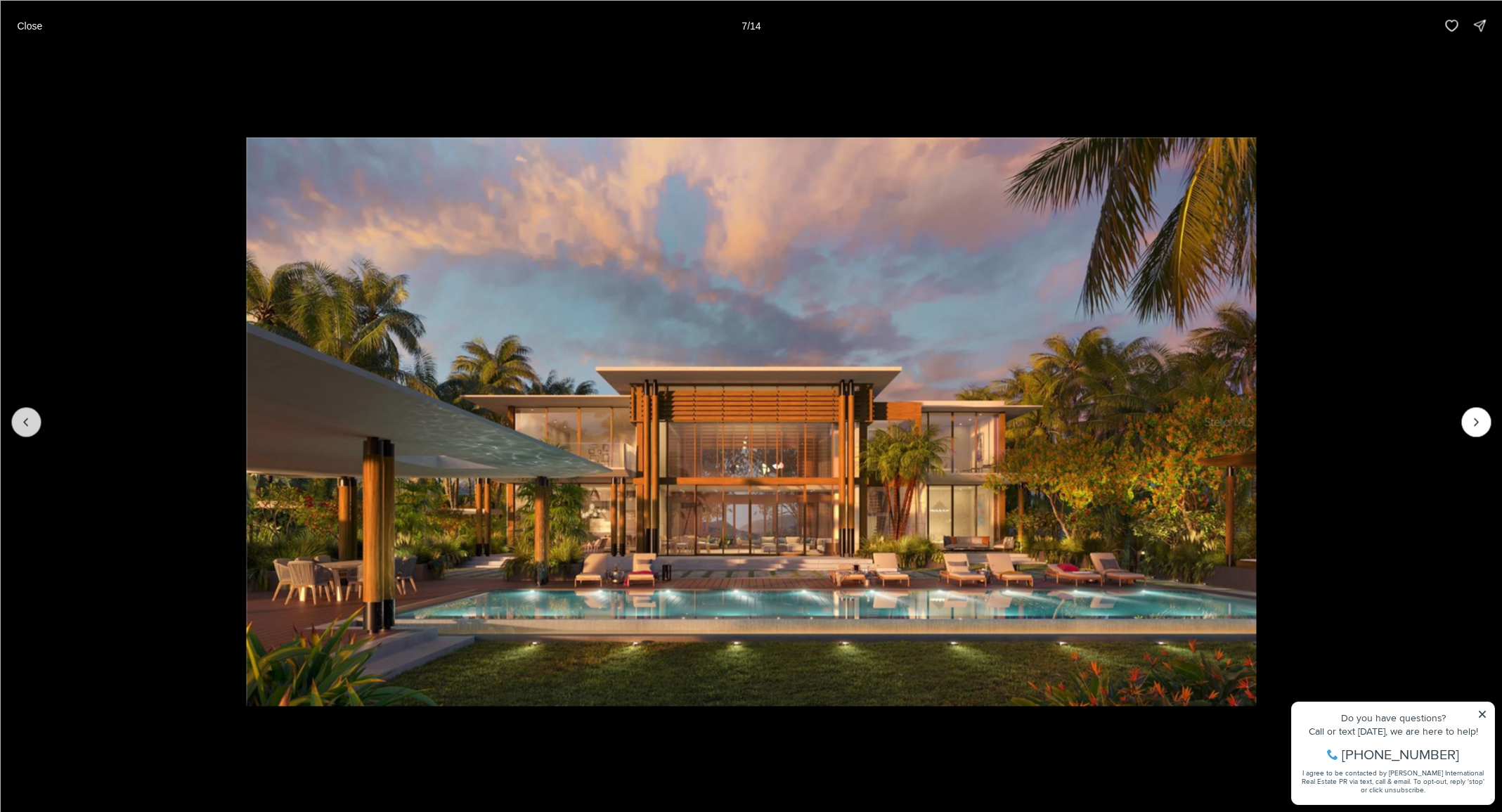
click at [21, 423] on icon "Previous slide" at bounding box center [26, 422] width 14 height 14
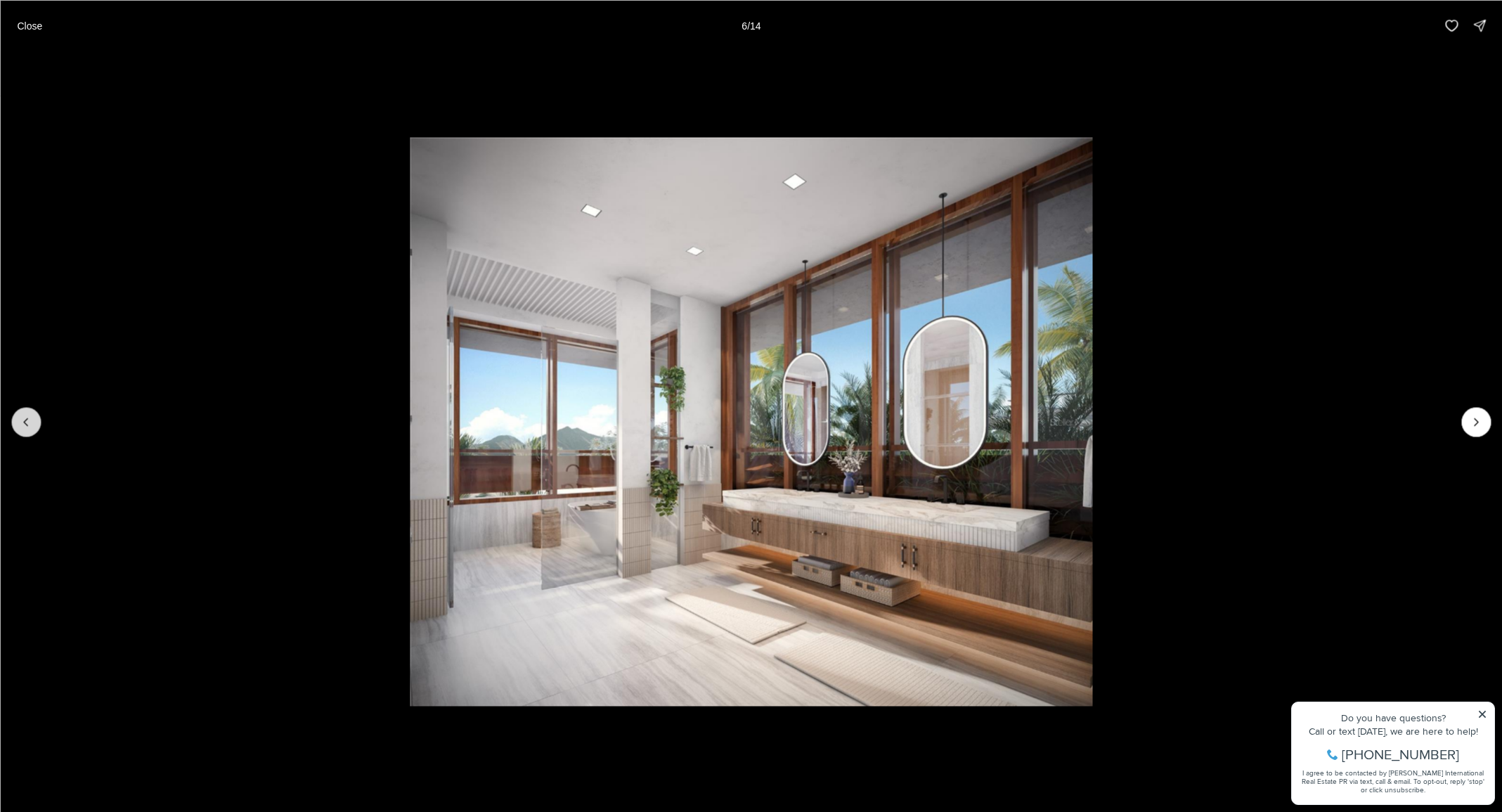
click at [21, 423] on icon "Previous slide" at bounding box center [26, 422] width 14 height 14
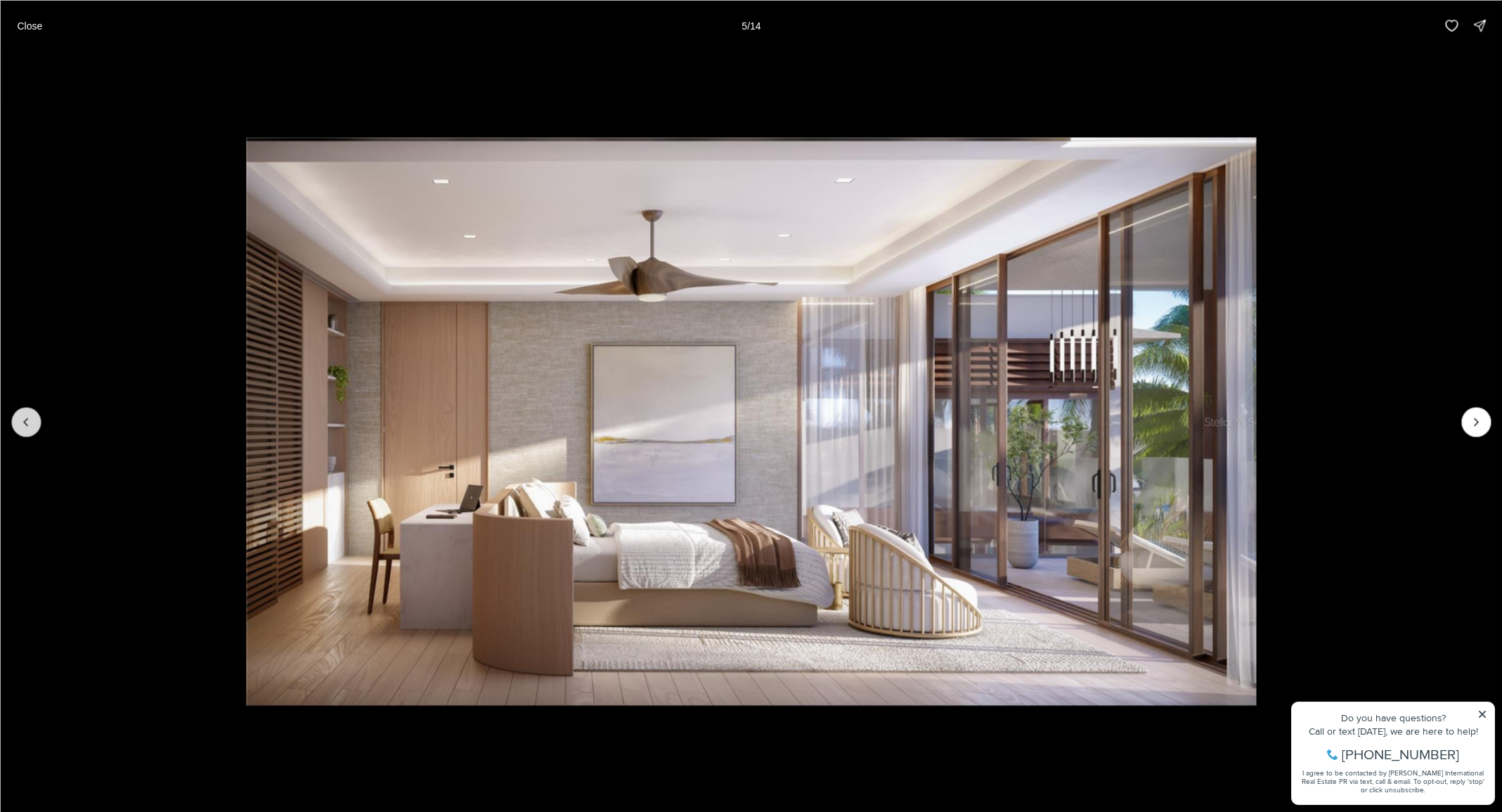
click at [21, 423] on icon "Previous slide" at bounding box center [26, 422] width 14 height 14
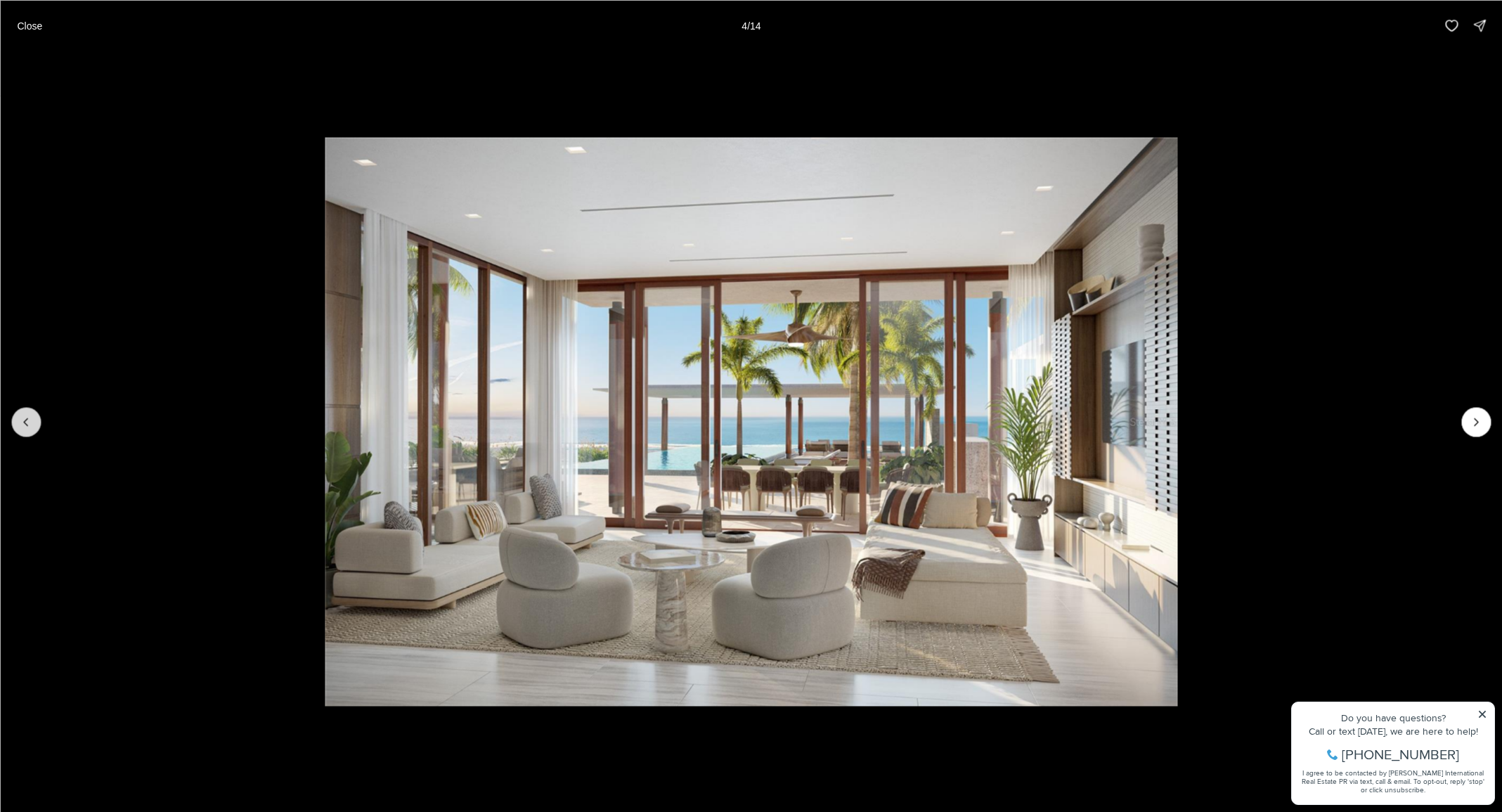
click at [21, 423] on icon "Previous slide" at bounding box center [26, 422] width 14 height 14
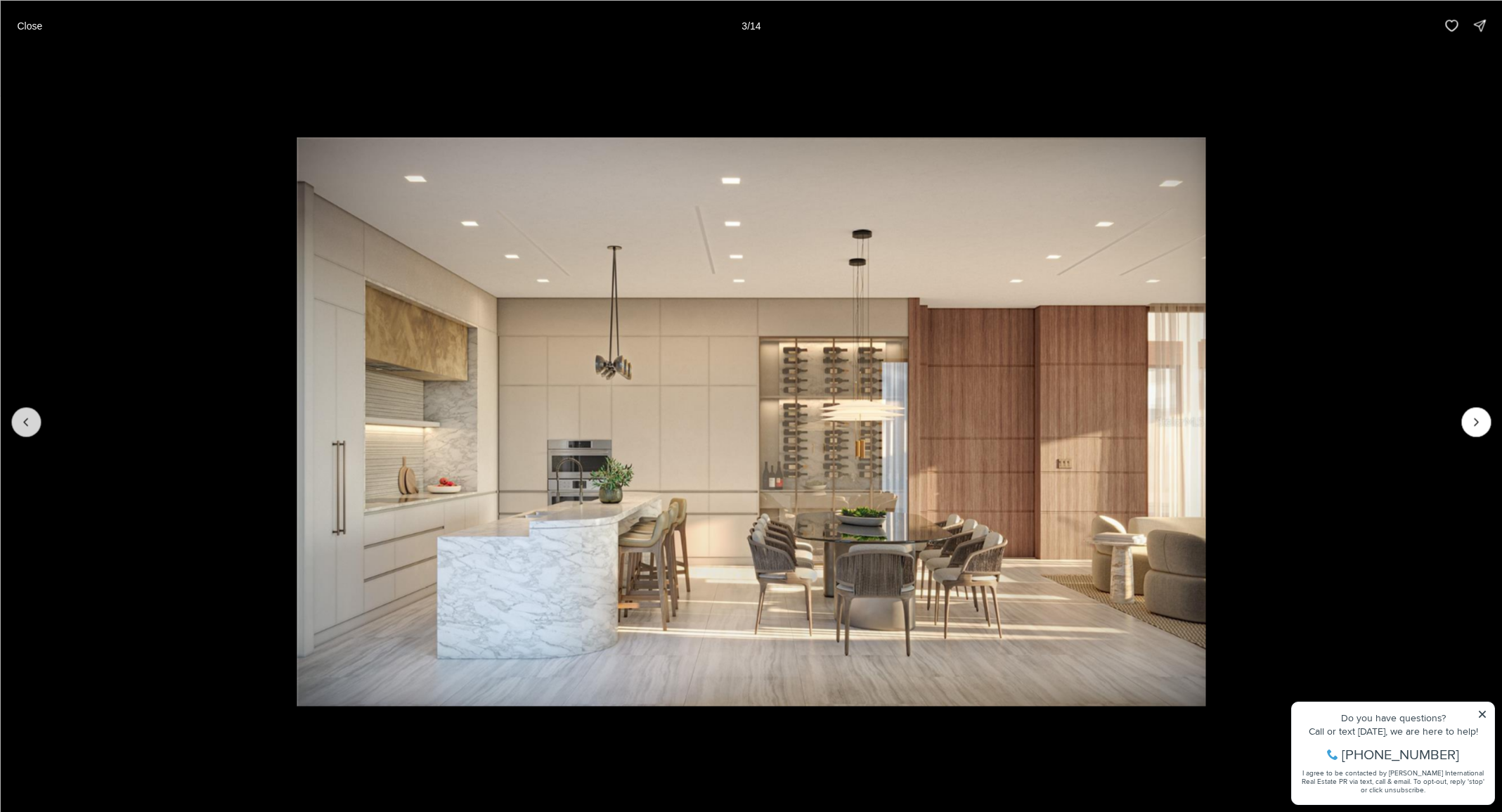
click at [21, 423] on icon "Previous slide" at bounding box center [26, 422] width 14 height 14
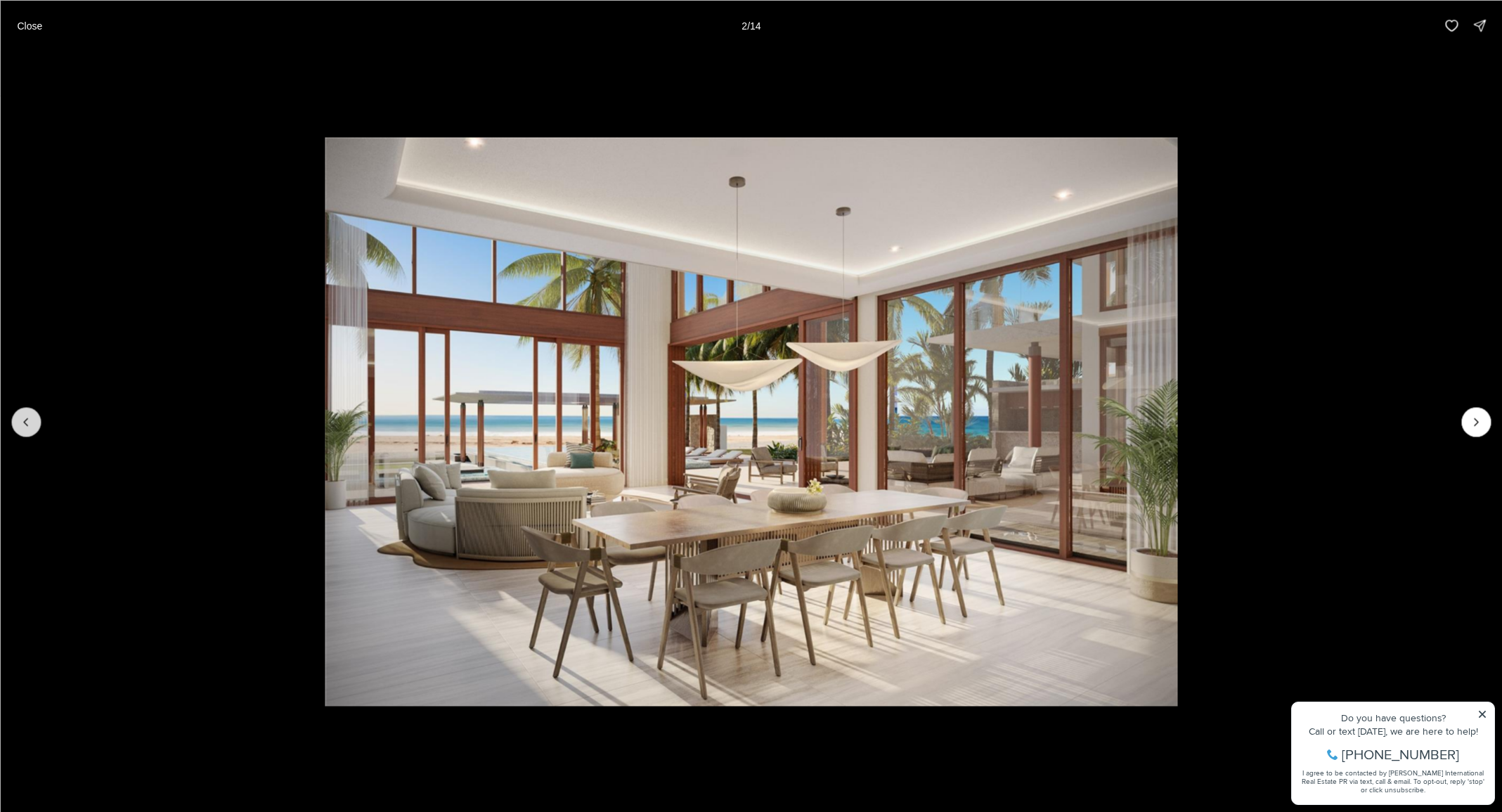
click at [21, 423] on icon "Previous slide" at bounding box center [26, 422] width 14 height 14
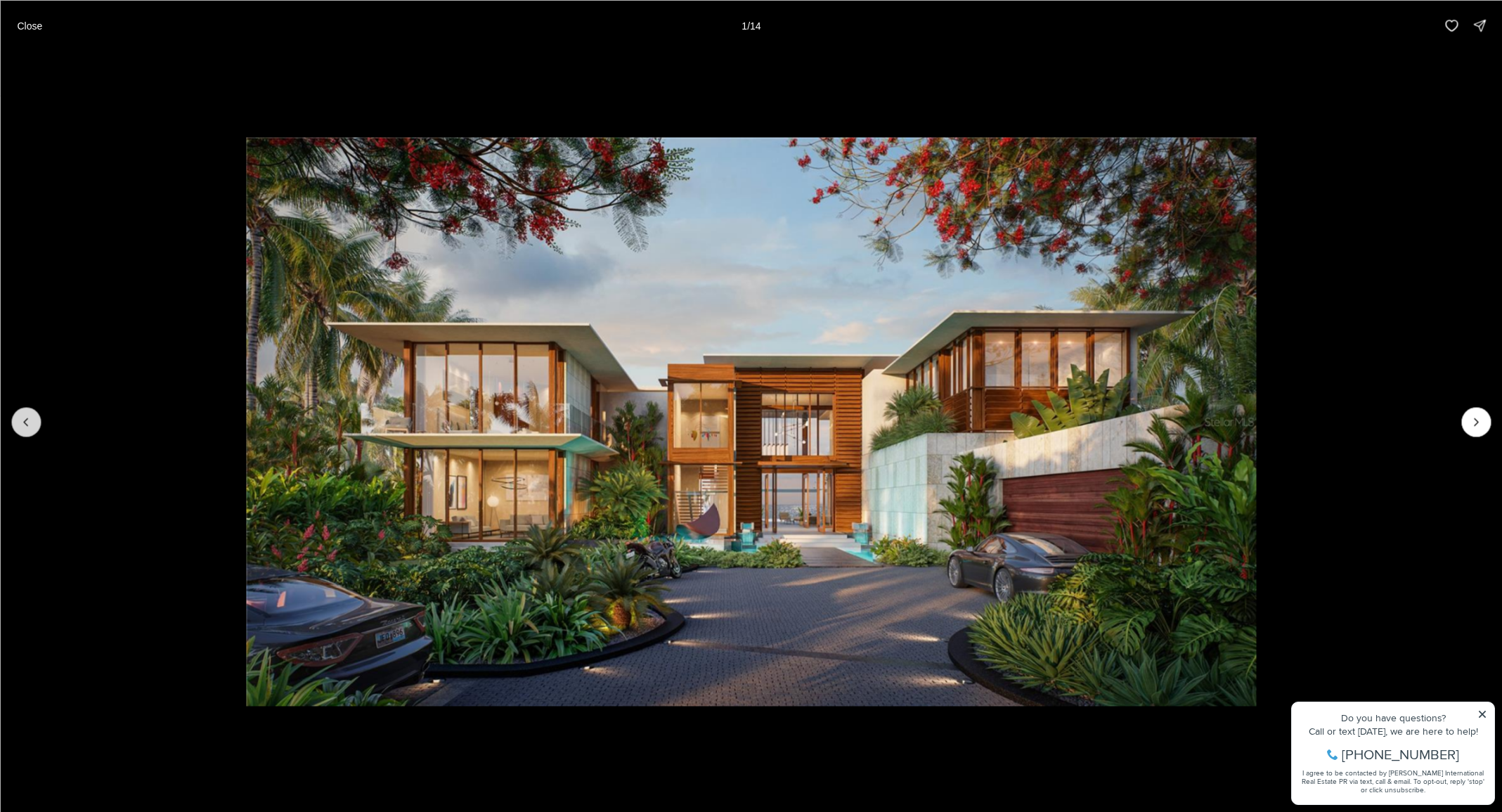
click at [21, 423] on div at bounding box center [26, 421] width 29 height 29
click at [31, 21] on p "Close" at bounding box center [29, 26] width 26 height 11
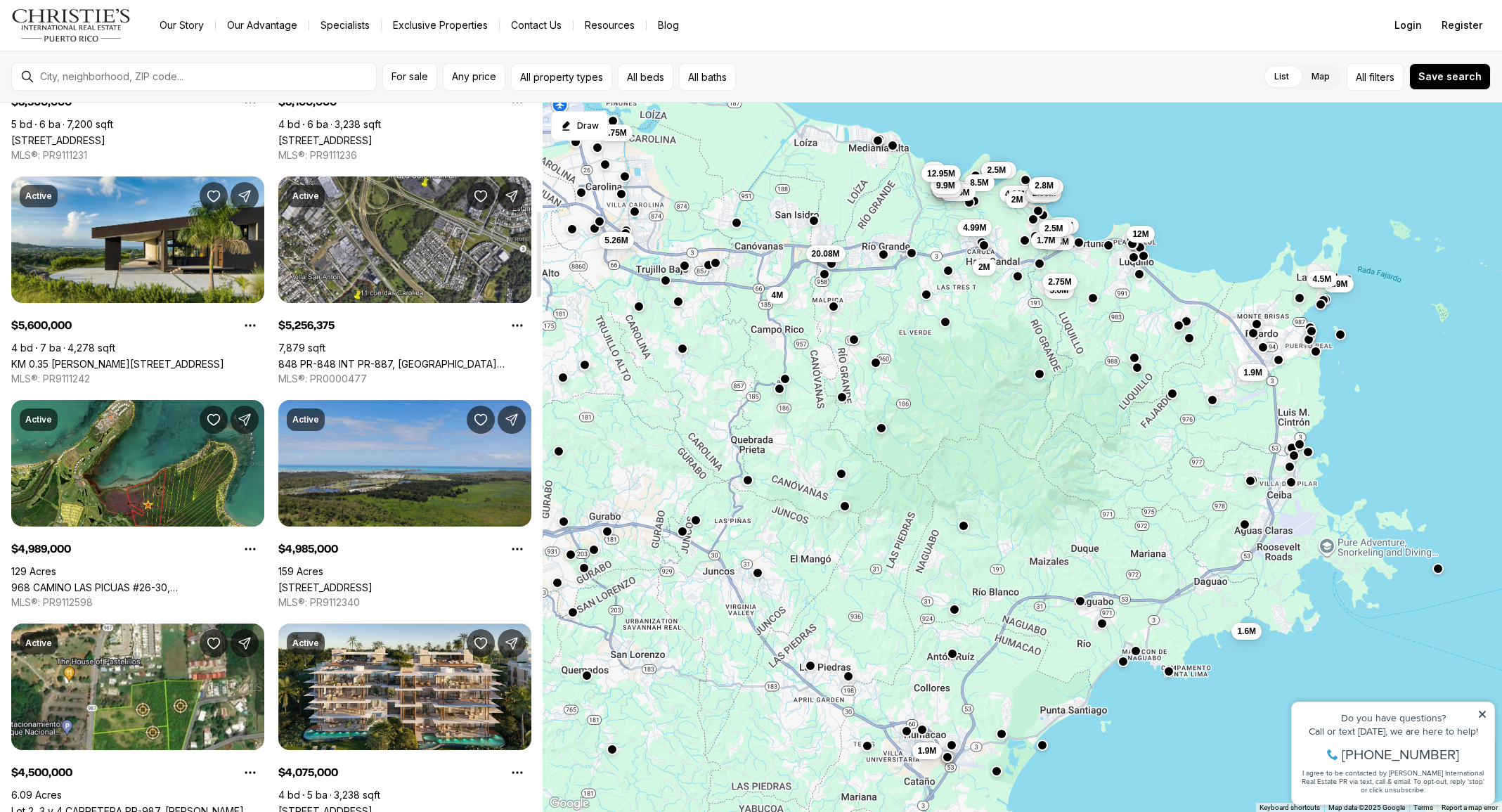
scroll to position [886, 0]
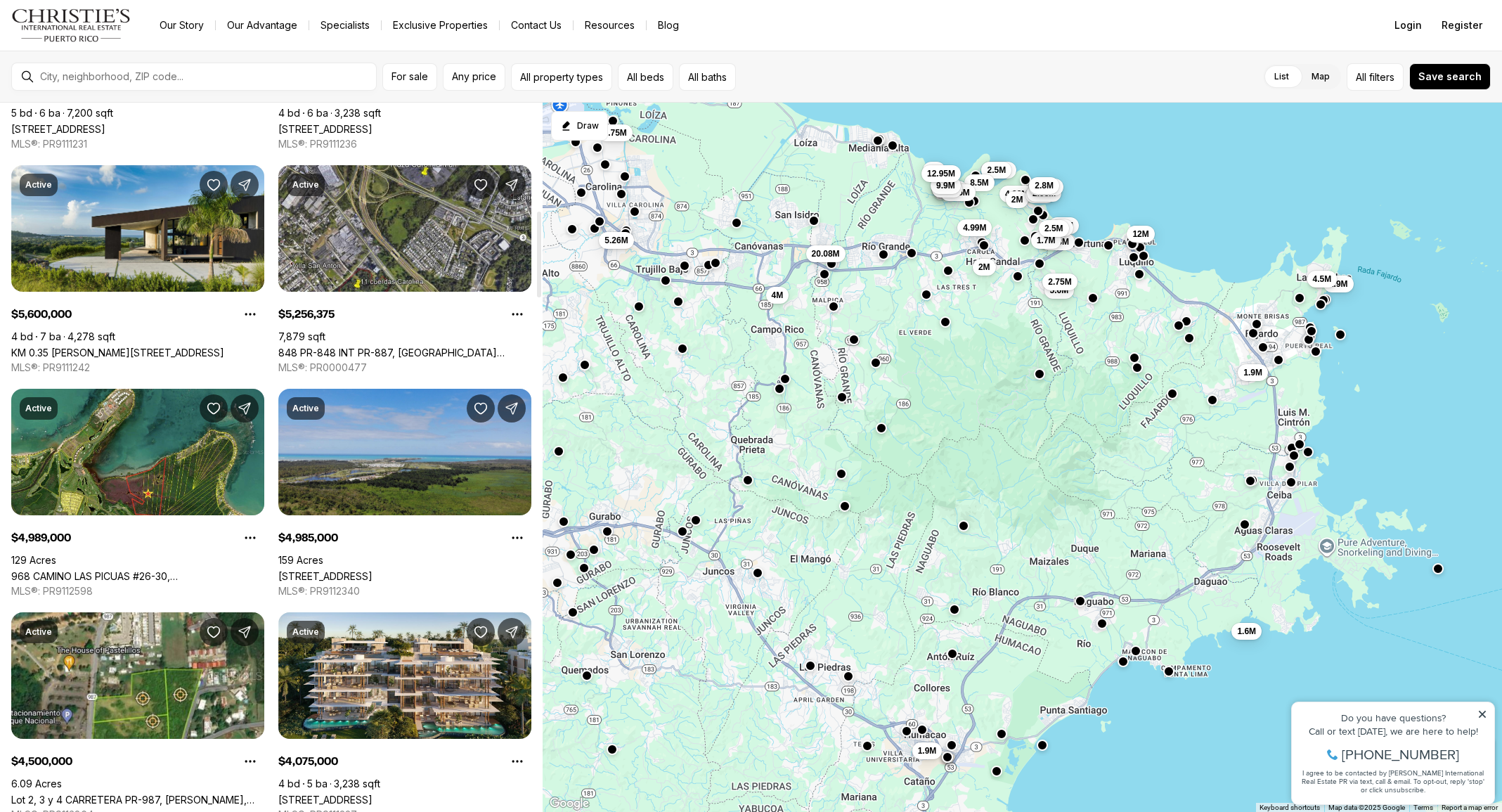
click at [368, 570] on link "[STREET_ADDRESS]" at bounding box center [325, 576] width 95 height 12
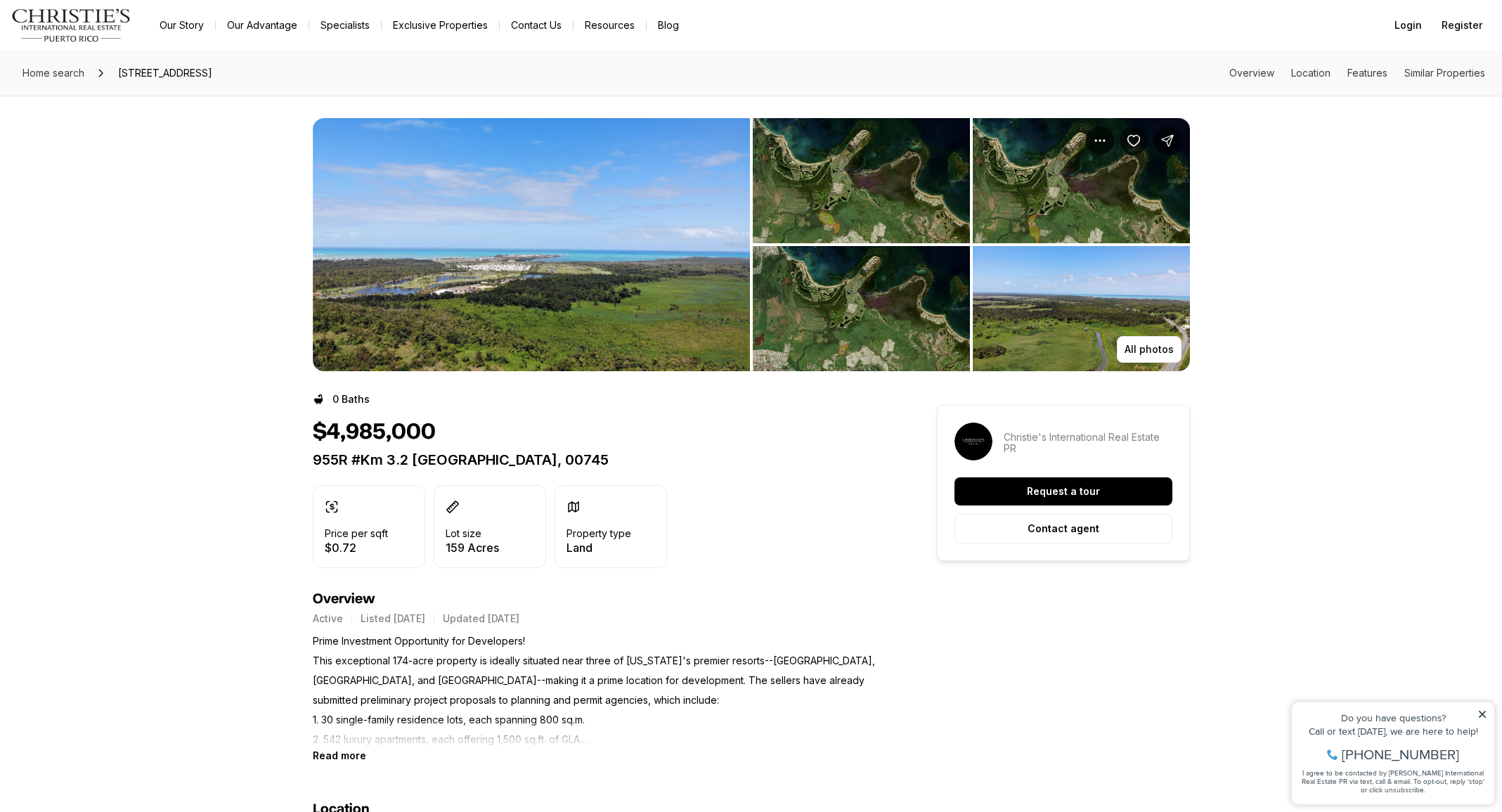
click at [453, 275] on img "View image gallery" at bounding box center [531, 245] width 437 height 253
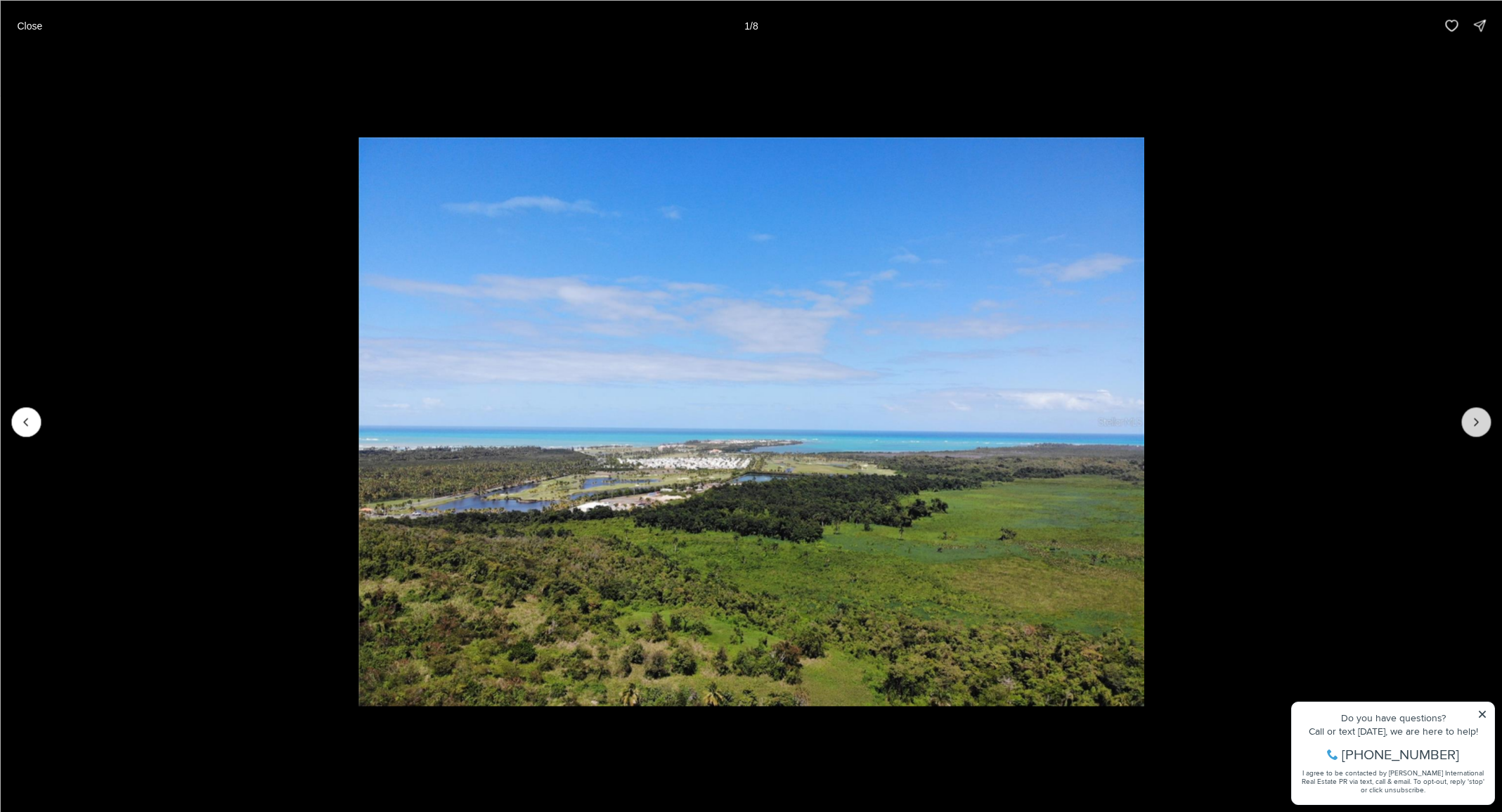
click at [1480, 421] on icon "Next slide" at bounding box center [1476, 422] width 14 height 14
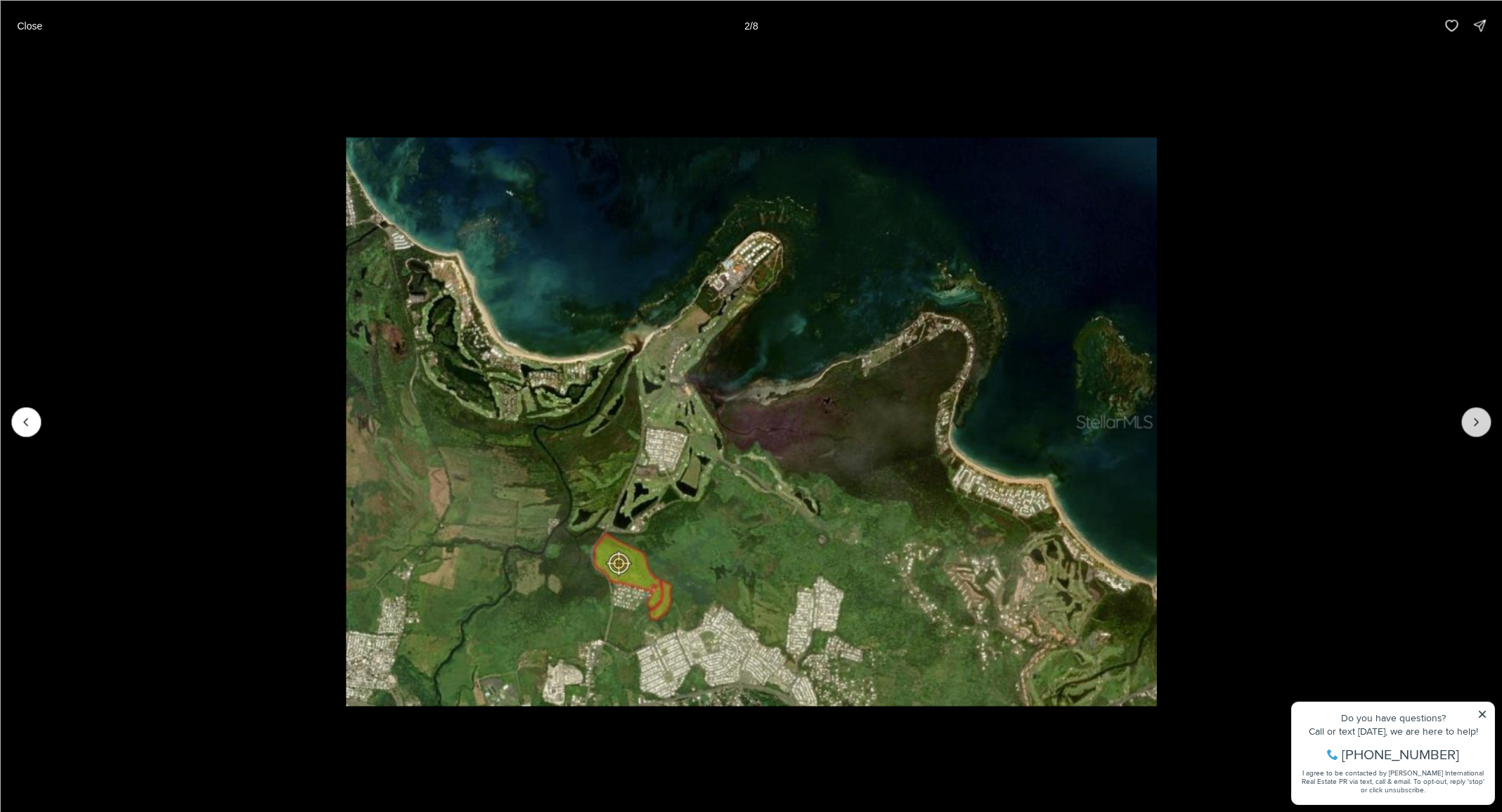
click at [1480, 421] on icon "Next slide" at bounding box center [1476, 422] width 14 height 14
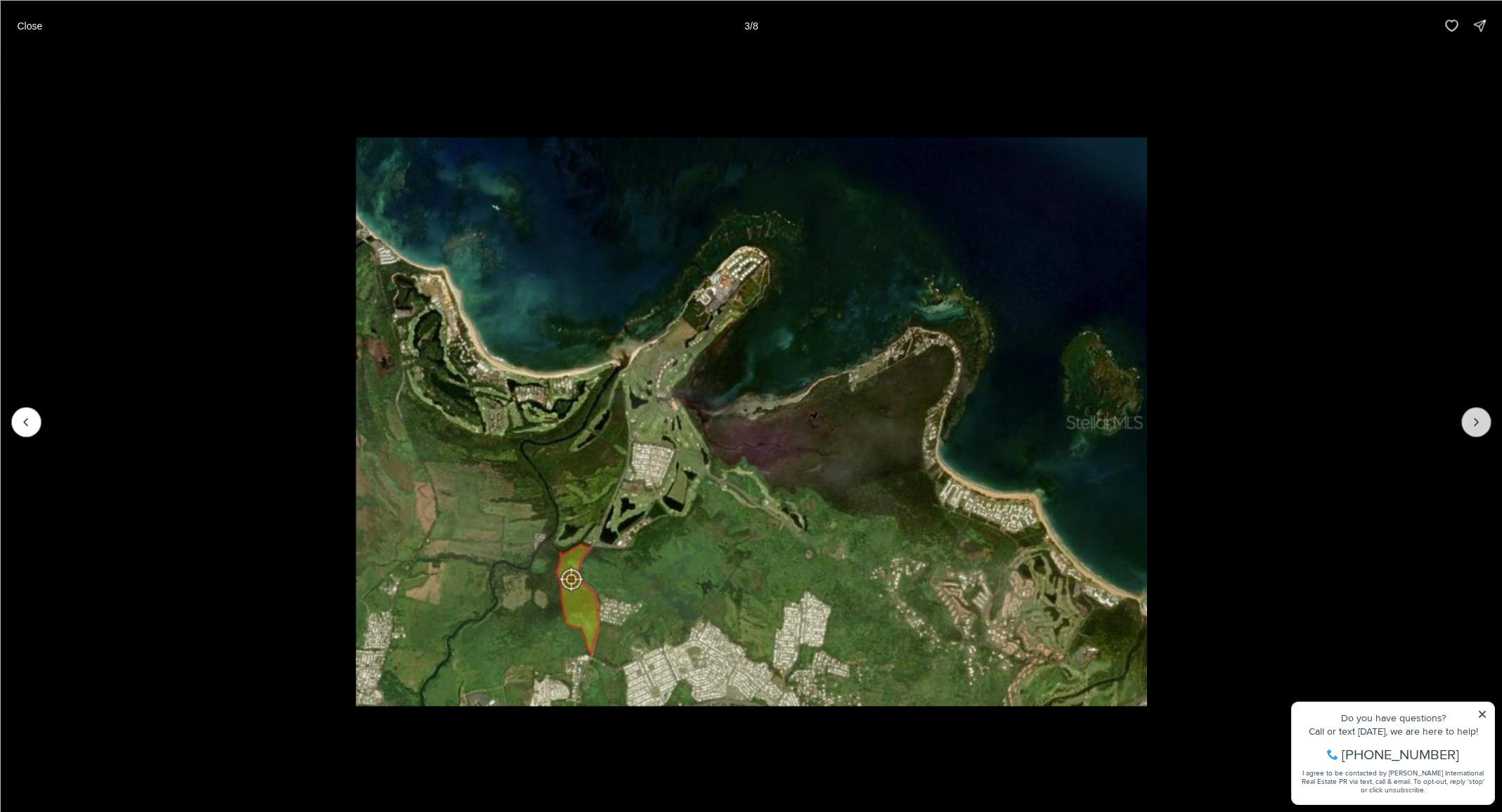
click at [1480, 421] on icon "Next slide" at bounding box center [1476, 422] width 14 height 14
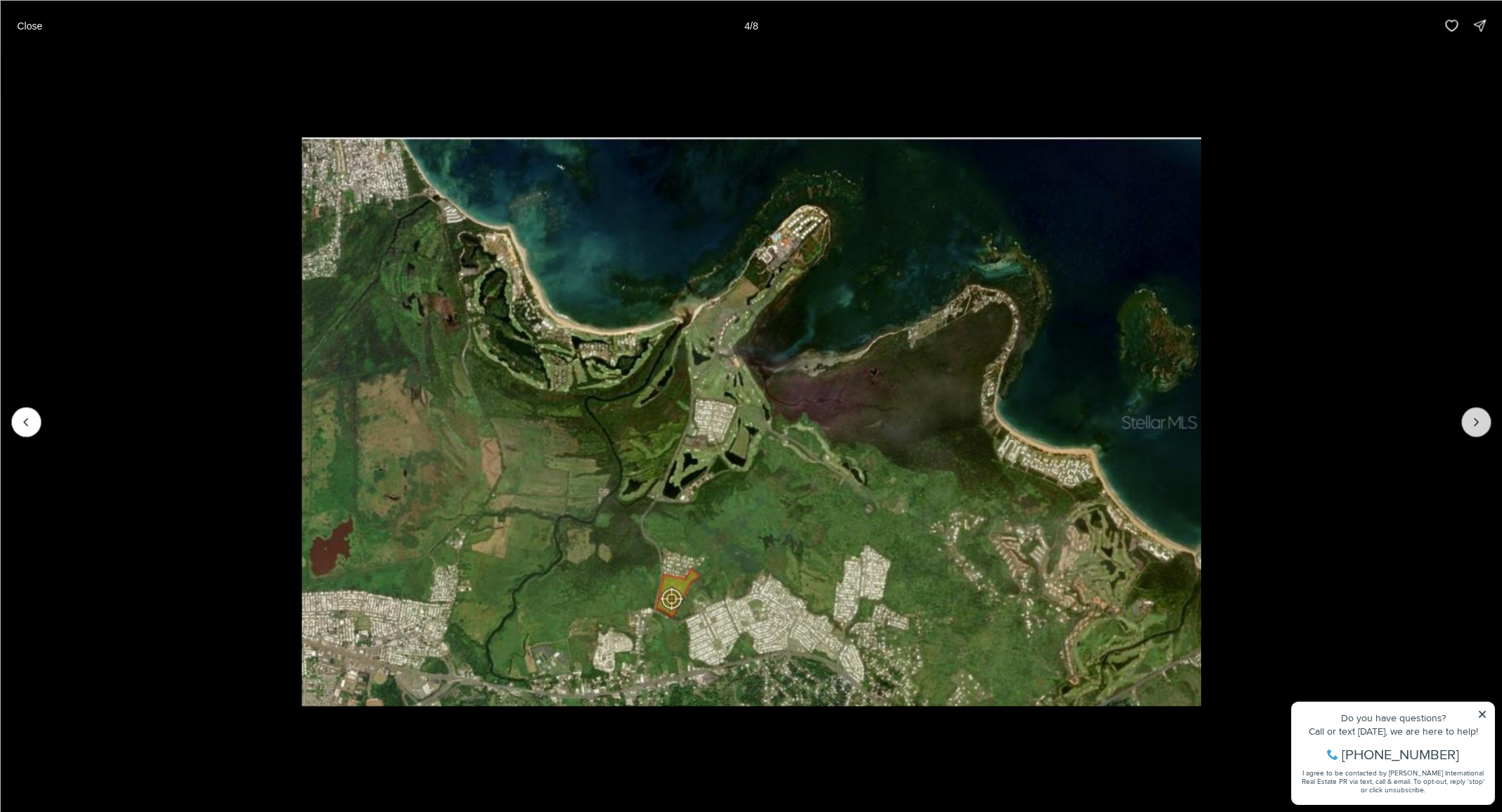
click at [1480, 421] on icon "Next slide" at bounding box center [1476, 422] width 14 height 14
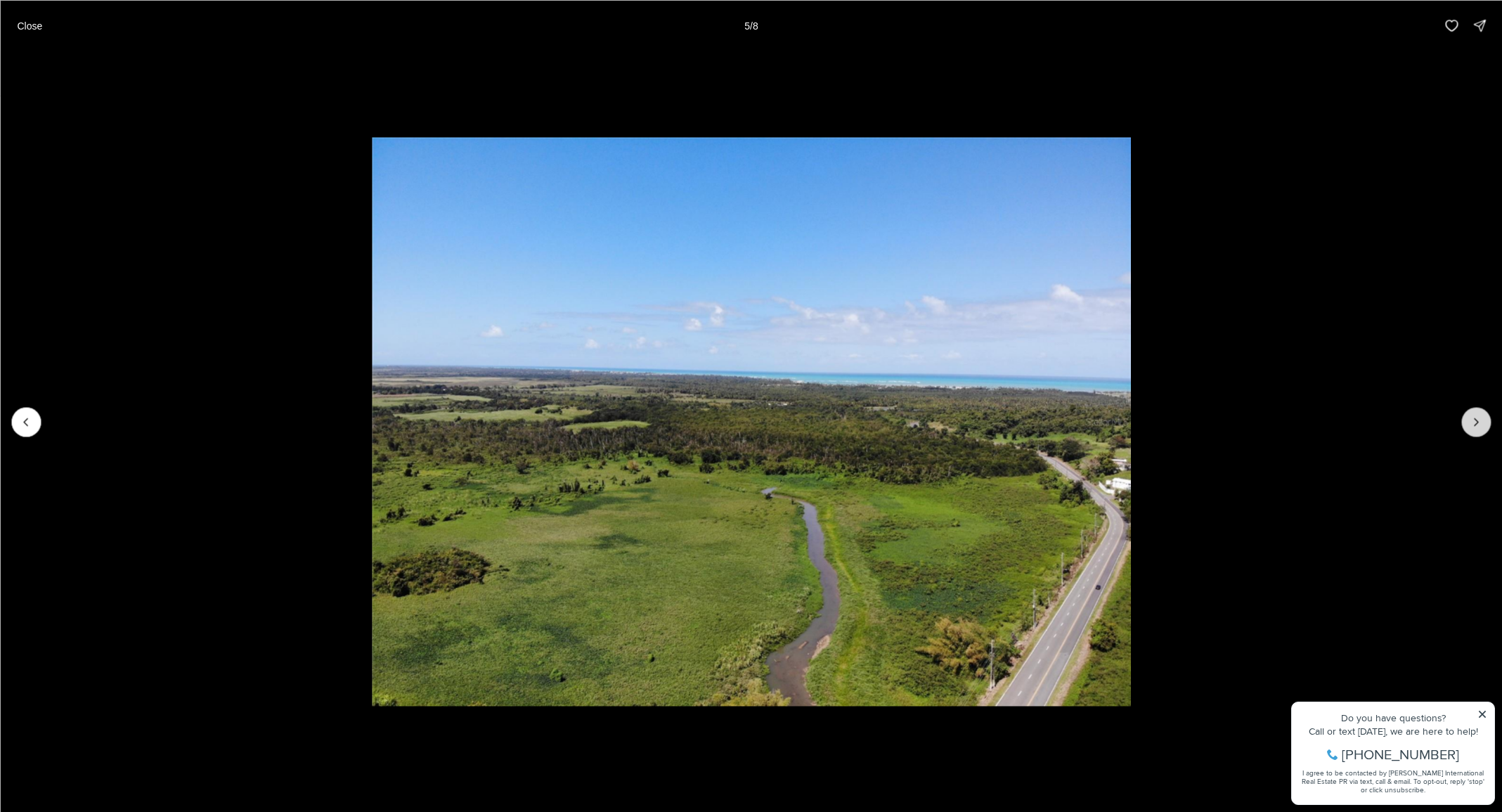
click at [1480, 421] on icon "Next slide" at bounding box center [1476, 422] width 14 height 14
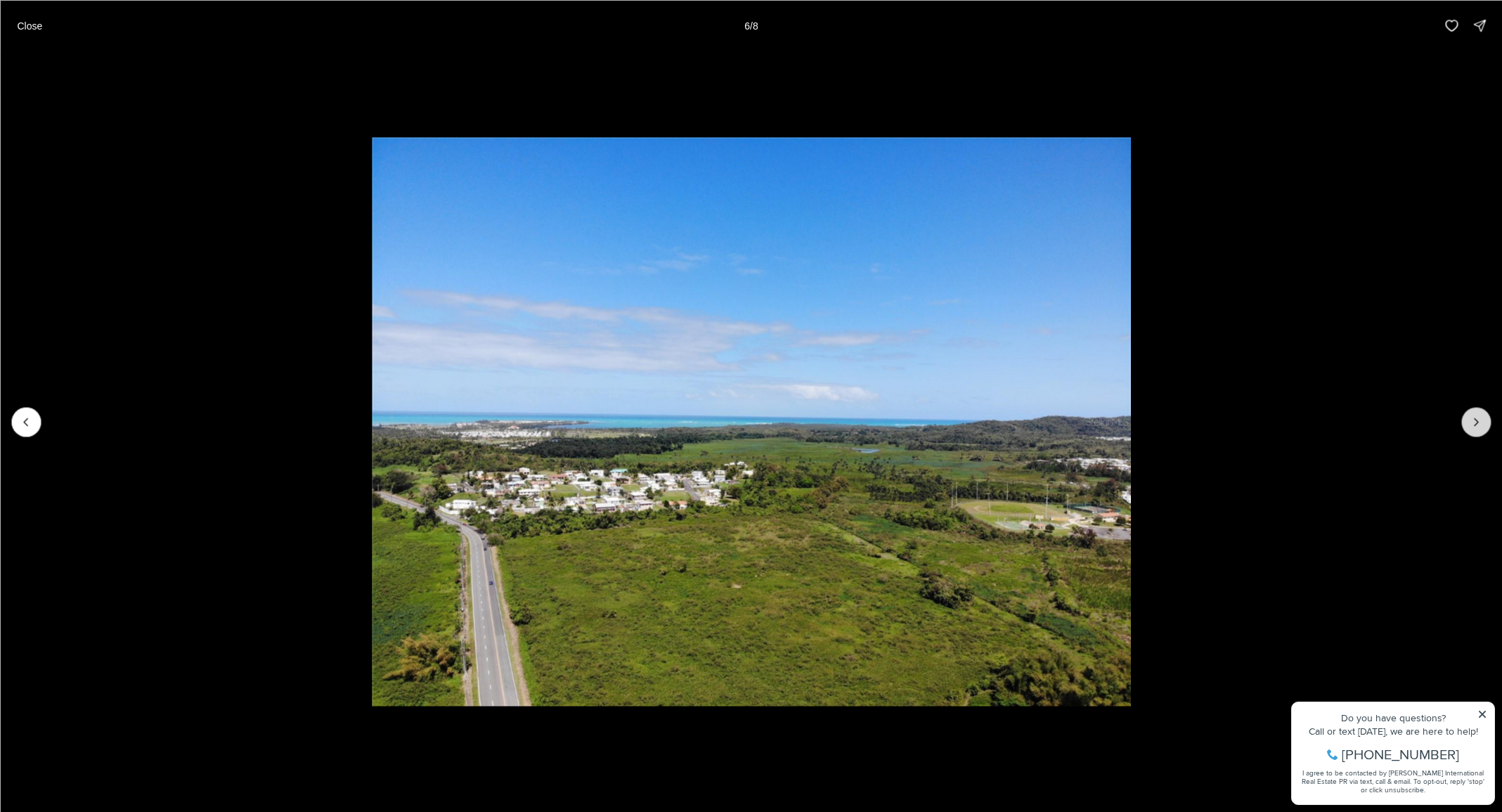
click at [1480, 421] on icon "Next slide" at bounding box center [1476, 422] width 14 height 14
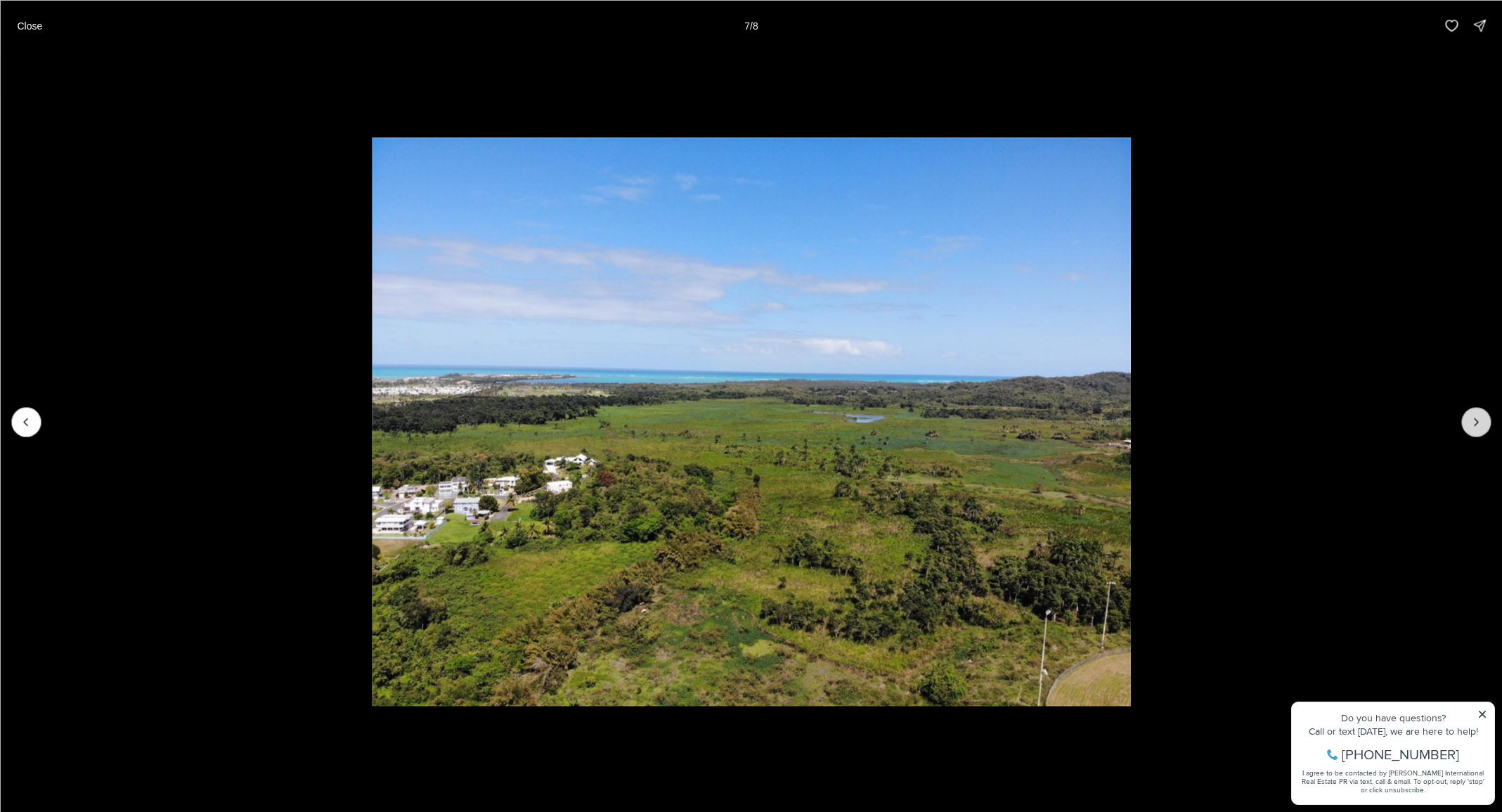
click at [1480, 421] on icon "Next slide" at bounding box center [1476, 422] width 14 height 14
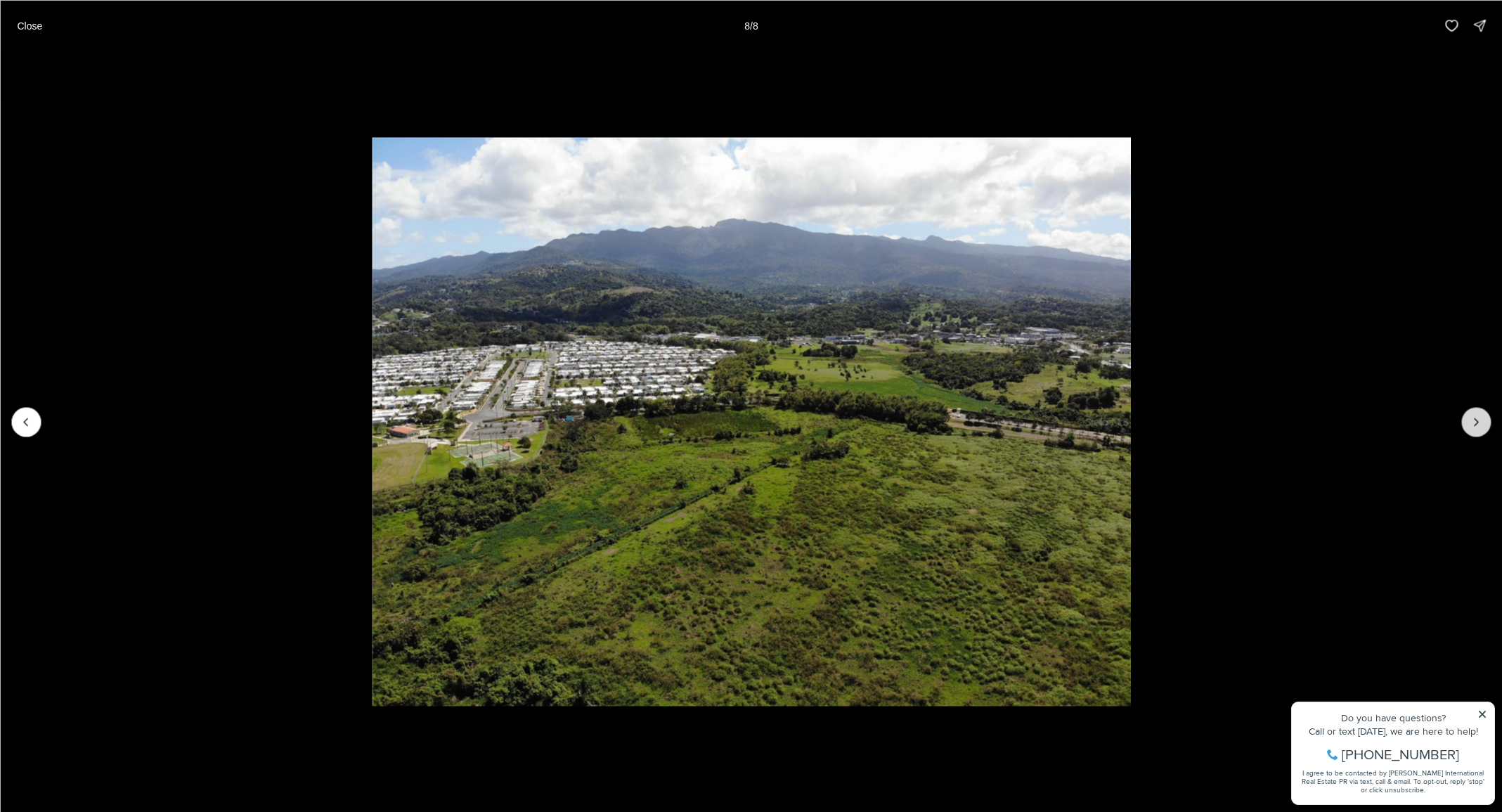
click at [1480, 421] on div at bounding box center [1476, 421] width 29 height 29
click at [17, 29] on p "Close" at bounding box center [29, 26] width 26 height 11
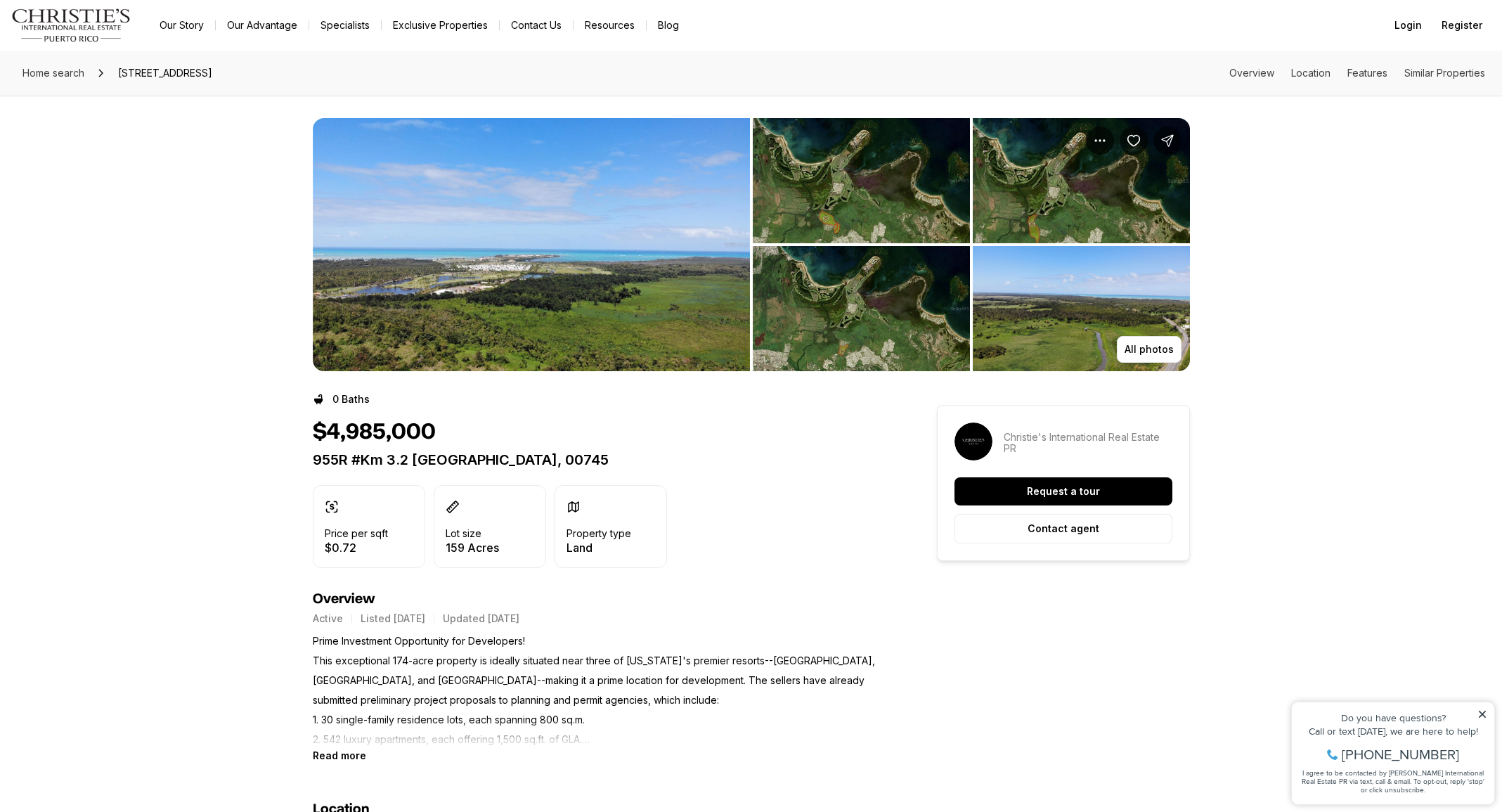
click at [237, 331] on div "All photos" at bounding box center [751, 233] width 1502 height 275
